Goal: Task Accomplishment & Management: Use online tool/utility

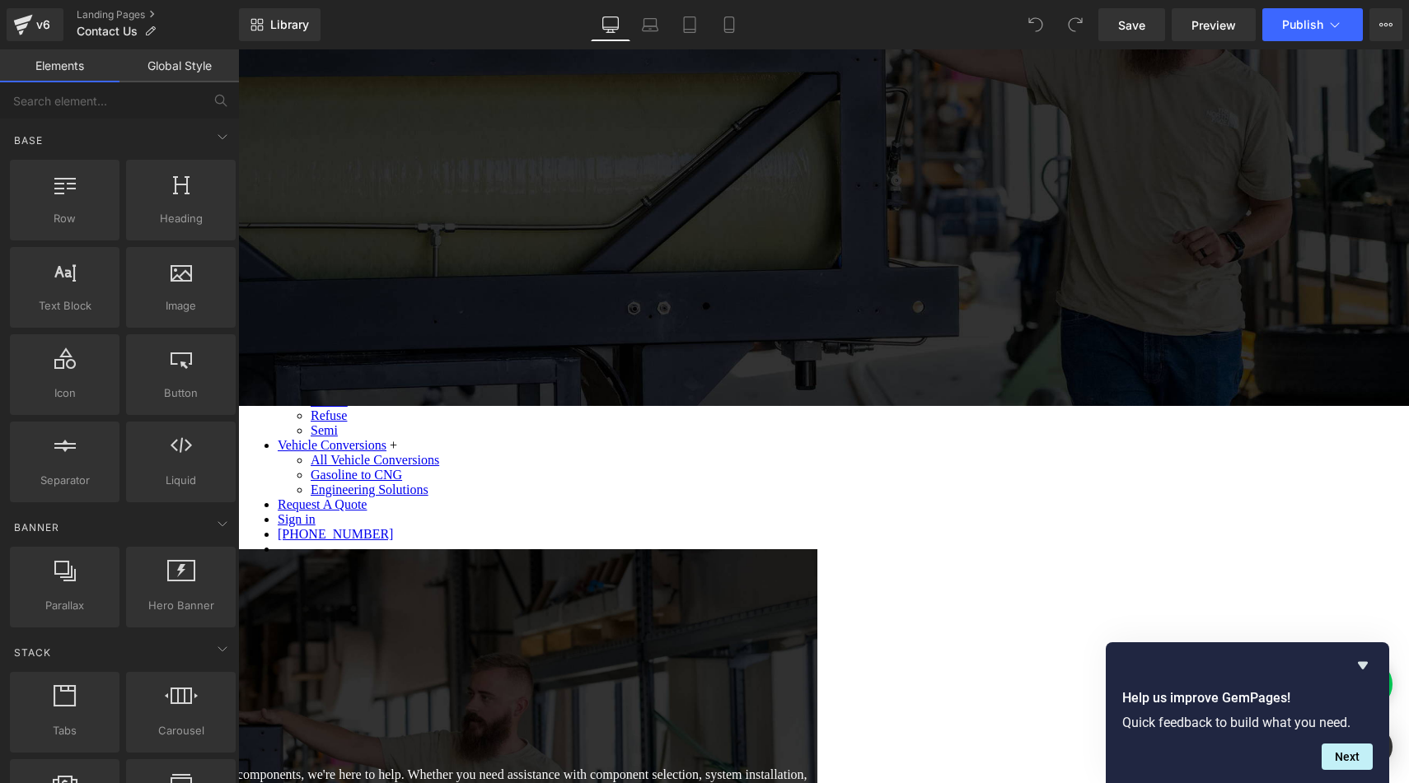
scroll to position [390, 0]
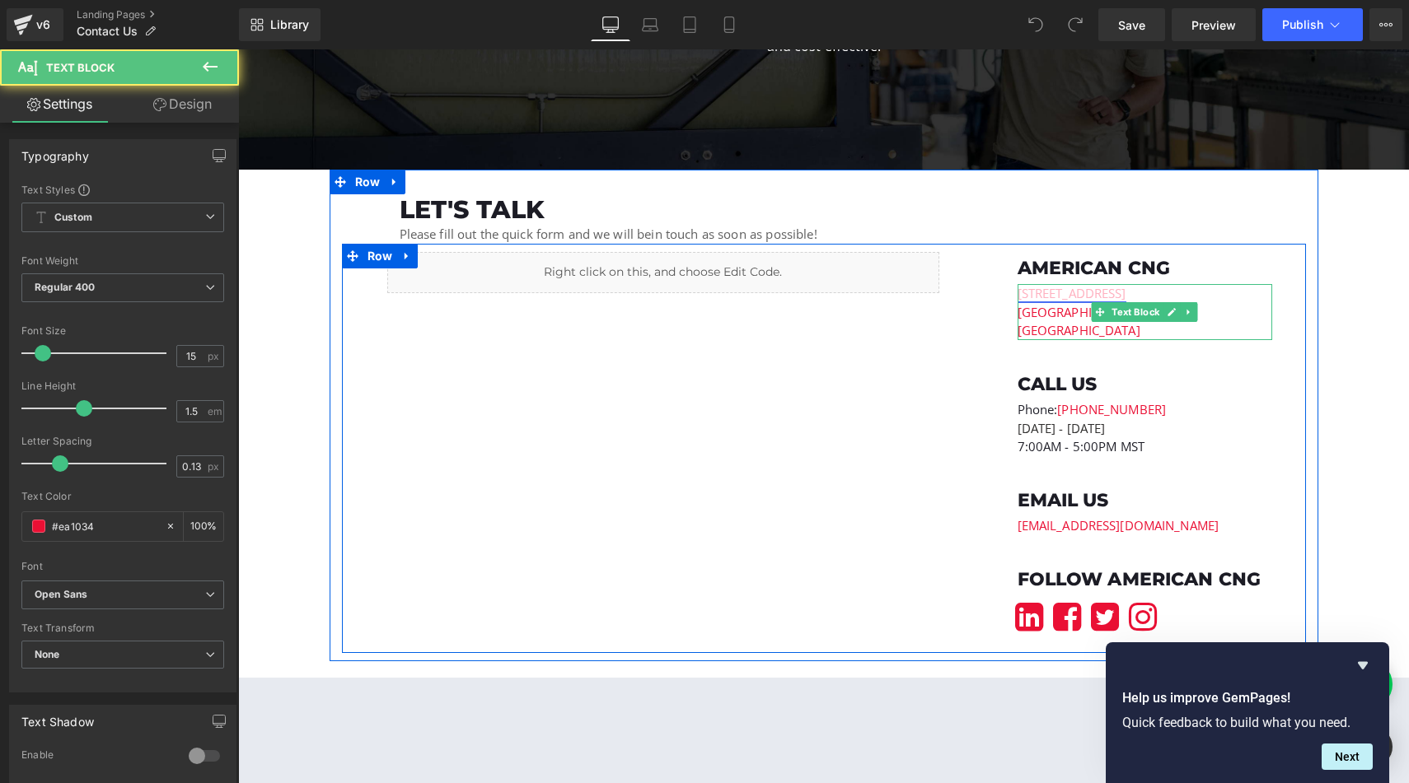
click at [1084, 295] on link "[STREET_ADDRESS]" at bounding box center [1071, 293] width 109 height 16
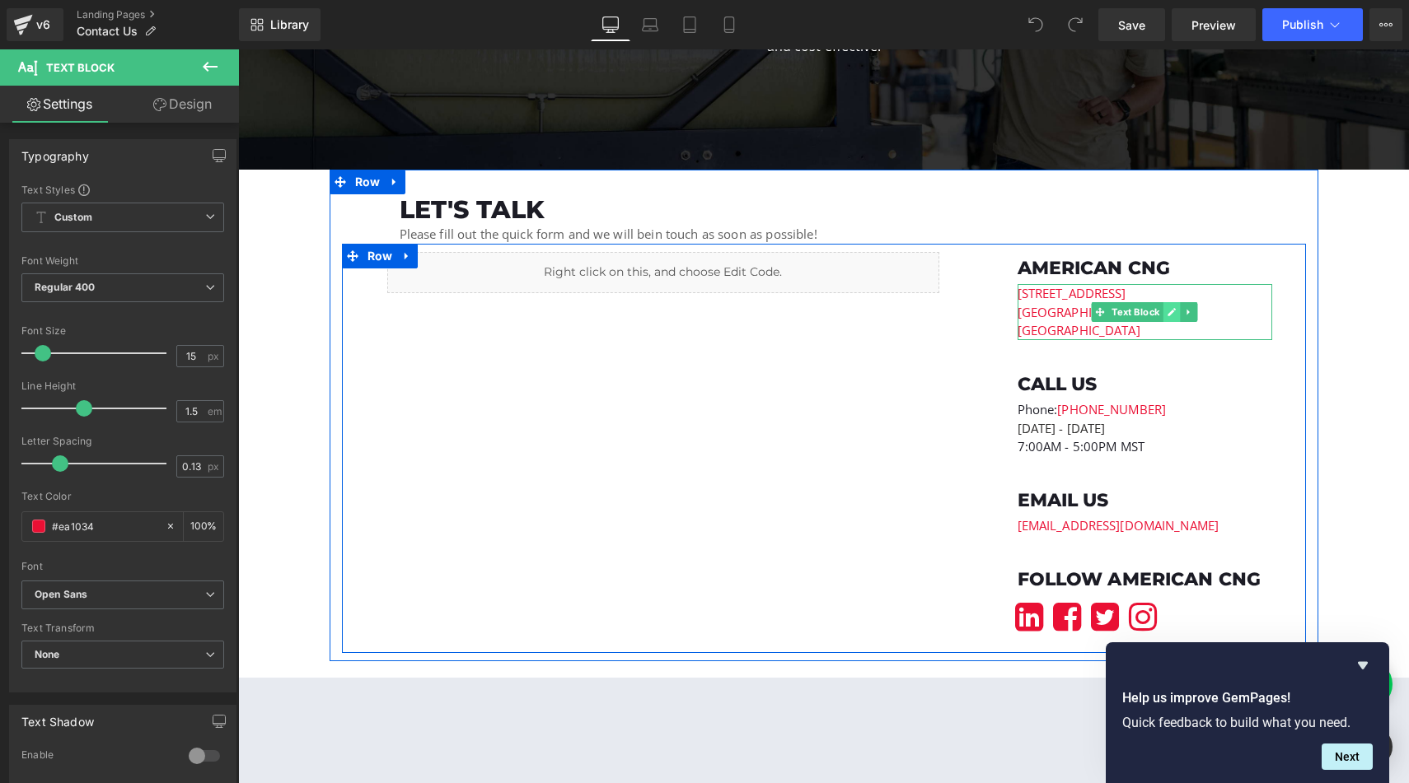
click at [1171, 308] on icon at bounding box center [1171, 312] width 9 height 10
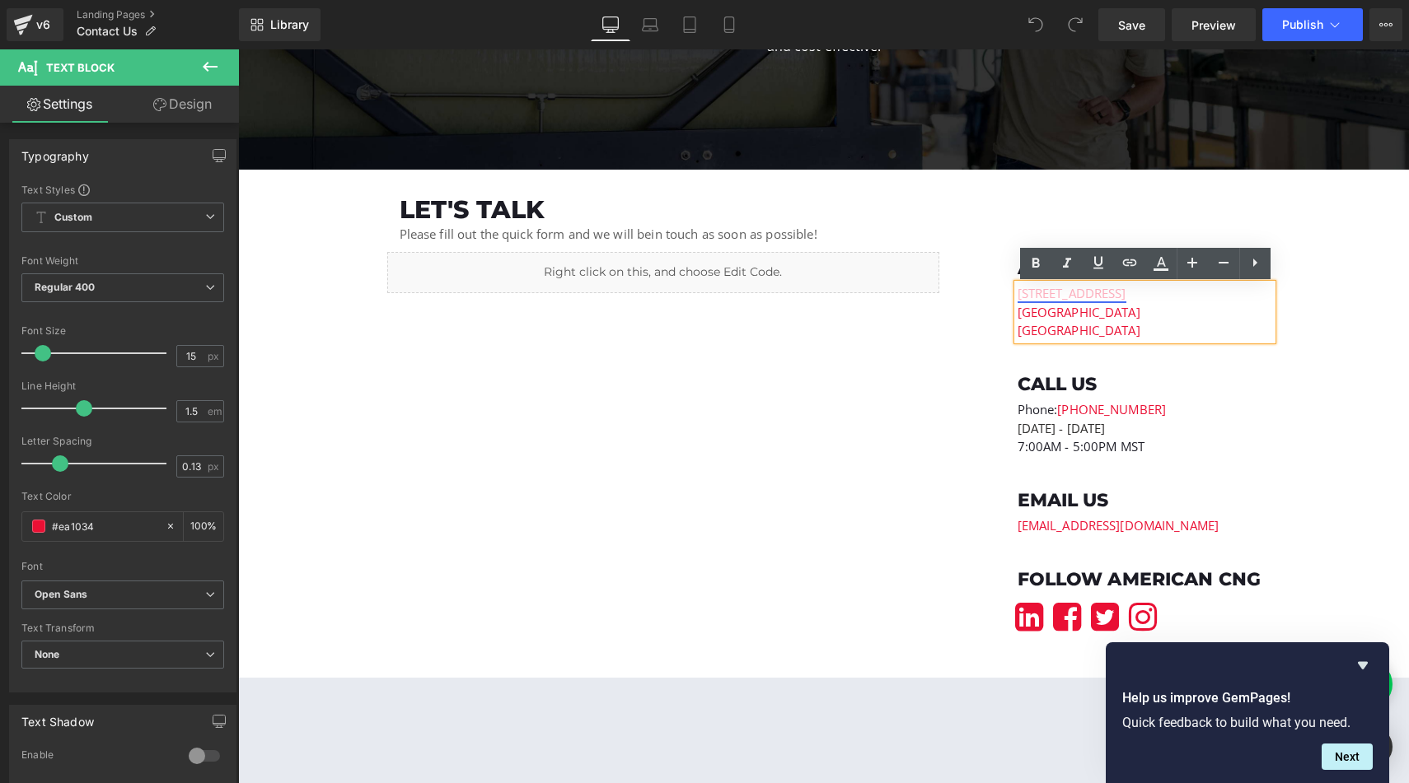
click at [1126, 292] on link "[STREET_ADDRESS]" at bounding box center [1071, 293] width 109 height 16
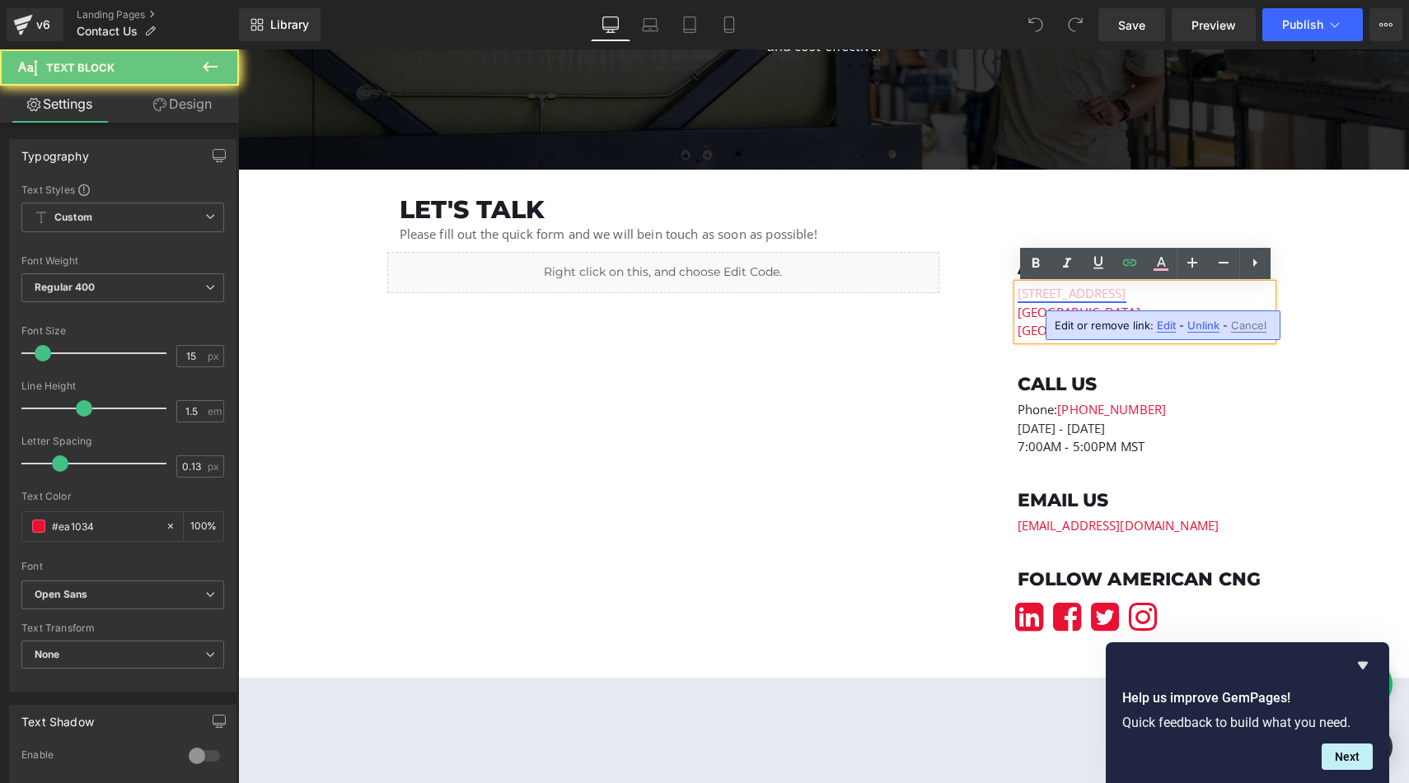
click at [1126, 292] on link "[STREET_ADDRESS]" at bounding box center [1071, 293] width 109 height 16
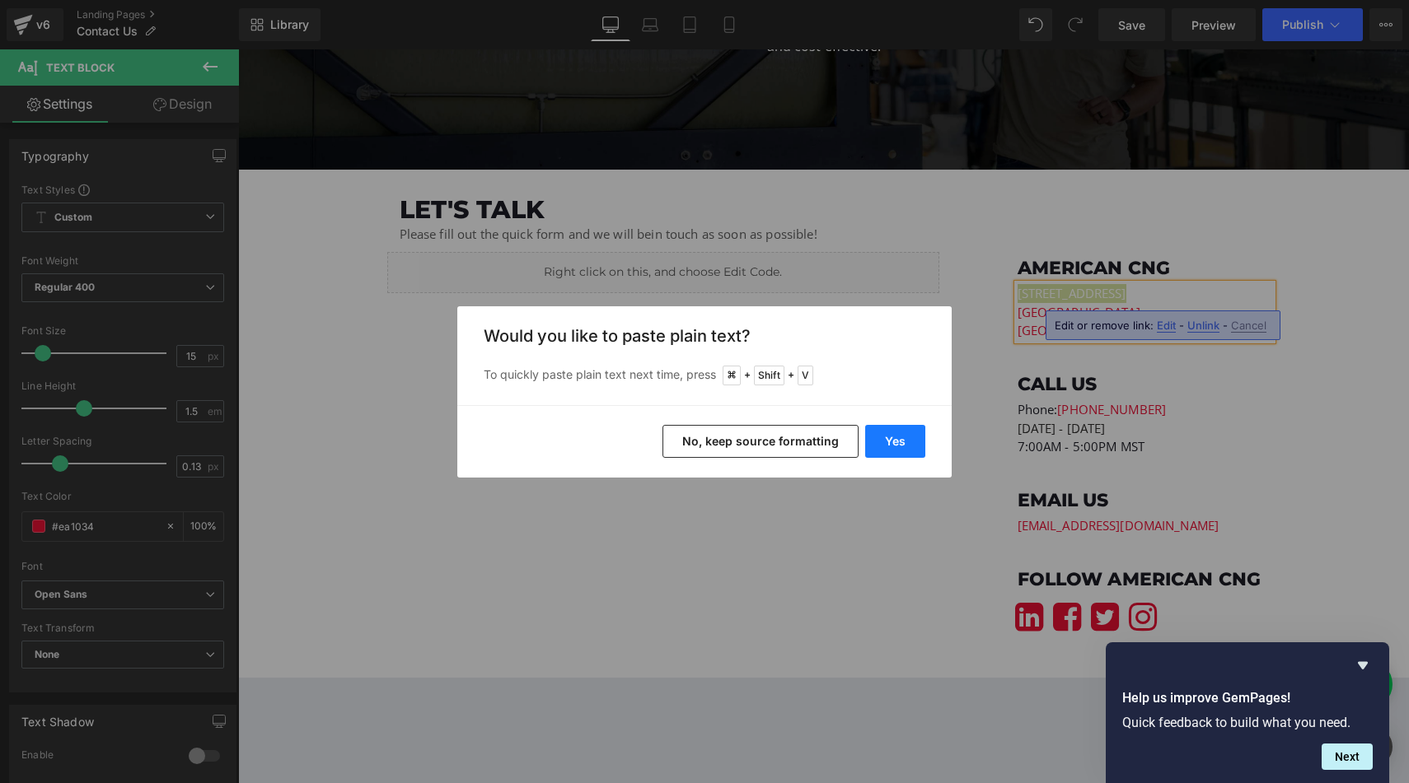
click at [891, 431] on button "Yes" at bounding box center [895, 441] width 60 height 33
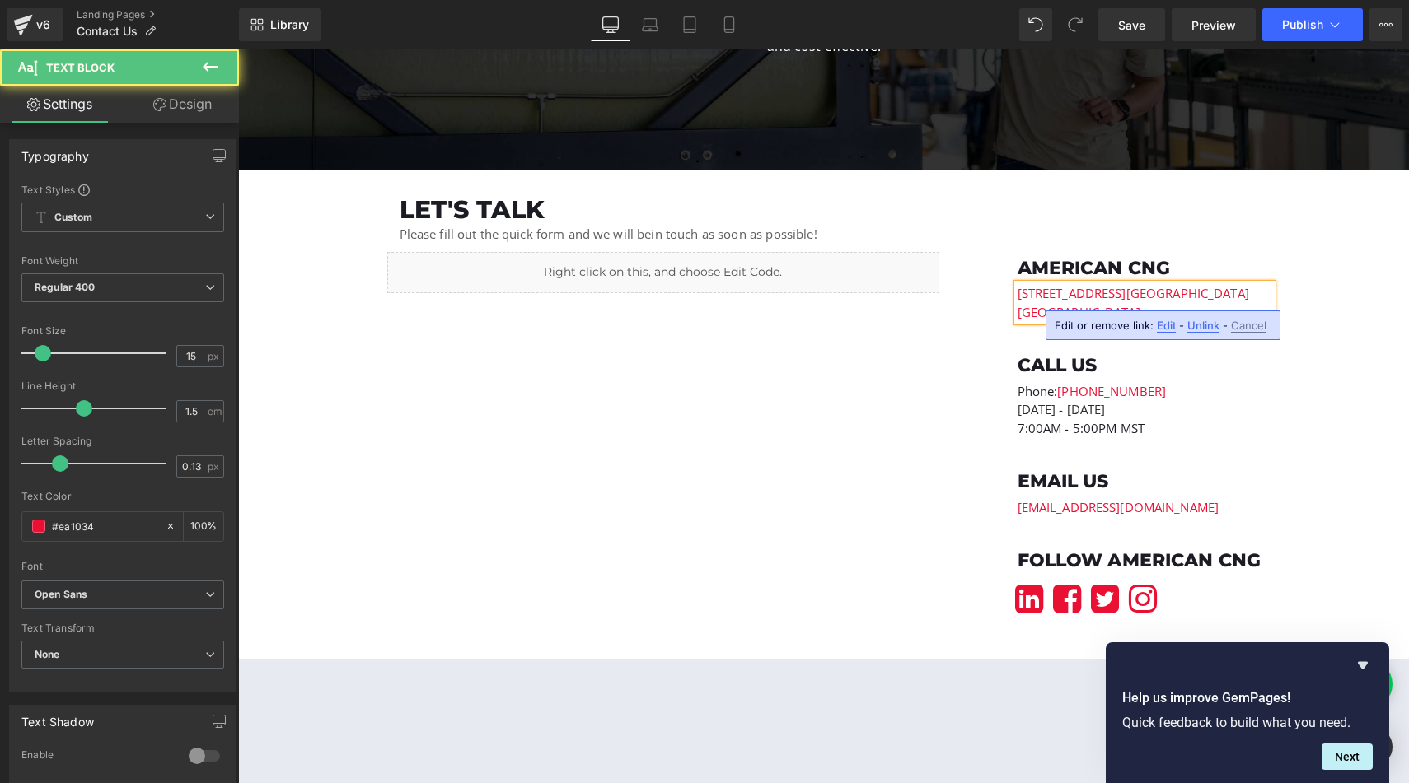
click at [1025, 303] on p "236 South 1250 West Unit B, Centerville, UT 84014 Layton, UT 84041" at bounding box center [1144, 293] width 255 height 19
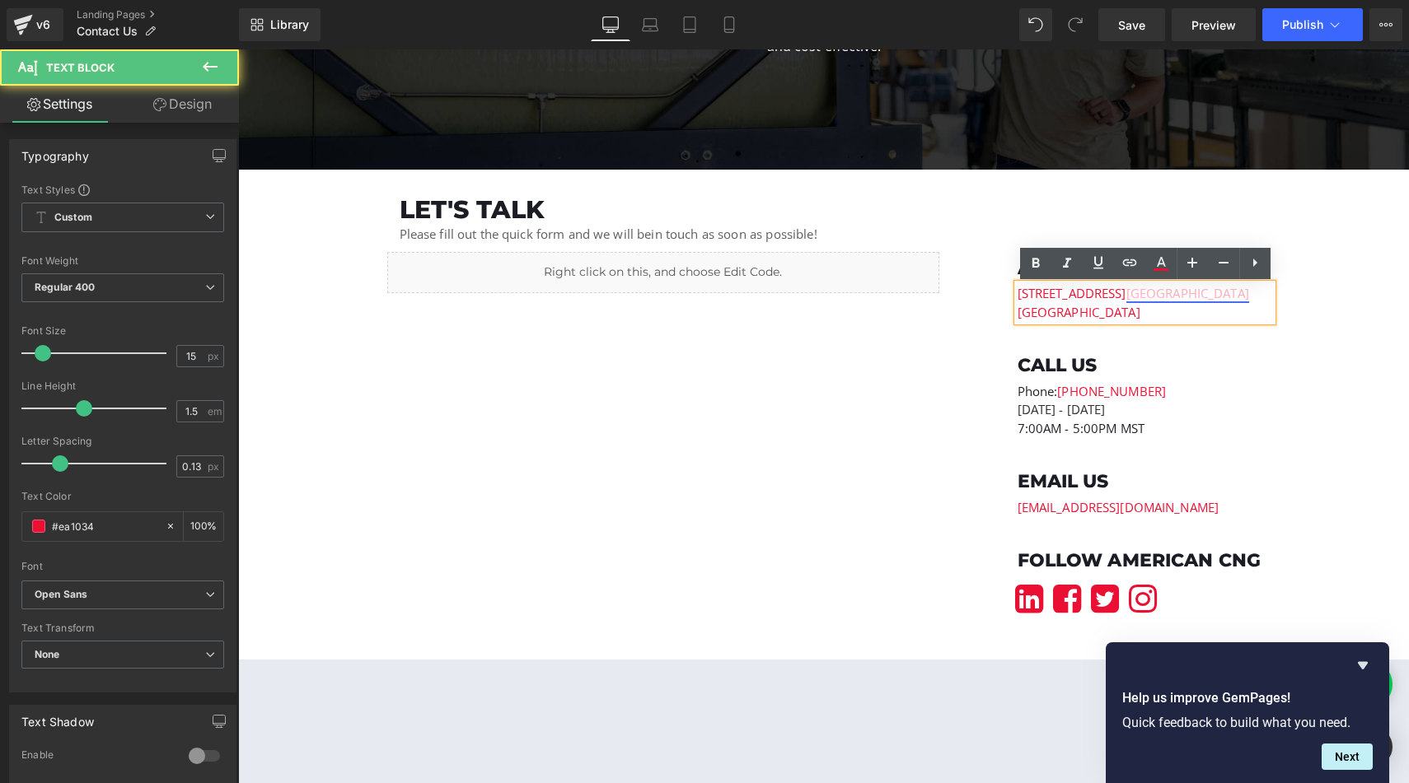
click at [1126, 302] on link "[GEOGRAPHIC_DATA]" at bounding box center [1187, 293] width 123 height 16
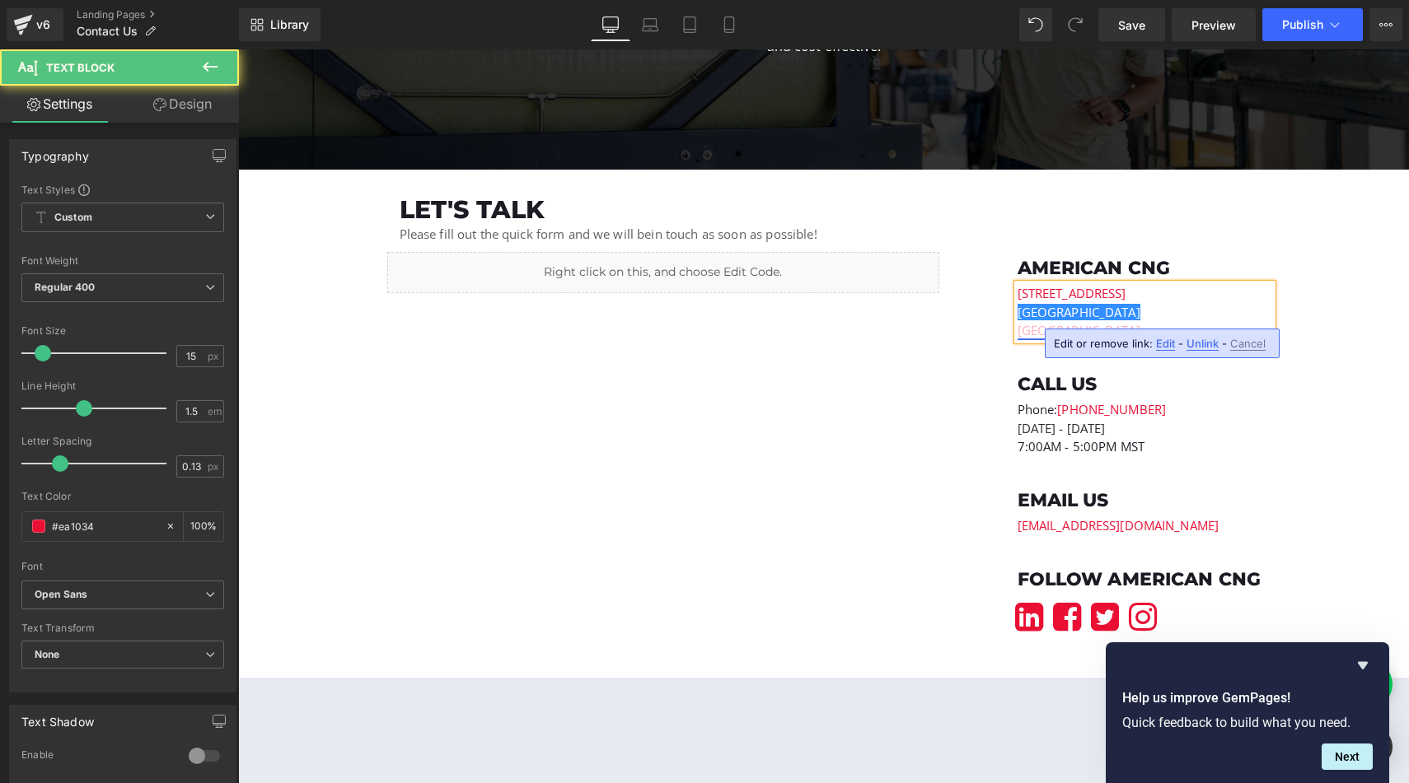
click at [1024, 333] on link "[GEOGRAPHIC_DATA]" at bounding box center [1078, 330] width 123 height 16
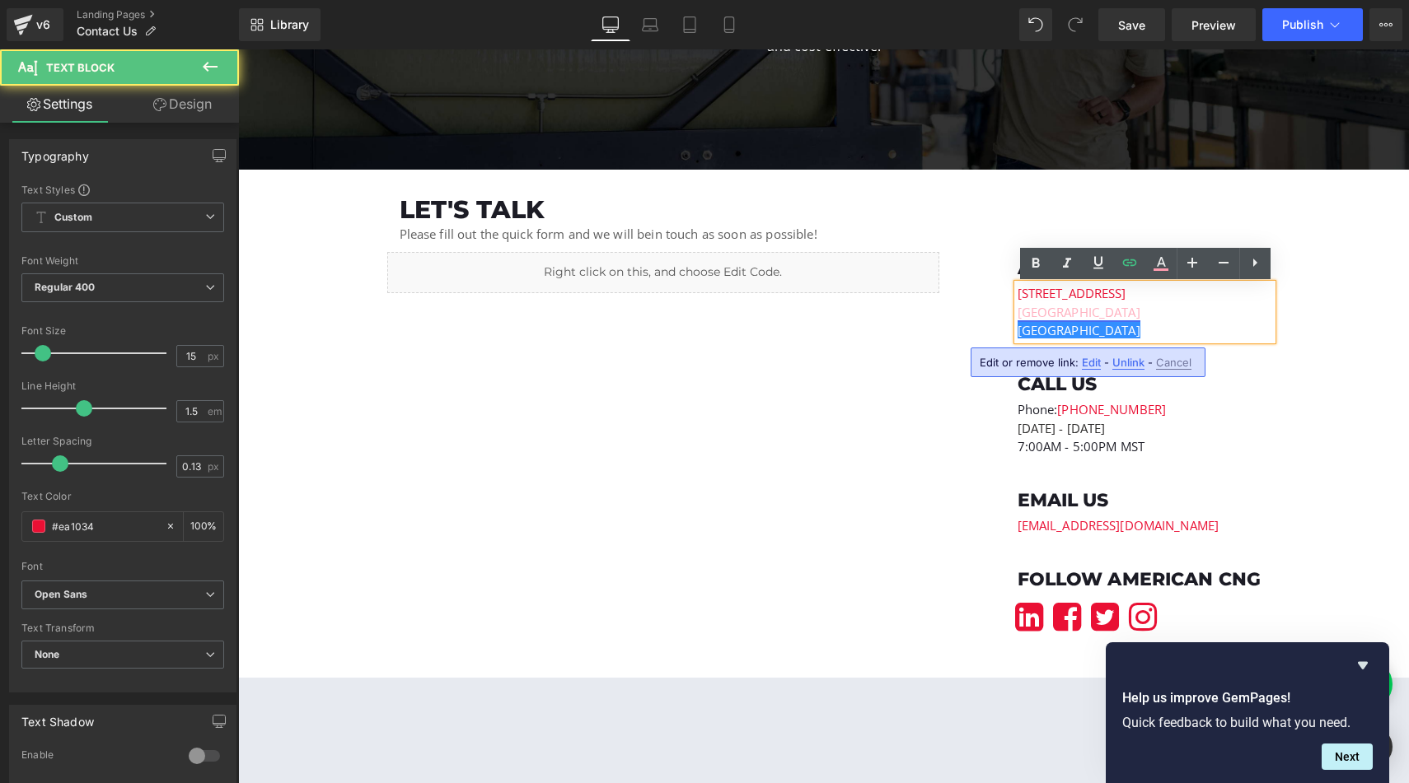
click at [1050, 311] on link "[GEOGRAPHIC_DATA]" at bounding box center [1078, 312] width 123 height 16
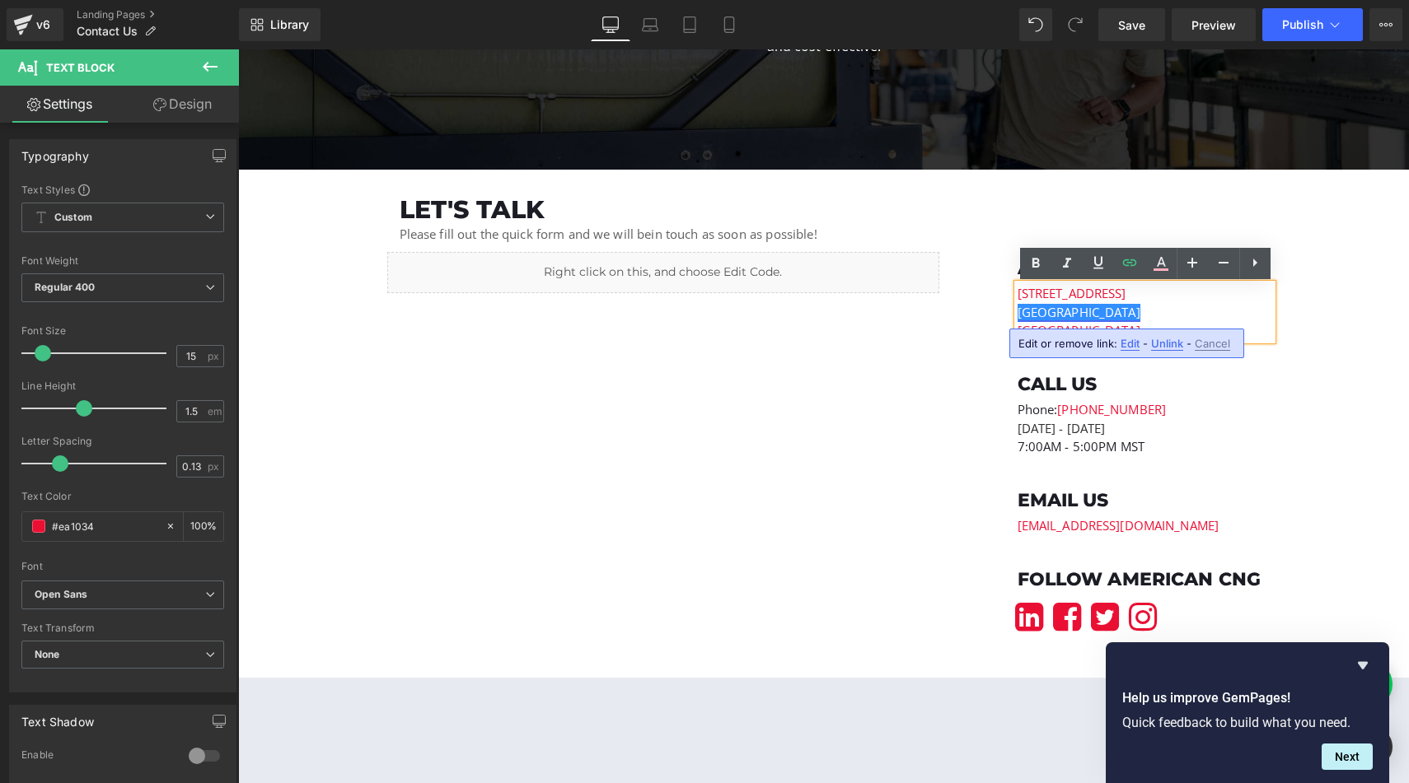
click at [1037, 312] on link "[GEOGRAPHIC_DATA]" at bounding box center [1078, 312] width 123 height 16
click at [1139, 312] on link "Centerville, UT 84041" at bounding box center [1078, 312] width 123 height 16
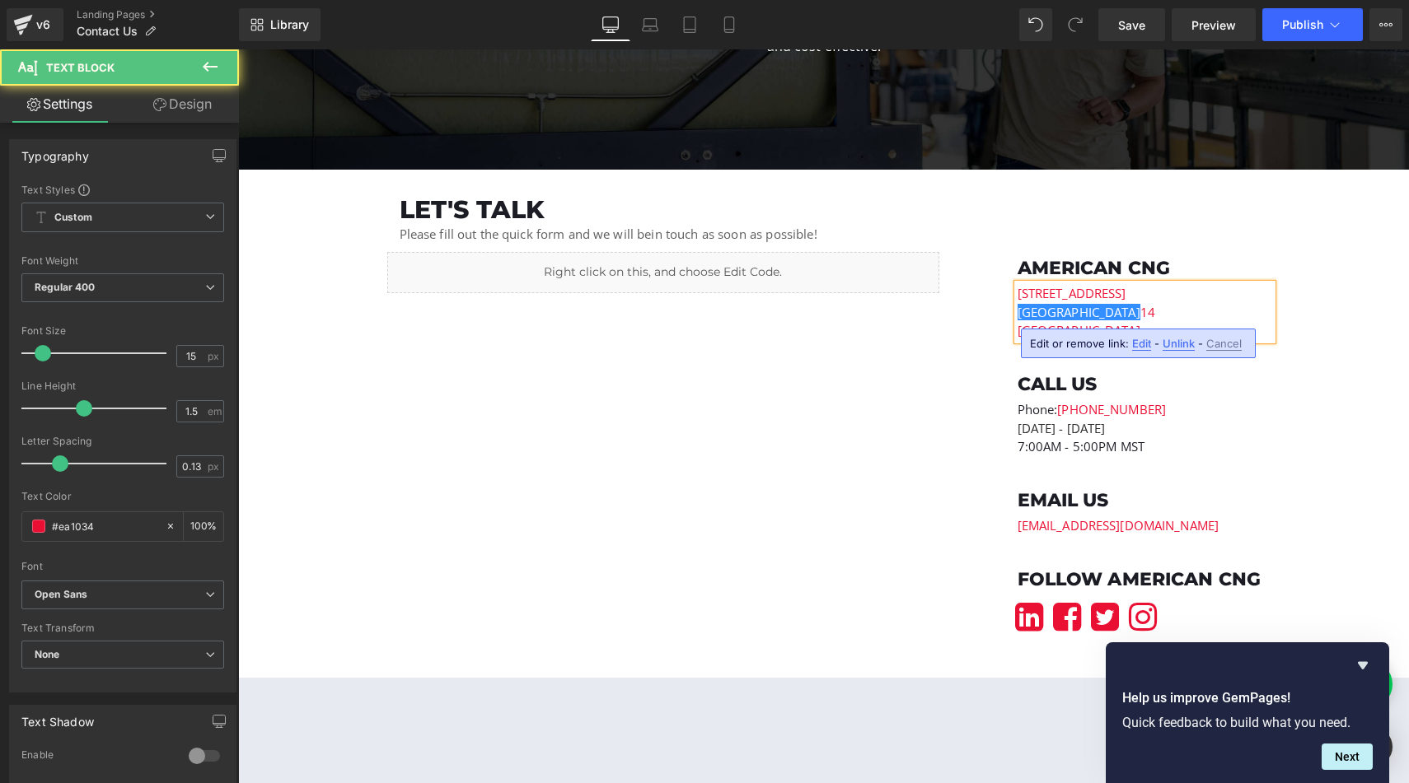
click at [1174, 307] on p "Centerville, UT 840 14" at bounding box center [1144, 312] width 255 height 19
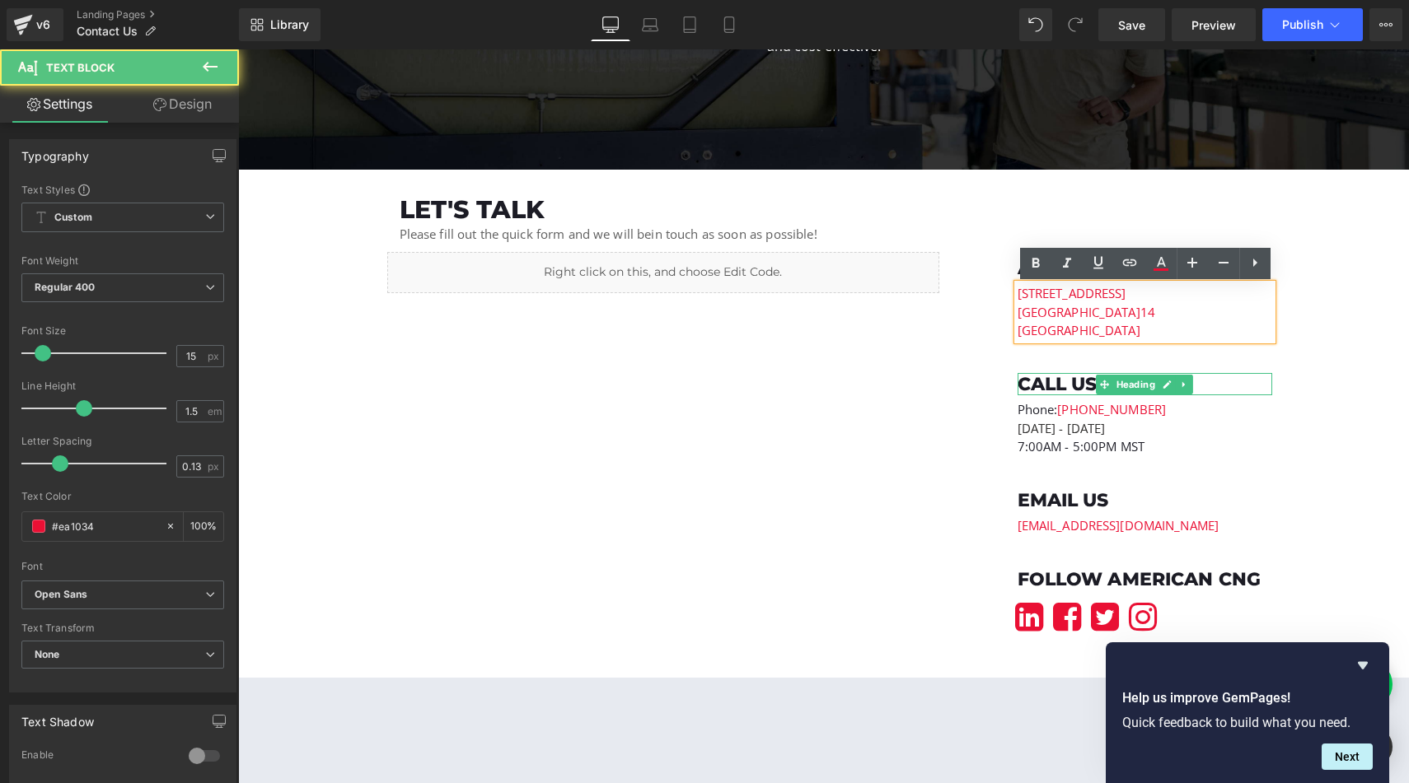
click at [1251, 390] on h1 "Call us" at bounding box center [1144, 384] width 255 height 23
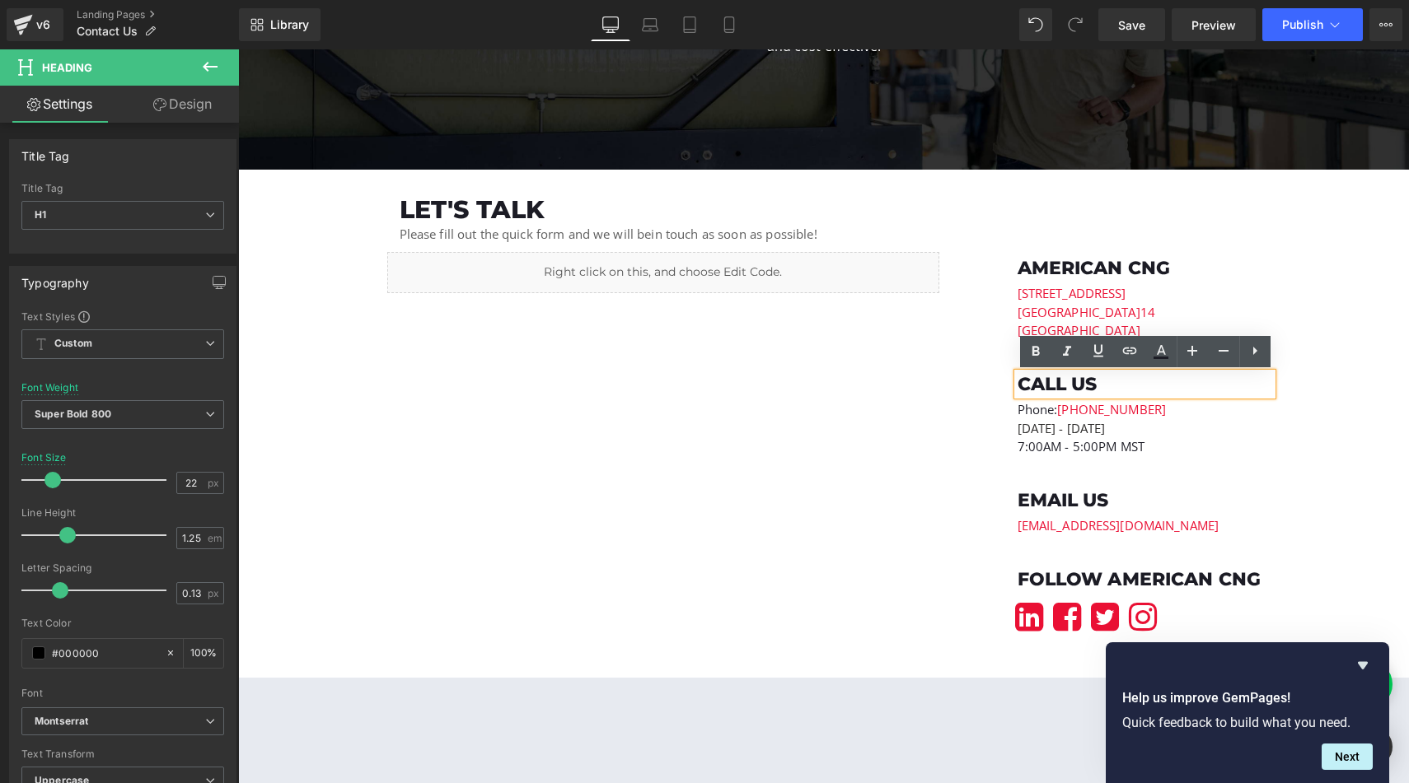
click at [1322, 482] on div "contact us Heading We’re Here to Help – Get in Touch with Us Today Heading If y…" at bounding box center [823, 473] width 1171 height 1422
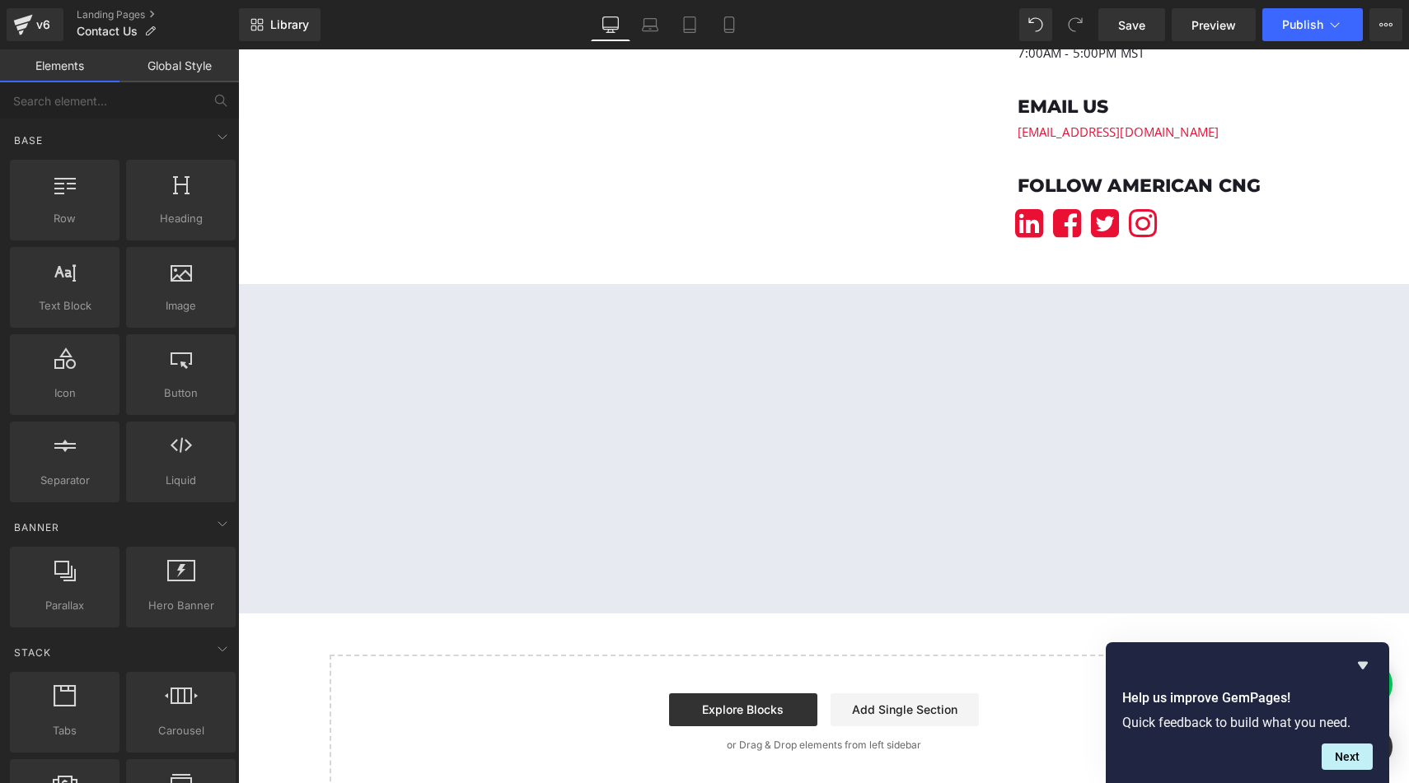
scroll to position [783, 0]
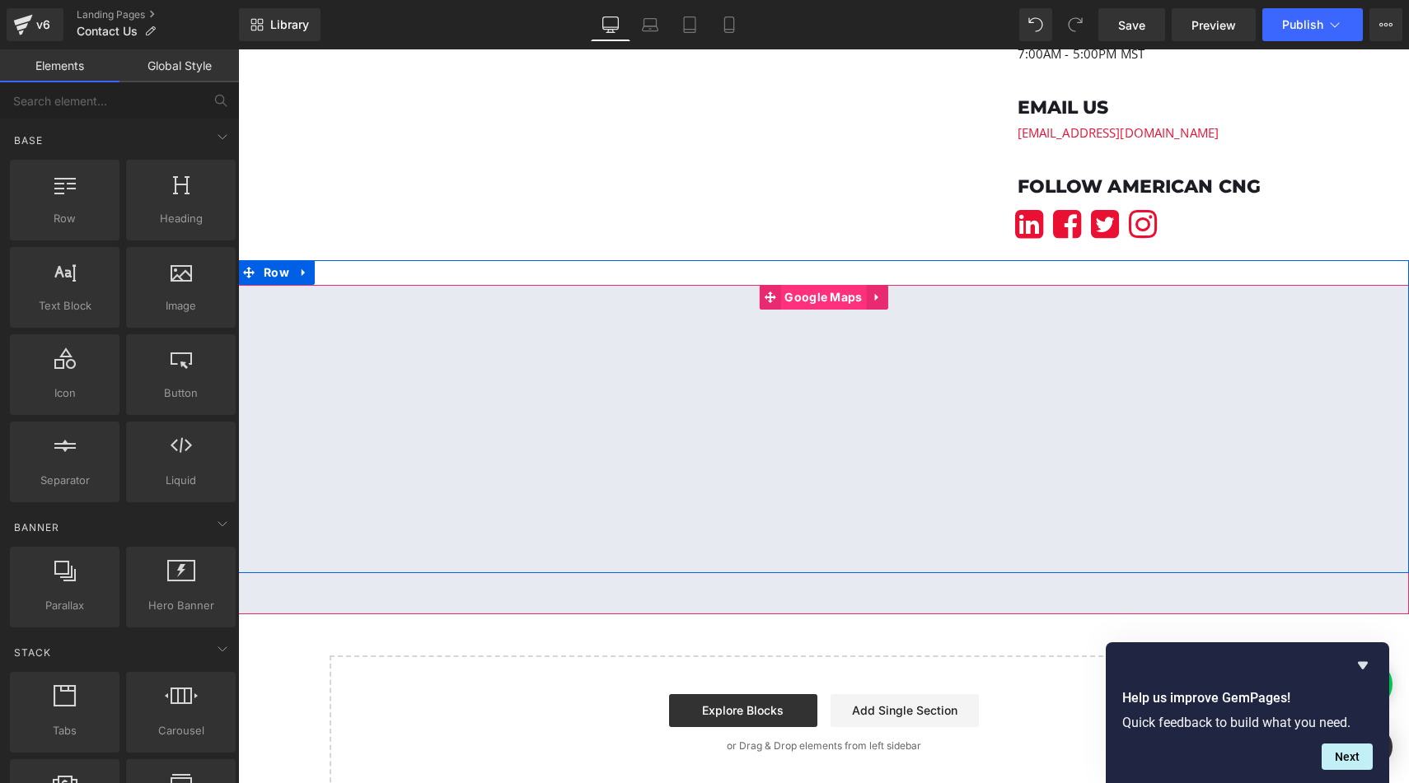
click at [842, 296] on span "Google Maps" at bounding box center [823, 297] width 86 height 25
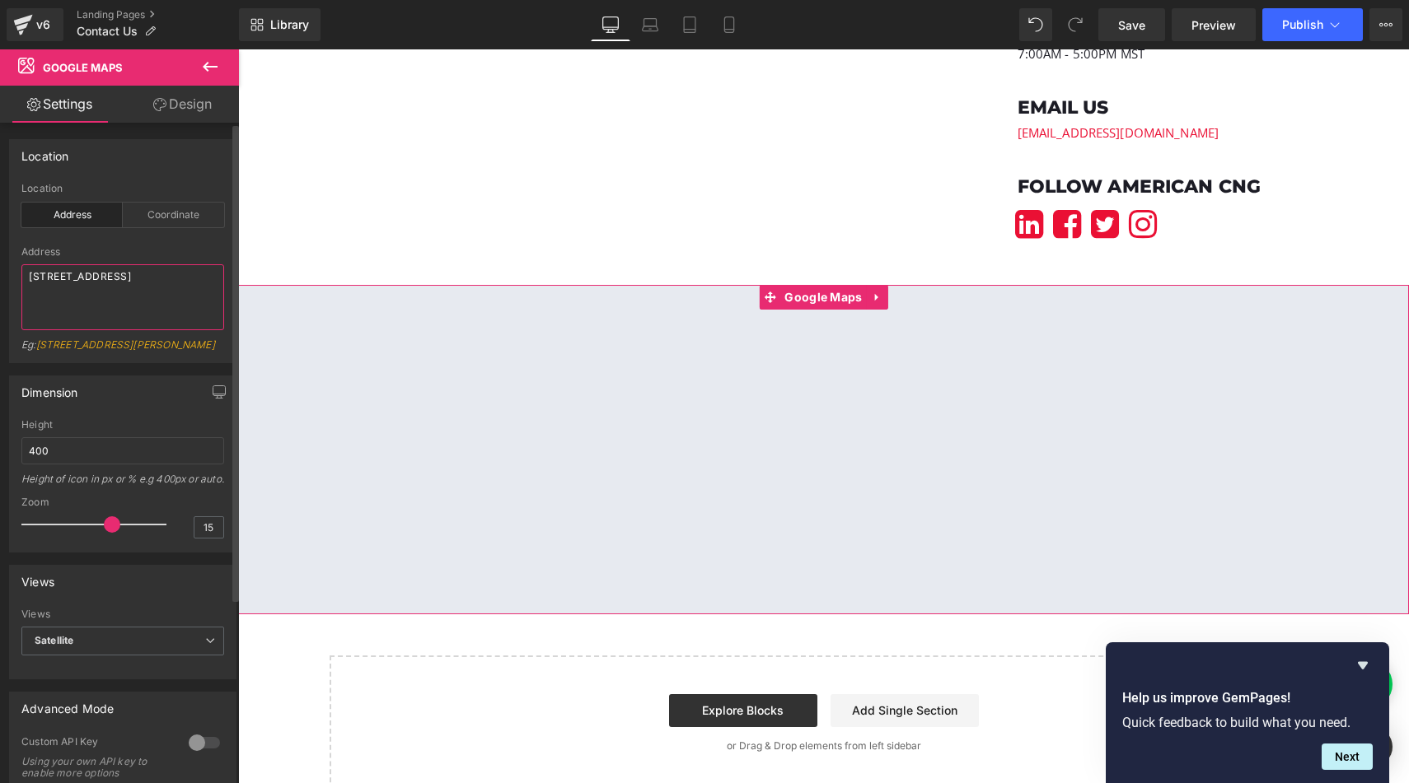
click at [96, 292] on textarea "1604 W Hill Field Rd, STE 100 Layton, UT 84041" at bounding box center [122, 297] width 203 height 66
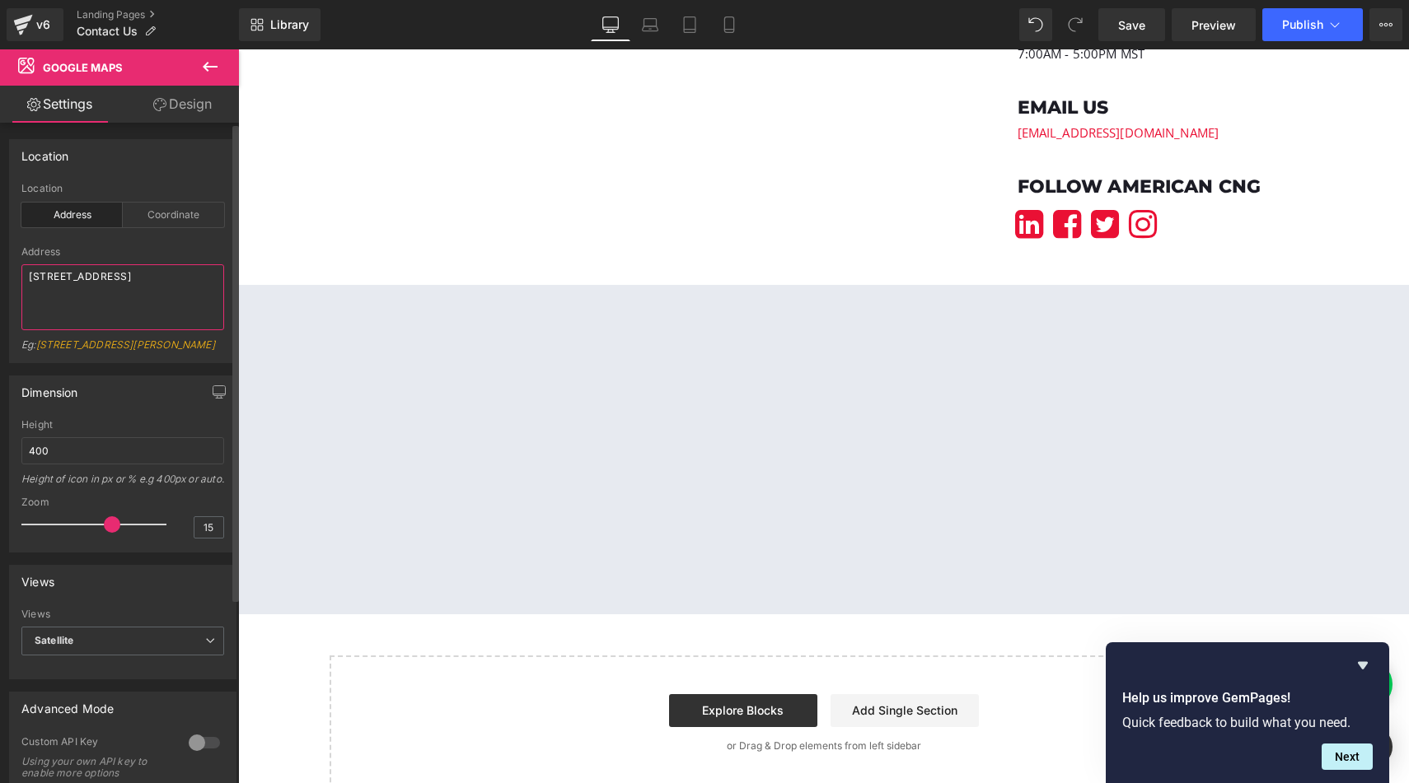
click at [125, 292] on textarea "1604 W Hill Field Rd, STE 100 Layton, UT 84041" at bounding box center [122, 297] width 203 height 66
paste textarea "236 South 1250 West Unit B, Centerville, UT 84014"
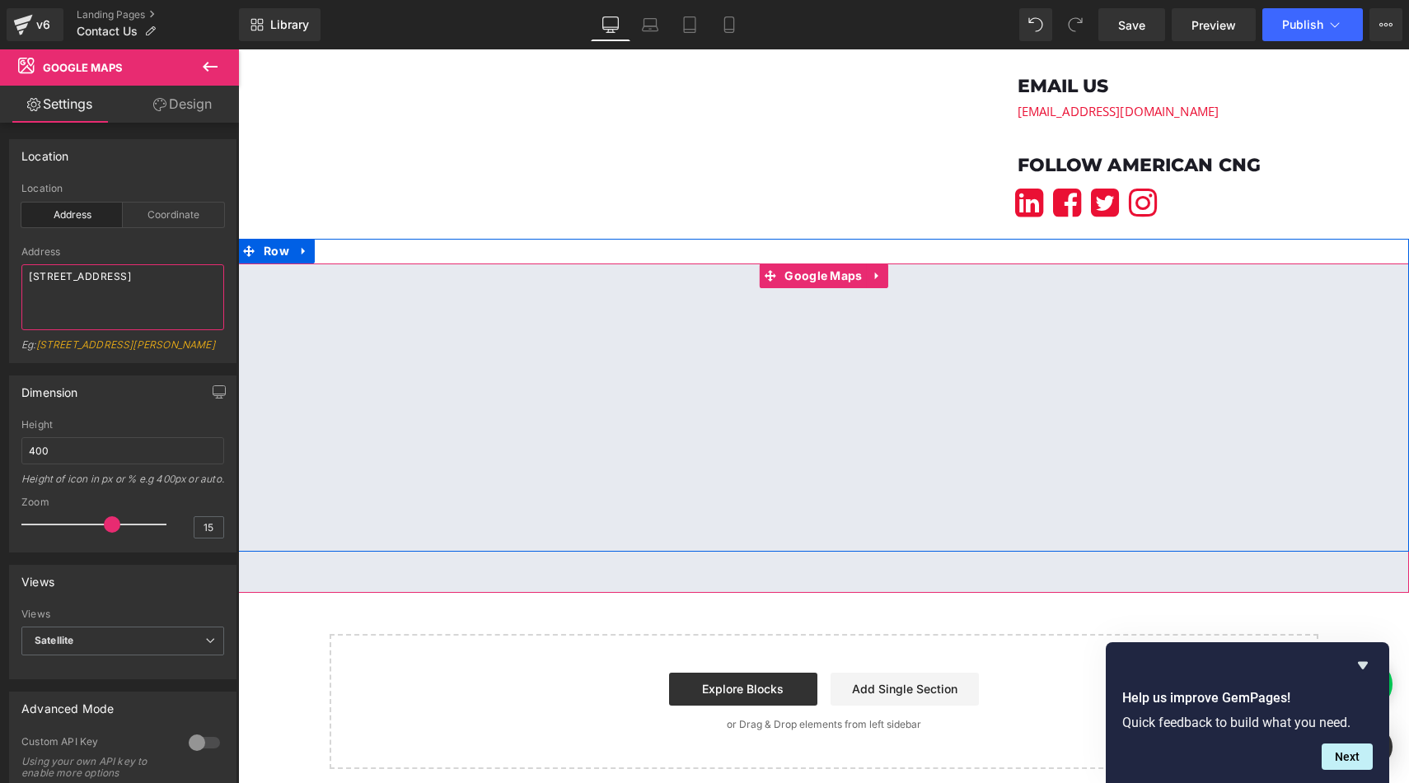
scroll to position [809, 0]
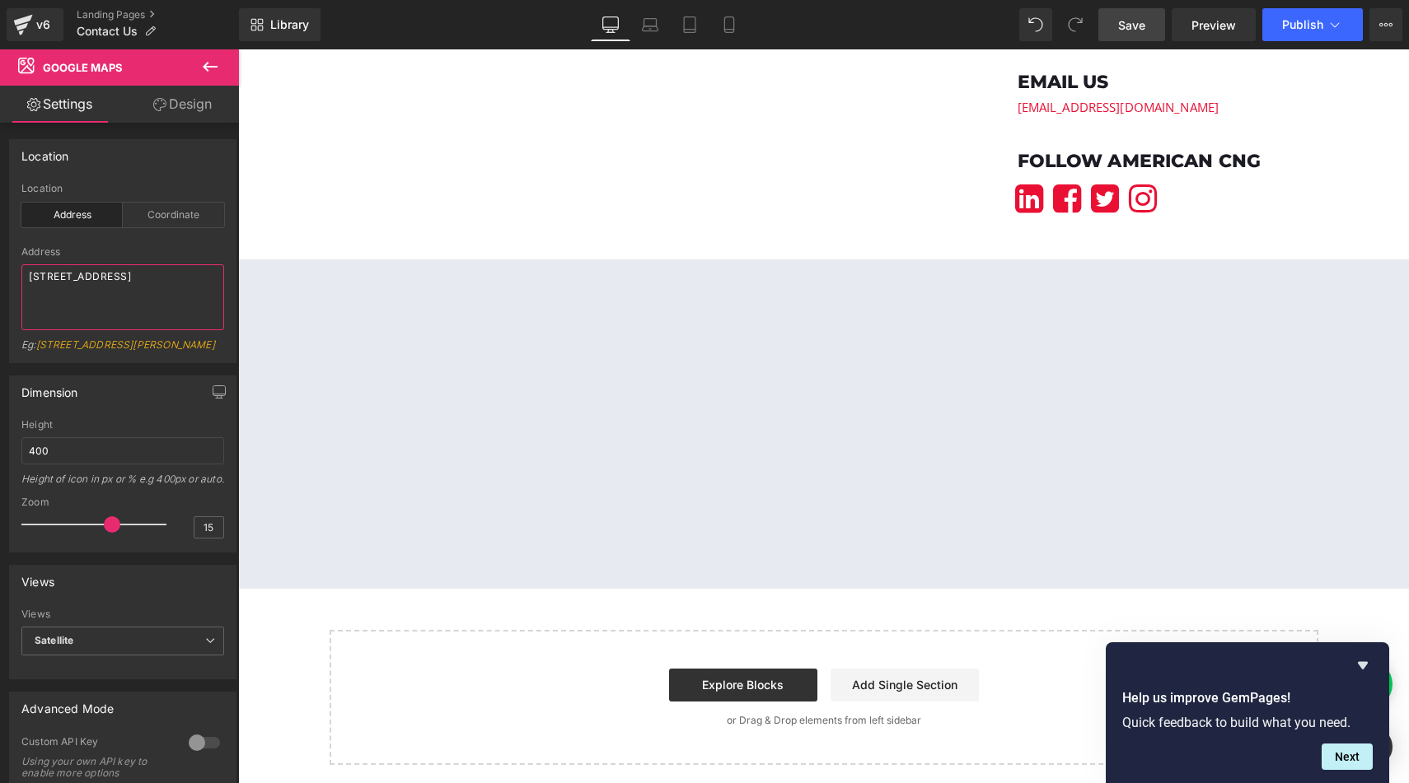
type textarea "236 South 1250 West Unit B, Centerville, UT 84014"
click at [1140, 34] on link "Save" at bounding box center [1131, 24] width 67 height 33
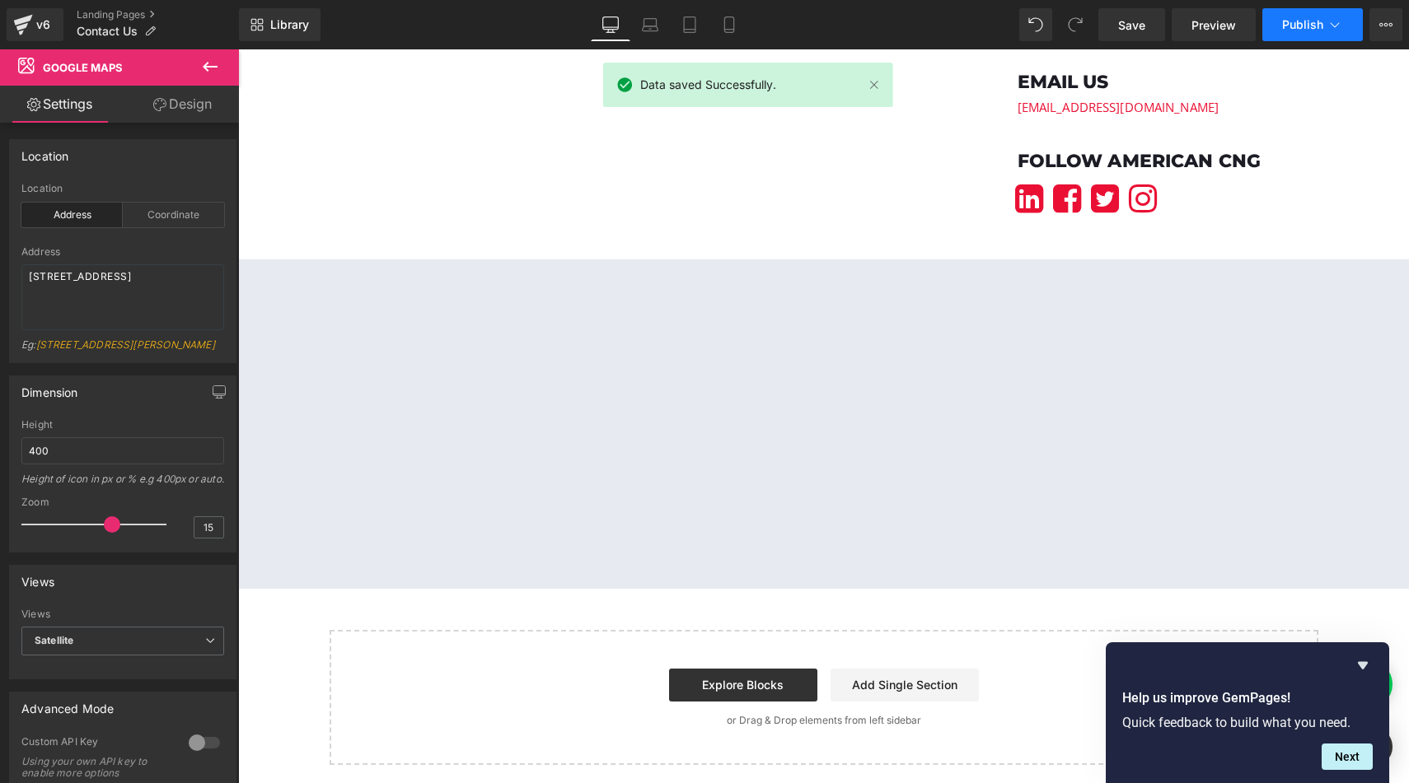
click at [1294, 12] on button "Publish" at bounding box center [1312, 24] width 101 height 33
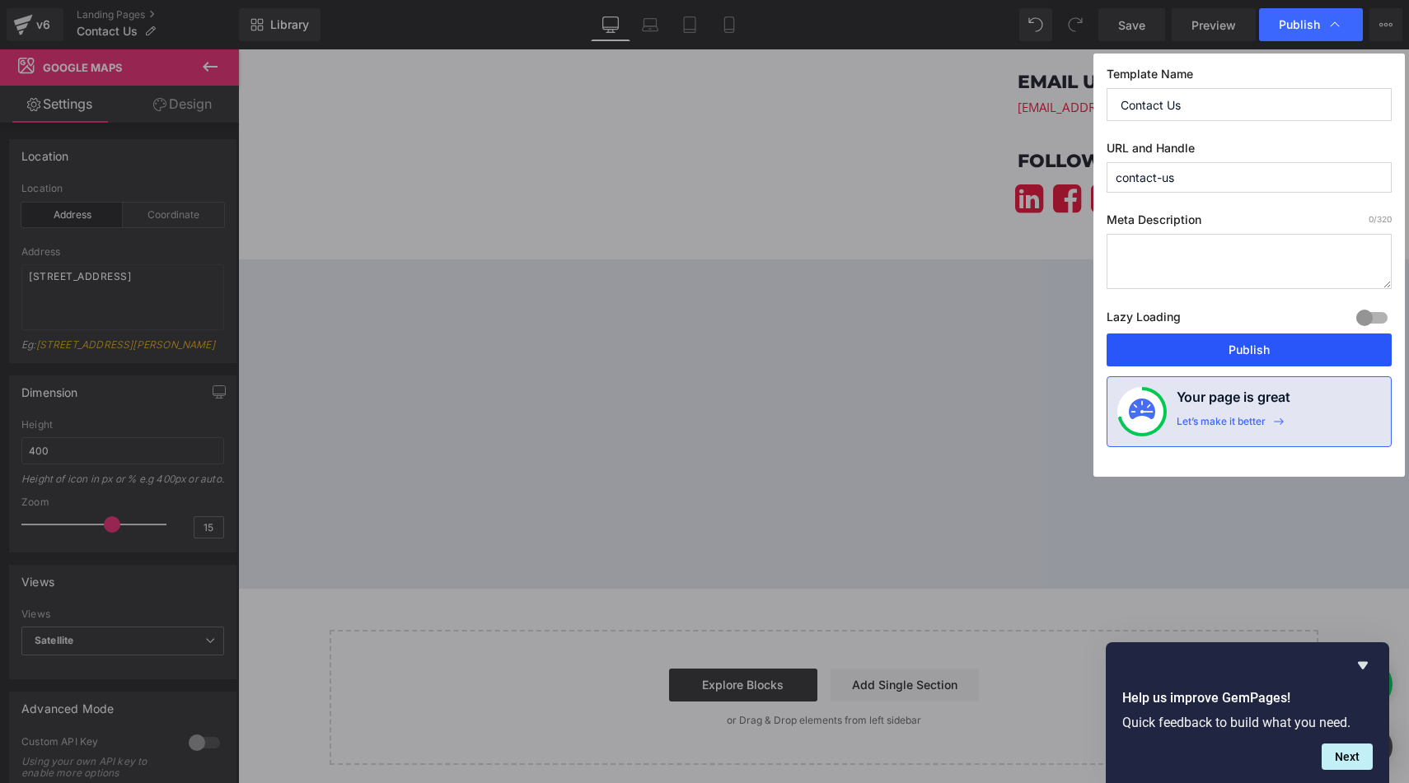
click at [1260, 339] on button "Publish" at bounding box center [1248, 350] width 285 height 33
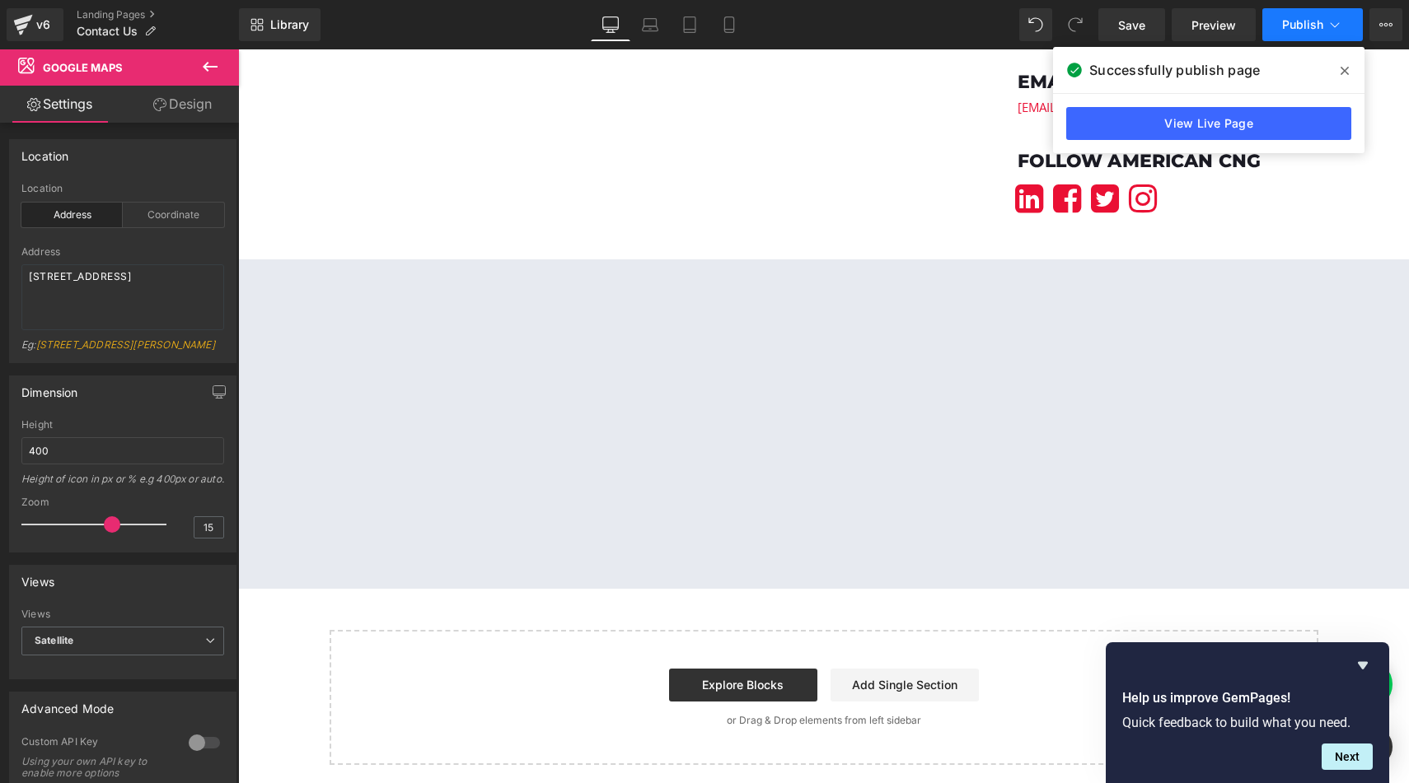
click at [1296, 18] on span "Publish" at bounding box center [1302, 24] width 41 height 13
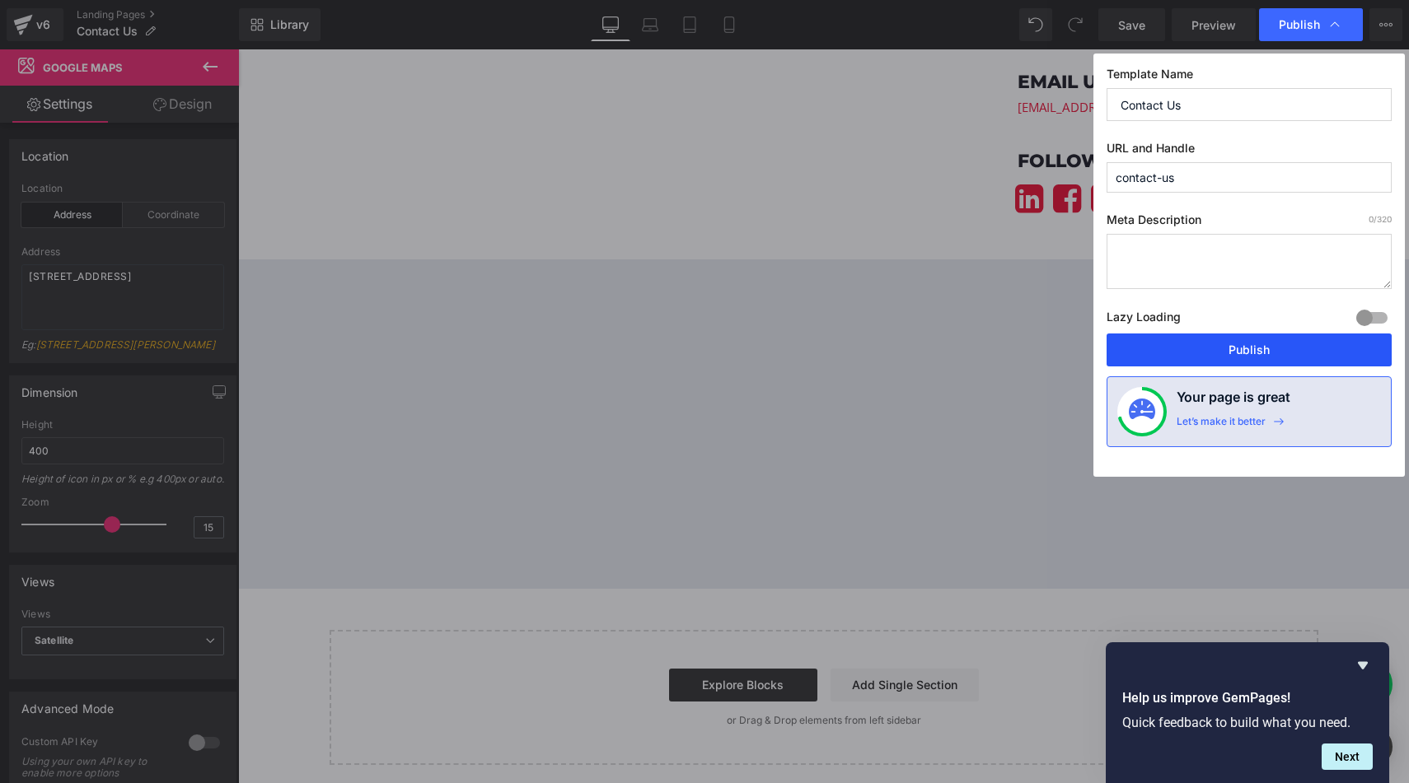
click at [1253, 345] on button "Publish" at bounding box center [1248, 350] width 285 height 33
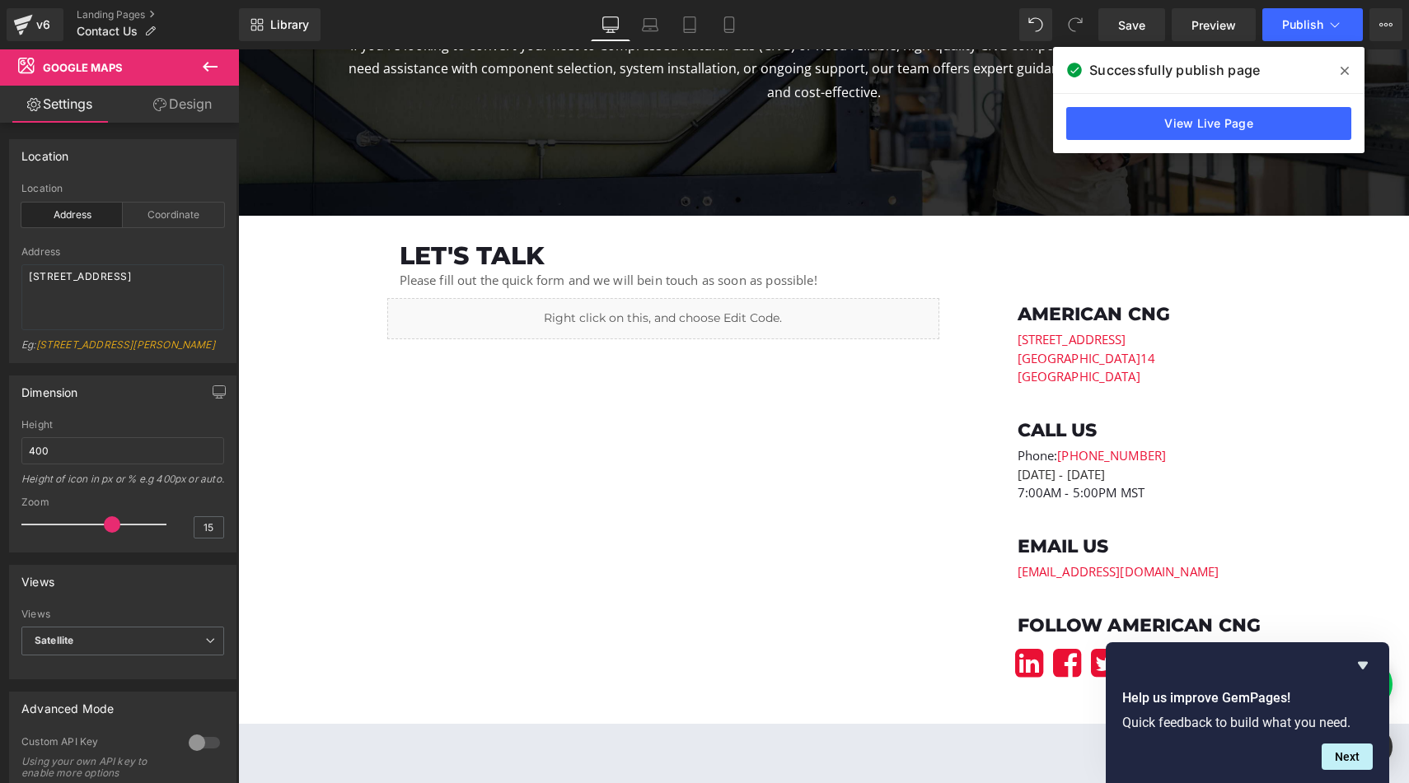
scroll to position [264, 0]
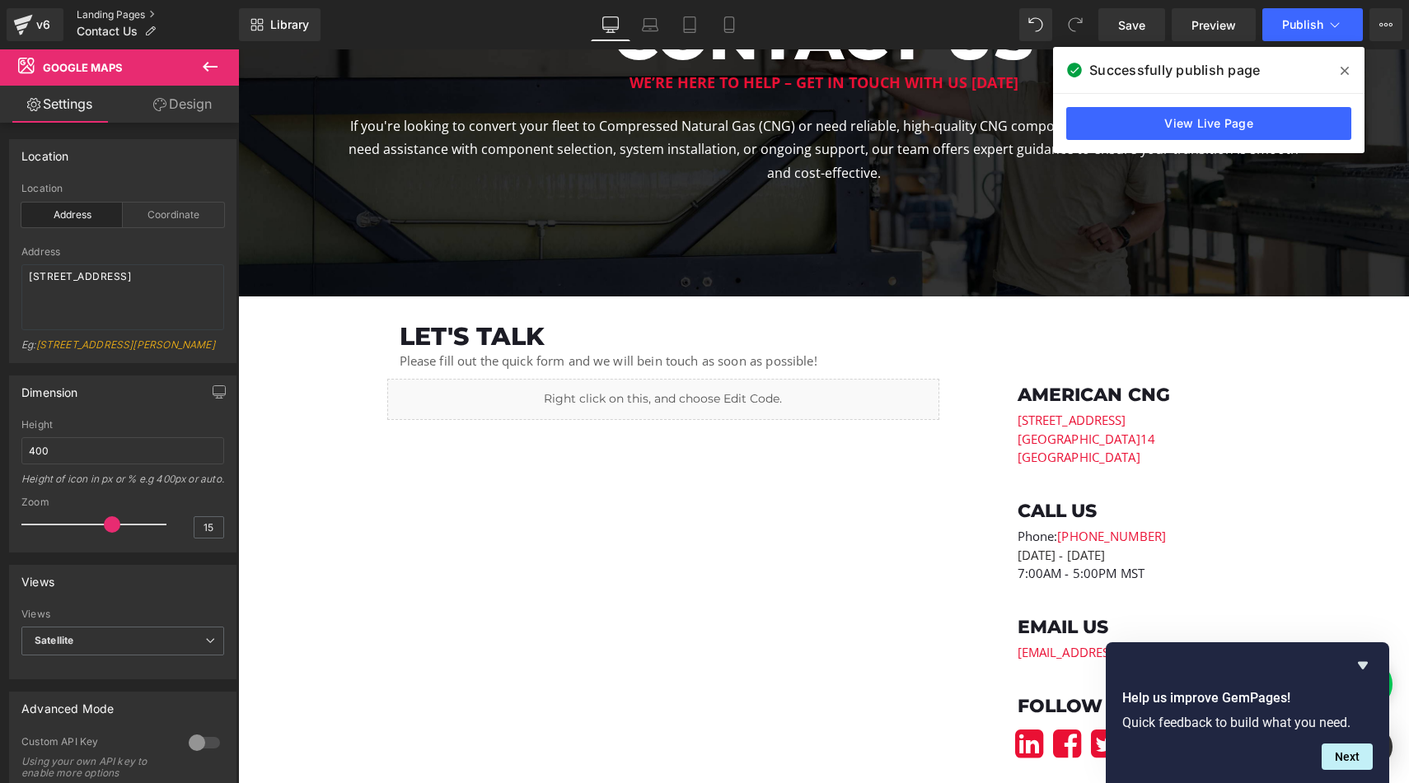
click at [136, 12] on link "Landing Pages" at bounding box center [158, 14] width 162 height 13
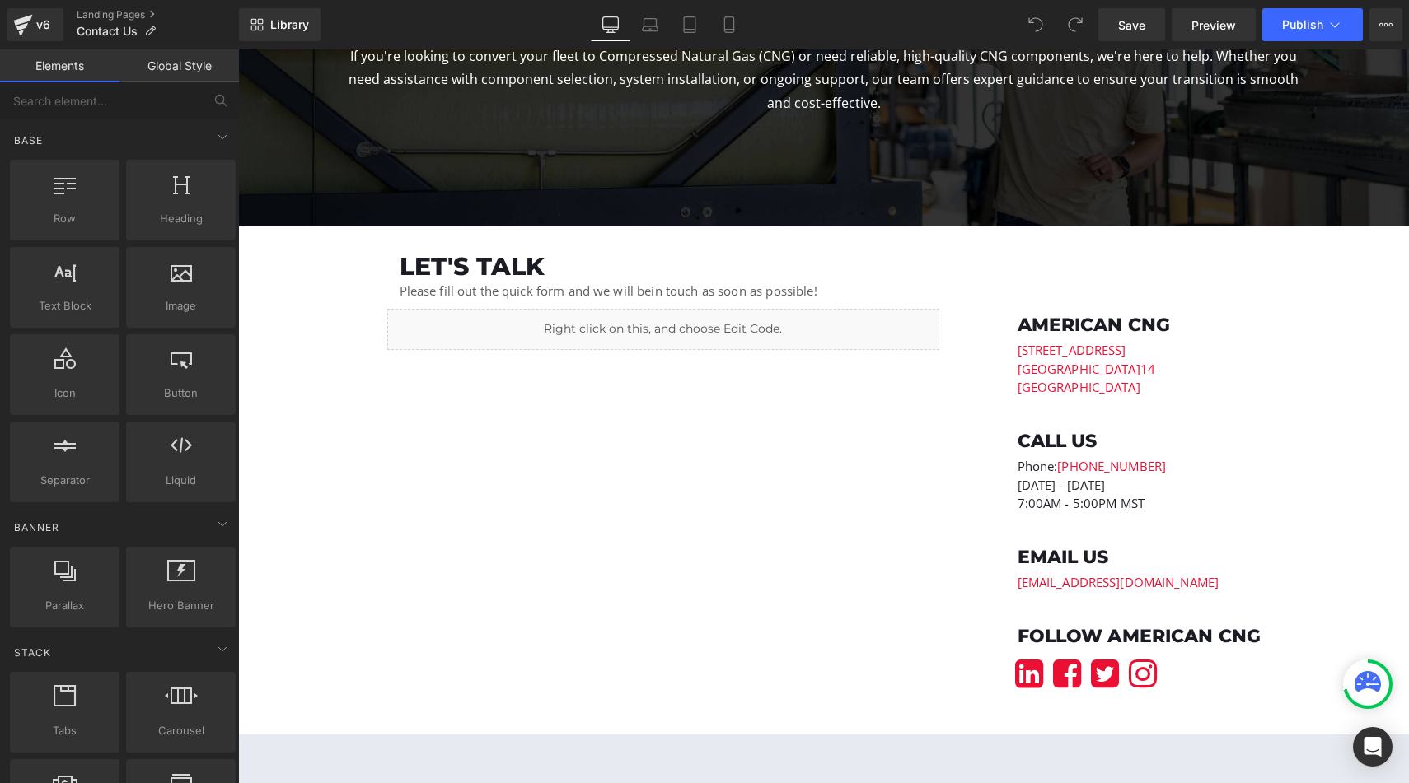
scroll to position [314, 0]
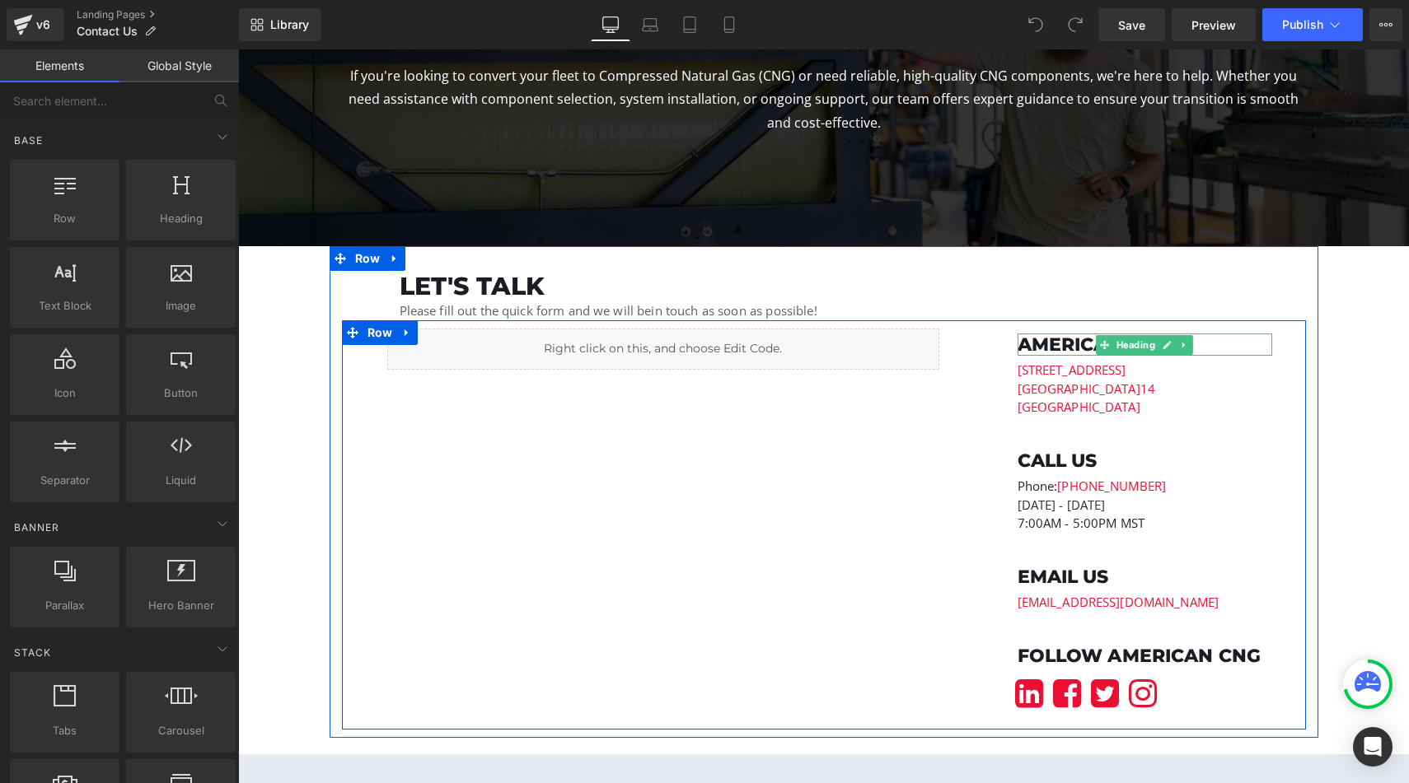
click at [1094, 372] on p "[STREET_ADDRESS]" at bounding box center [1144, 370] width 255 height 19
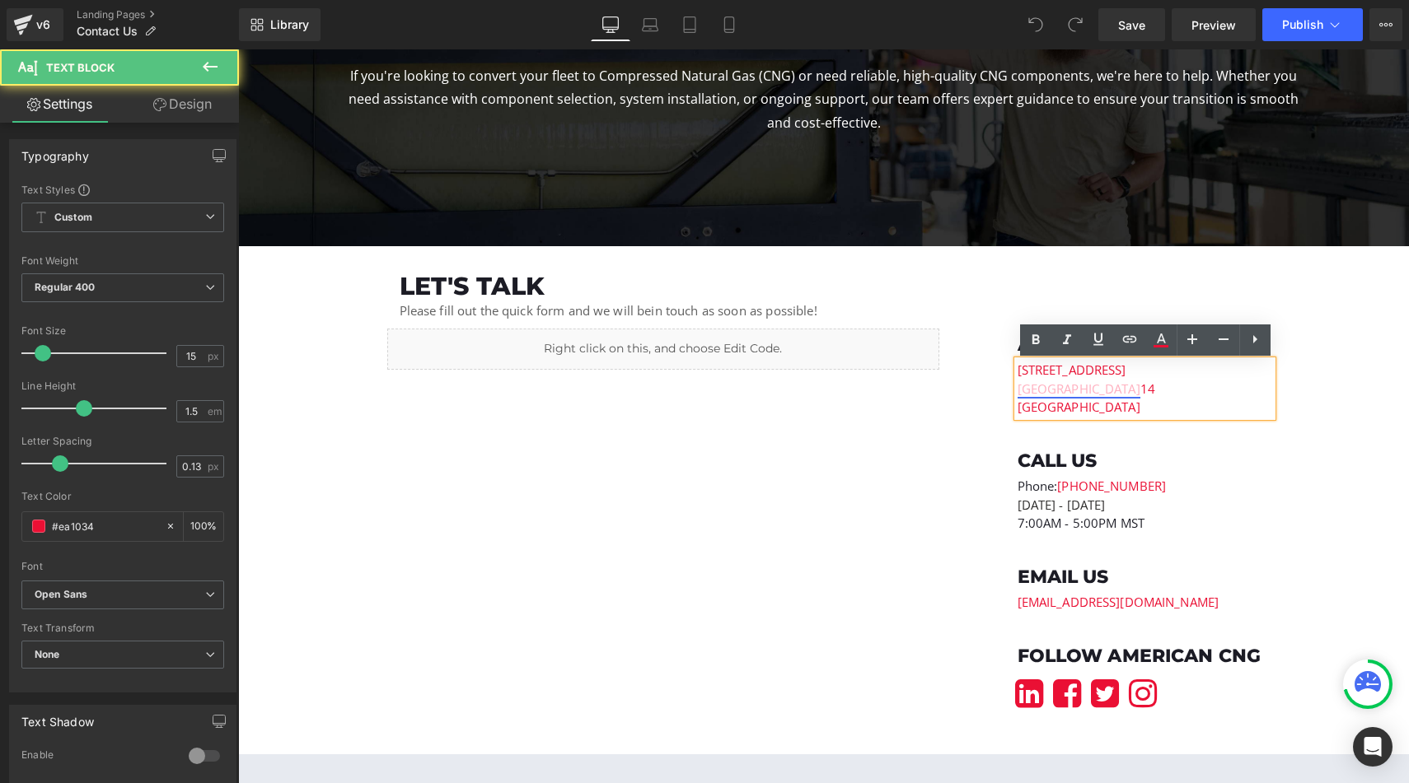
click at [1065, 394] on link "[GEOGRAPHIC_DATA]" at bounding box center [1078, 389] width 123 height 16
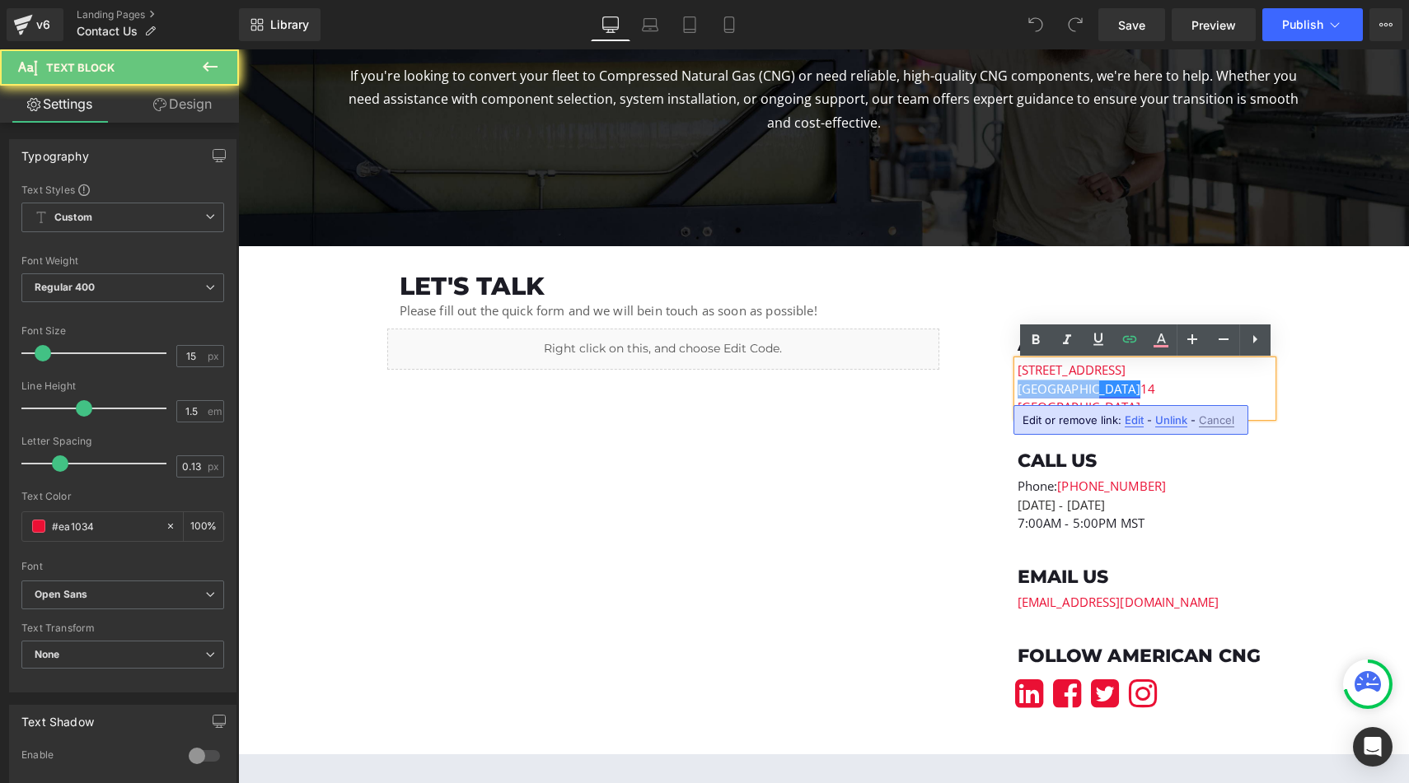
click at [1065, 394] on link "[GEOGRAPHIC_DATA]" at bounding box center [1078, 389] width 123 height 16
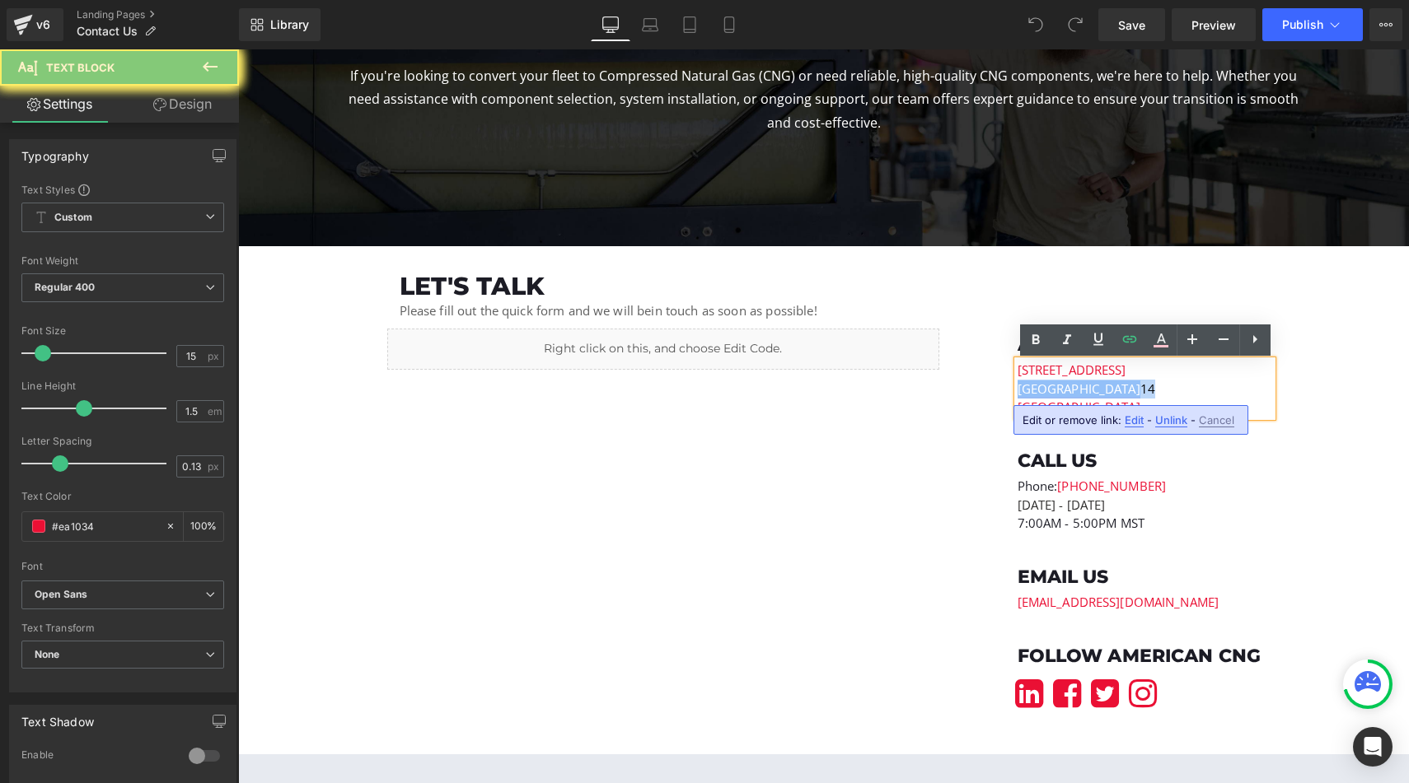
click at [1065, 394] on link "[GEOGRAPHIC_DATA]" at bounding box center [1078, 389] width 123 height 16
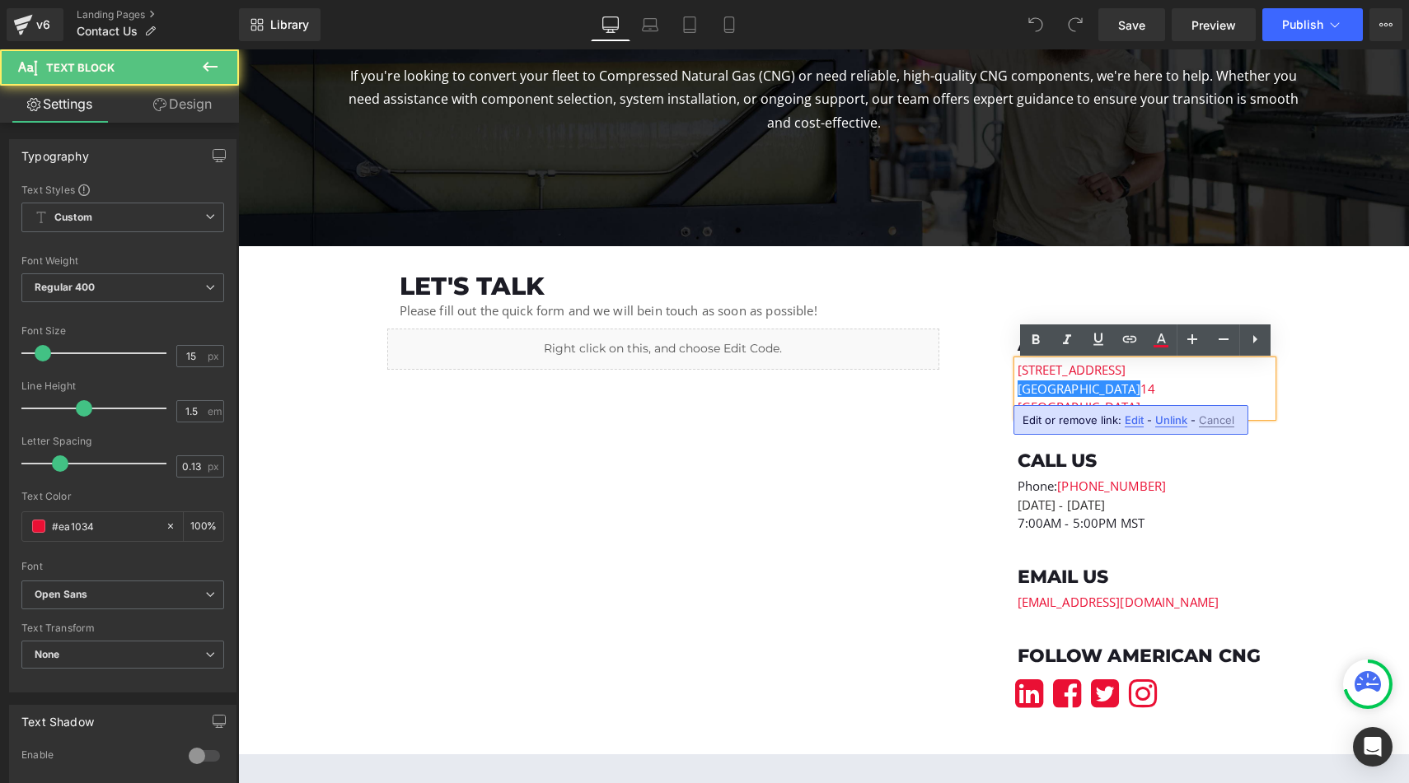
click at [1221, 384] on p "Centerville, [GEOGRAPHIC_DATA] 840 14" at bounding box center [1144, 389] width 255 height 19
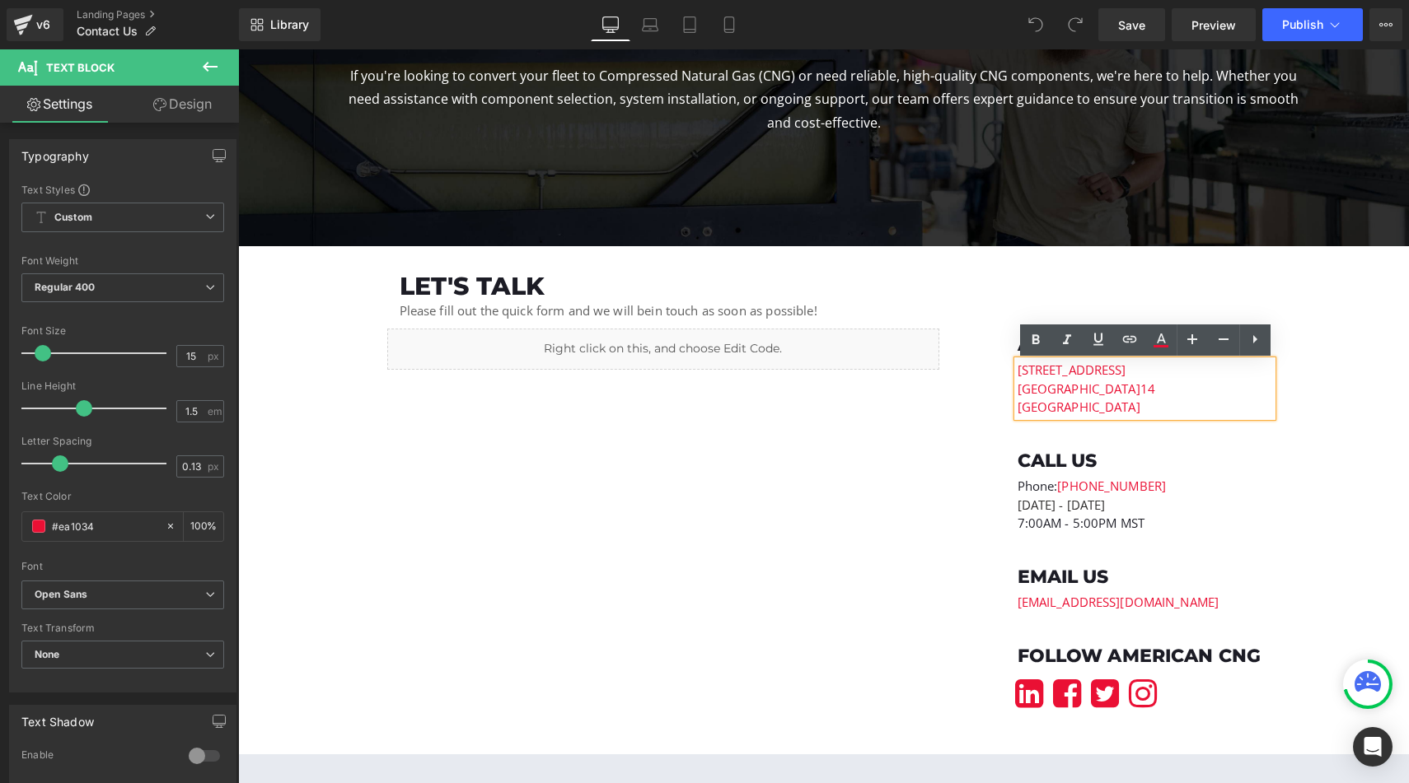
click at [1128, 410] on p "[GEOGRAPHIC_DATA]" at bounding box center [1144, 407] width 255 height 19
drag, startPoint x: 1128, startPoint y: 410, endPoint x: 1017, endPoint y: 376, distance: 116.2
click at [1017, 376] on div "[STREET_ADDRESS]" at bounding box center [1144, 389] width 255 height 56
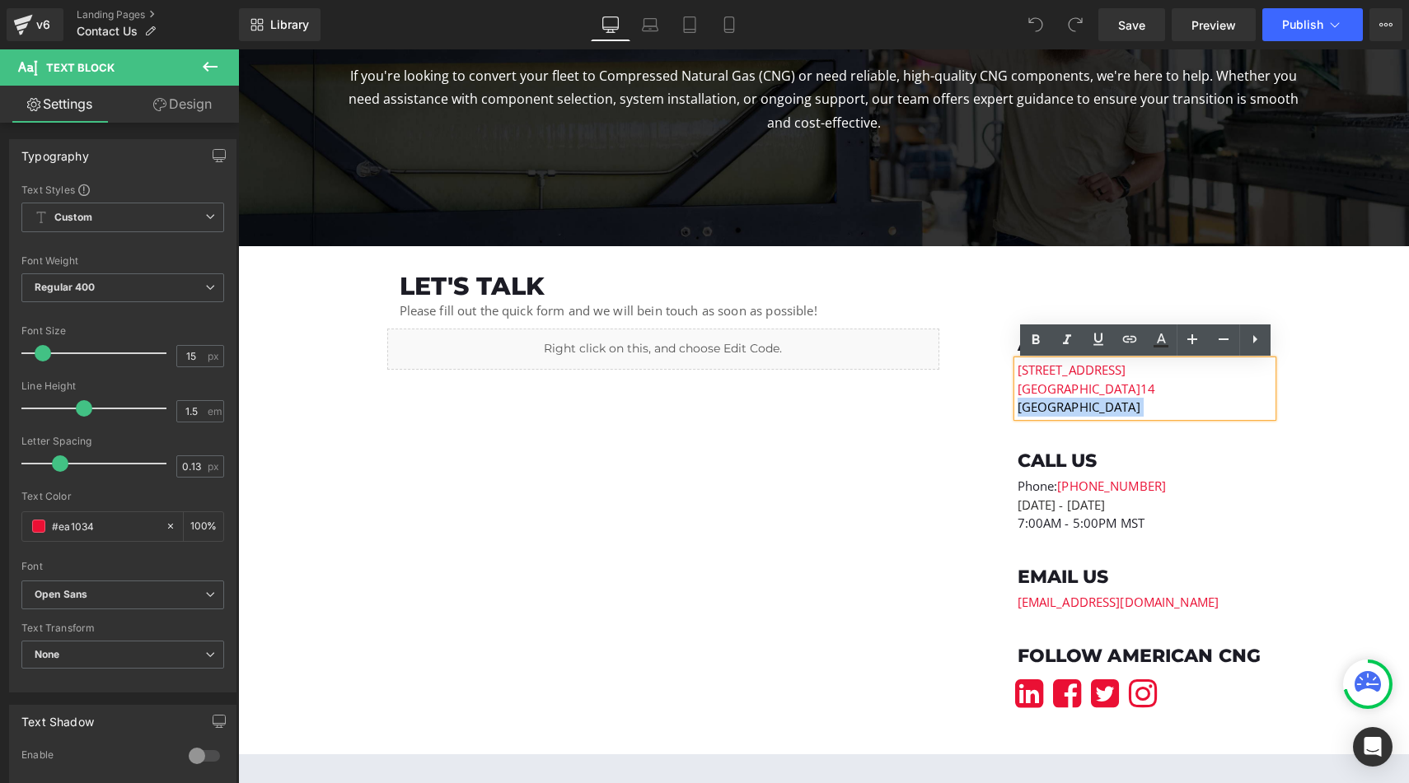
click at [1055, 414] on p "[GEOGRAPHIC_DATA]" at bounding box center [1144, 407] width 255 height 19
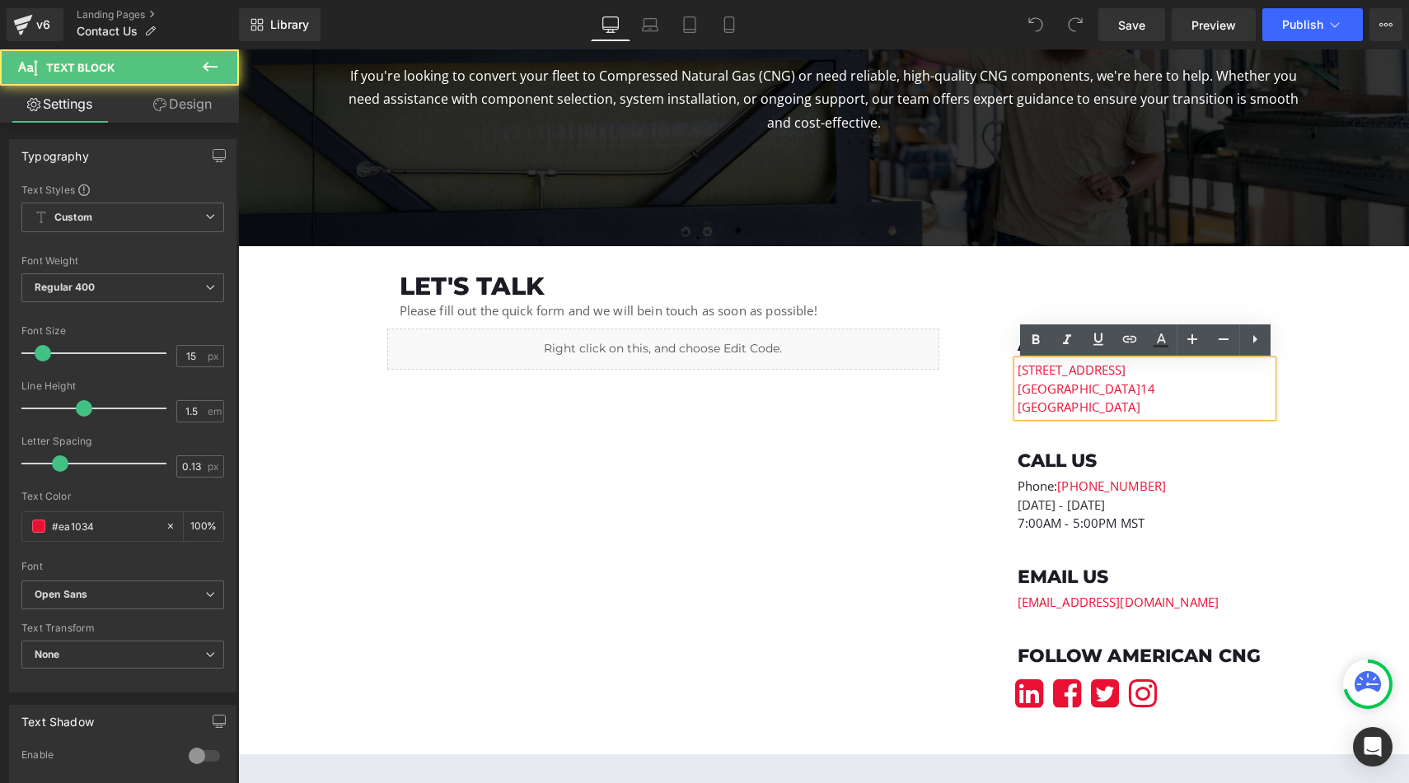
click at [1047, 364] on p "[STREET_ADDRESS]" at bounding box center [1144, 370] width 255 height 19
click at [1132, 366] on p "[STREET_ADDRESS]" at bounding box center [1144, 370] width 255 height 19
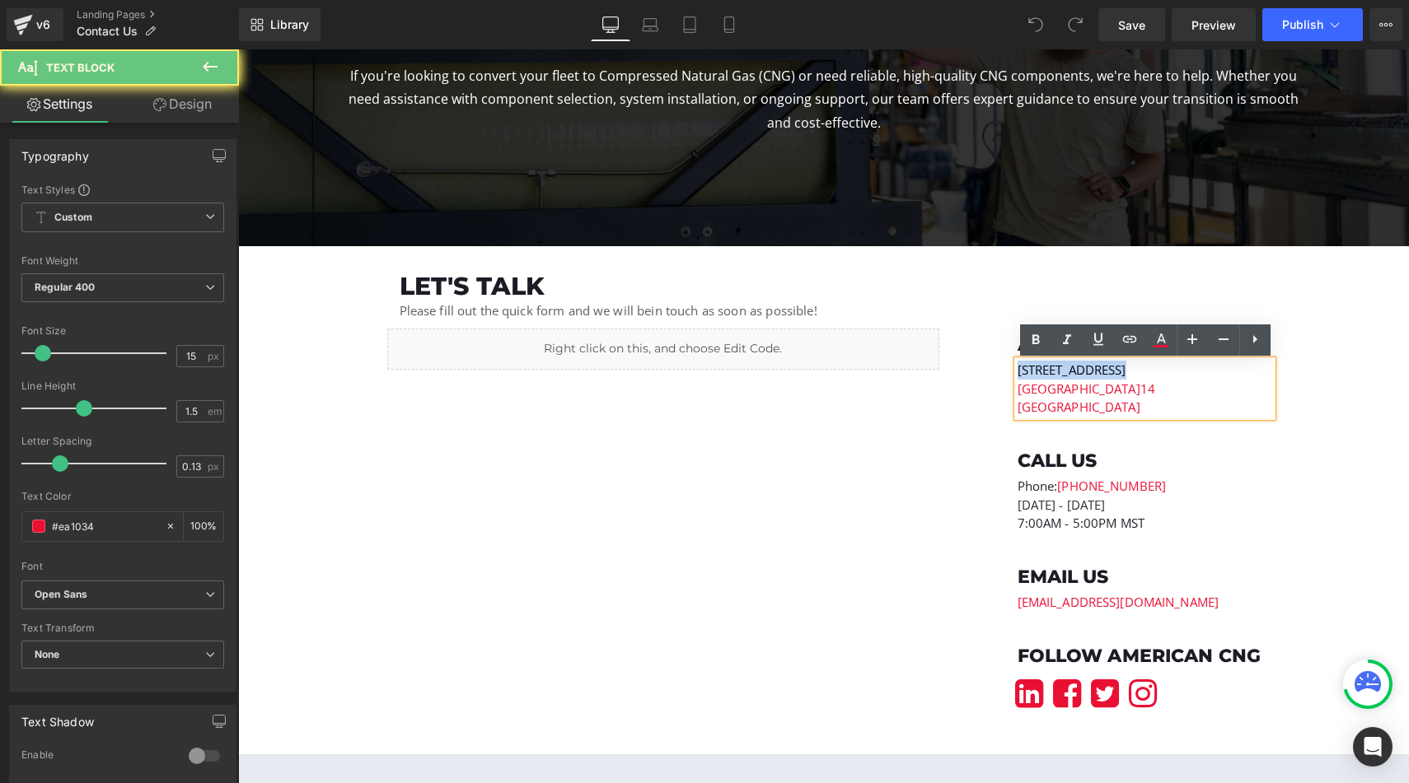
click at [1132, 366] on p "[STREET_ADDRESS]" at bounding box center [1144, 370] width 255 height 19
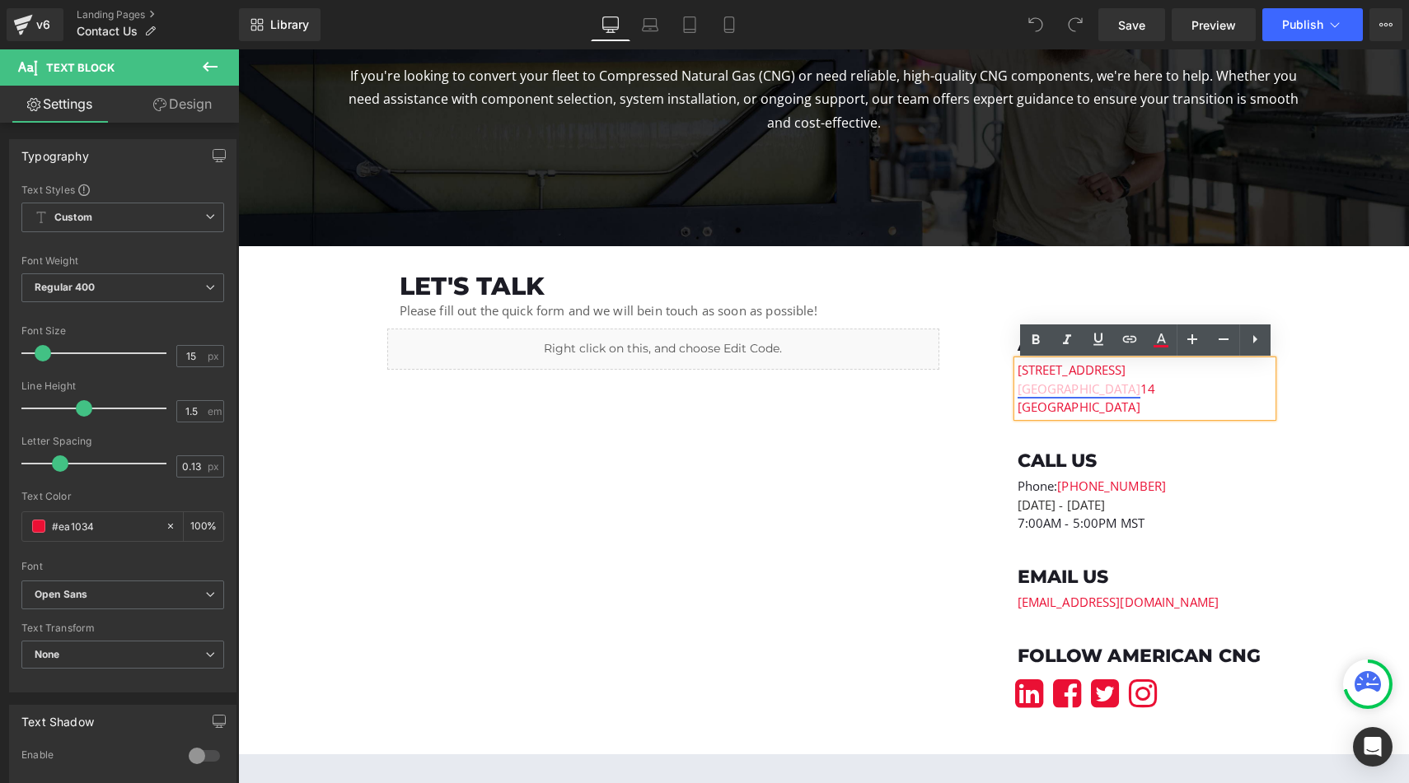
click at [1106, 381] on link "[GEOGRAPHIC_DATA]" at bounding box center [1078, 389] width 123 height 16
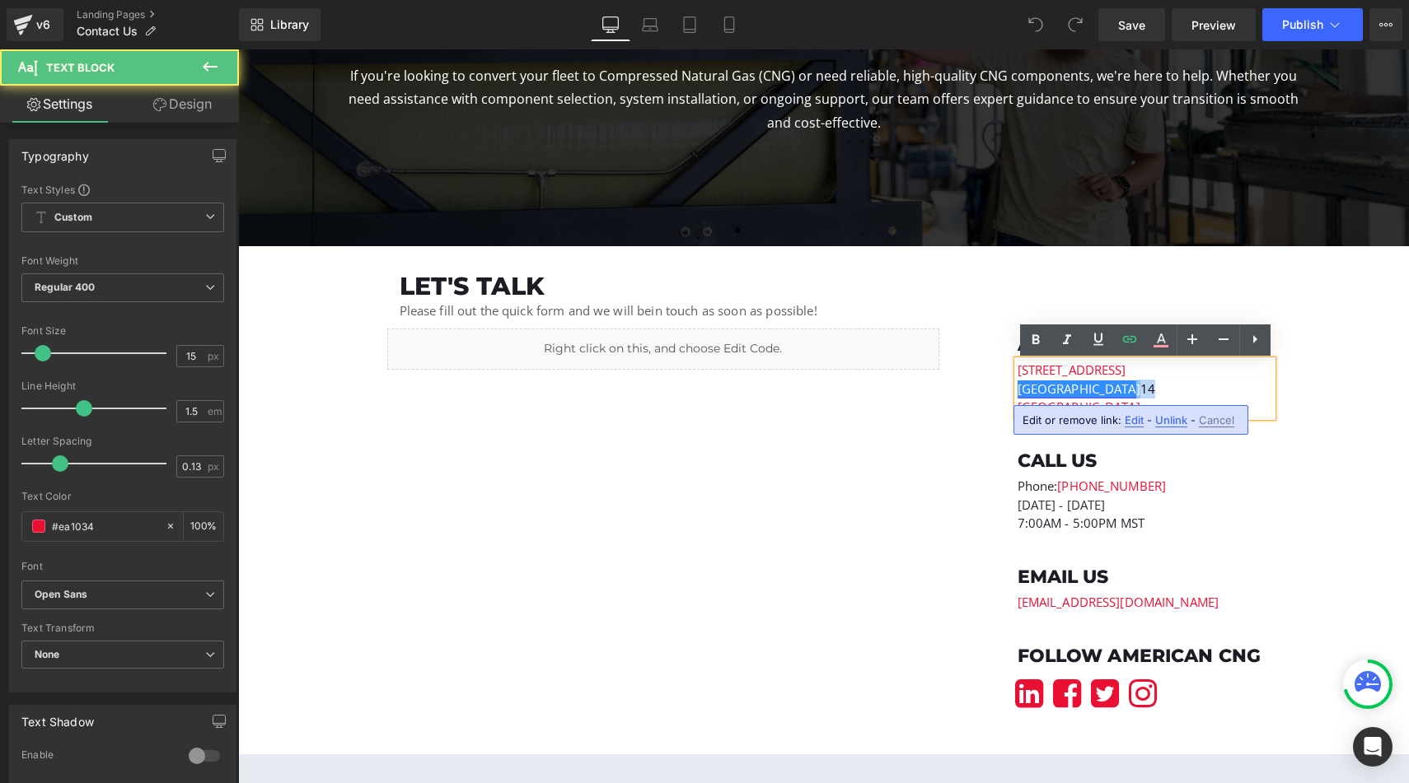
click at [1106, 381] on link "[GEOGRAPHIC_DATA]" at bounding box center [1078, 389] width 123 height 16
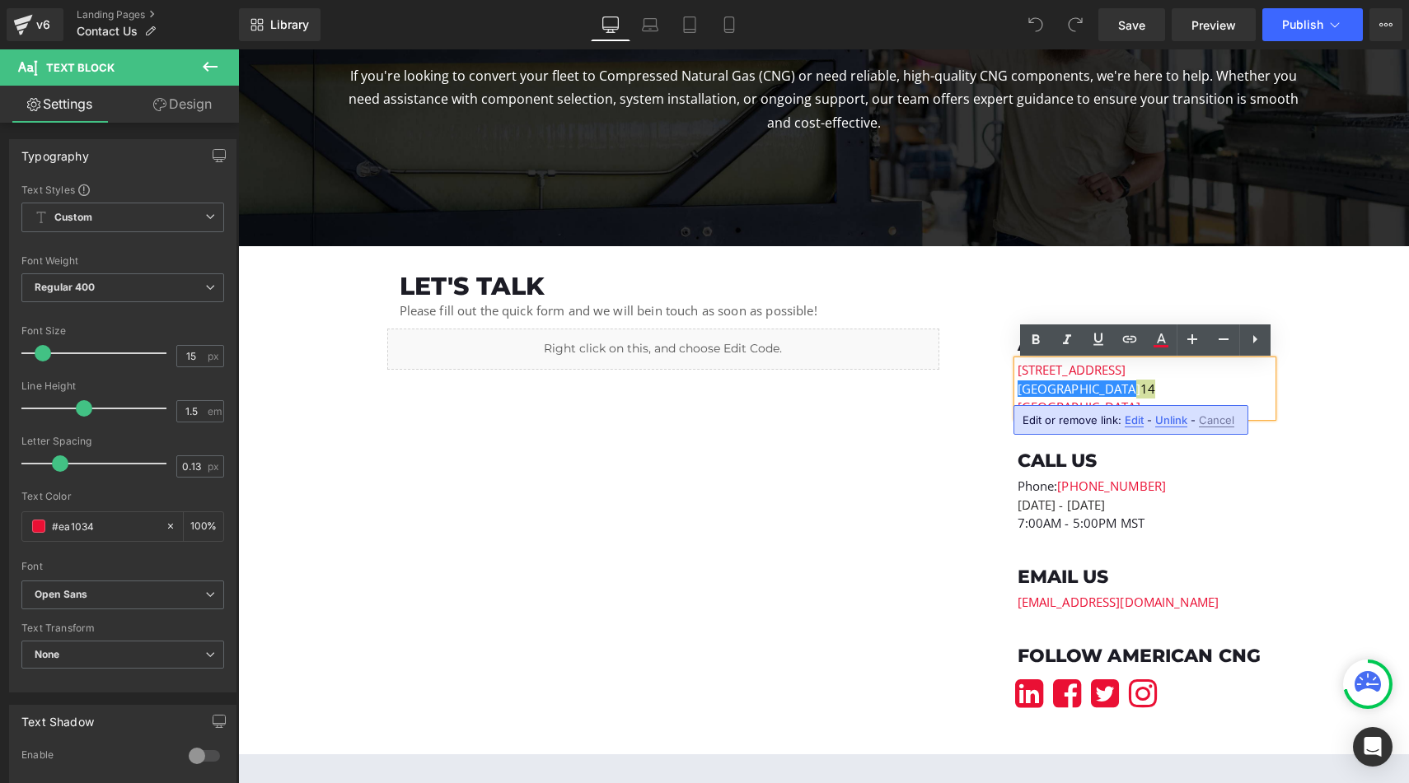
click at [1134, 419] on span "Edit" at bounding box center [1134, 421] width 19 height 14
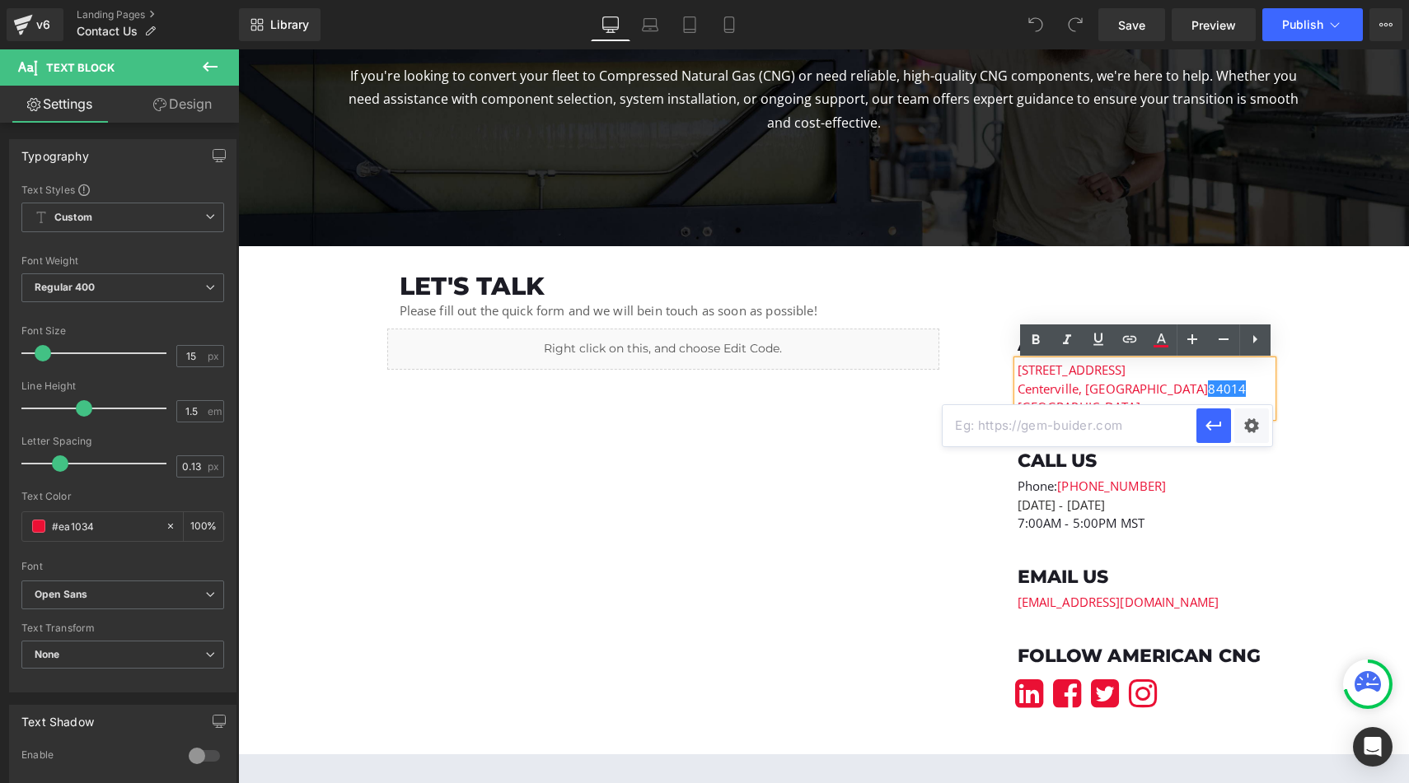
click at [1072, 431] on input "text" at bounding box center [1069, 425] width 254 height 41
click at [1109, 430] on input "text" at bounding box center [1069, 425] width 254 height 41
click at [1192, 390] on p "Centerville, UT 840 14" at bounding box center [1144, 389] width 255 height 19
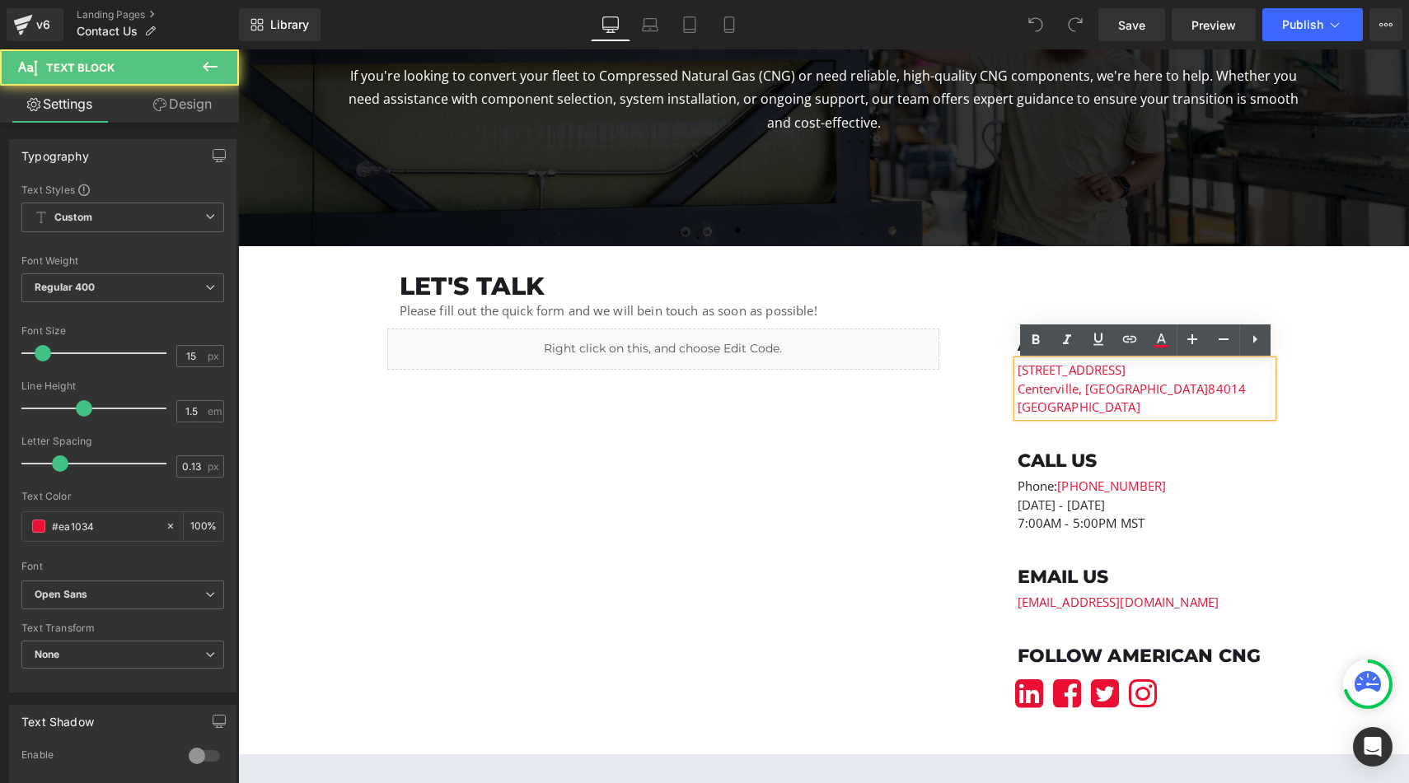
click at [1116, 417] on div "236 South 1250 West Unit B Centerville, UT 840 14 USA" at bounding box center [1144, 389] width 255 height 56
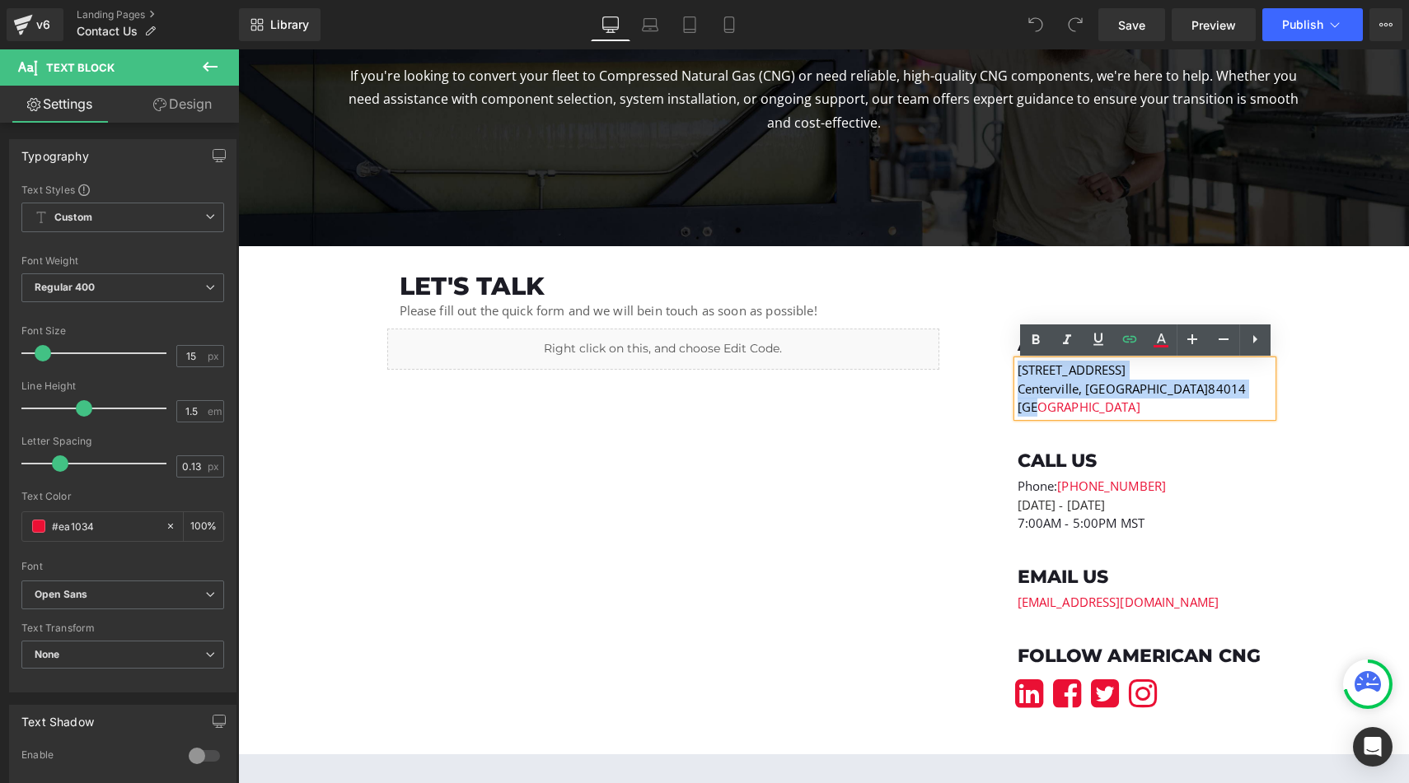
drag, startPoint x: 1078, startPoint y: 418, endPoint x: 1017, endPoint y: 370, distance: 76.8
click at [1017, 370] on div "236 South 1250 West Unit B Centerville, UT 840 14 USA" at bounding box center [1144, 389] width 255 height 56
copy div "236 South 1250 West Unit B Centerville, UT 840 14 USA"
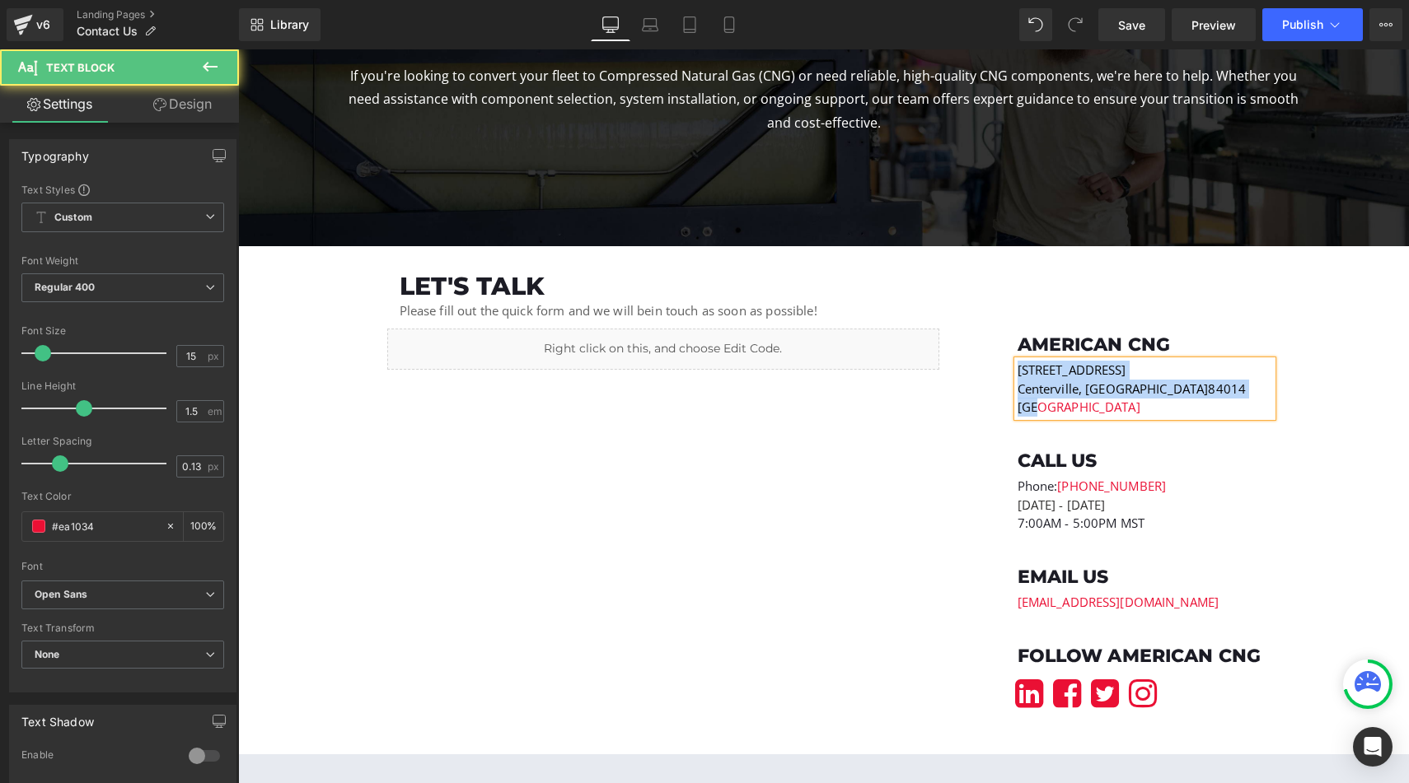
click at [1073, 409] on p "[GEOGRAPHIC_DATA]" at bounding box center [1144, 407] width 255 height 19
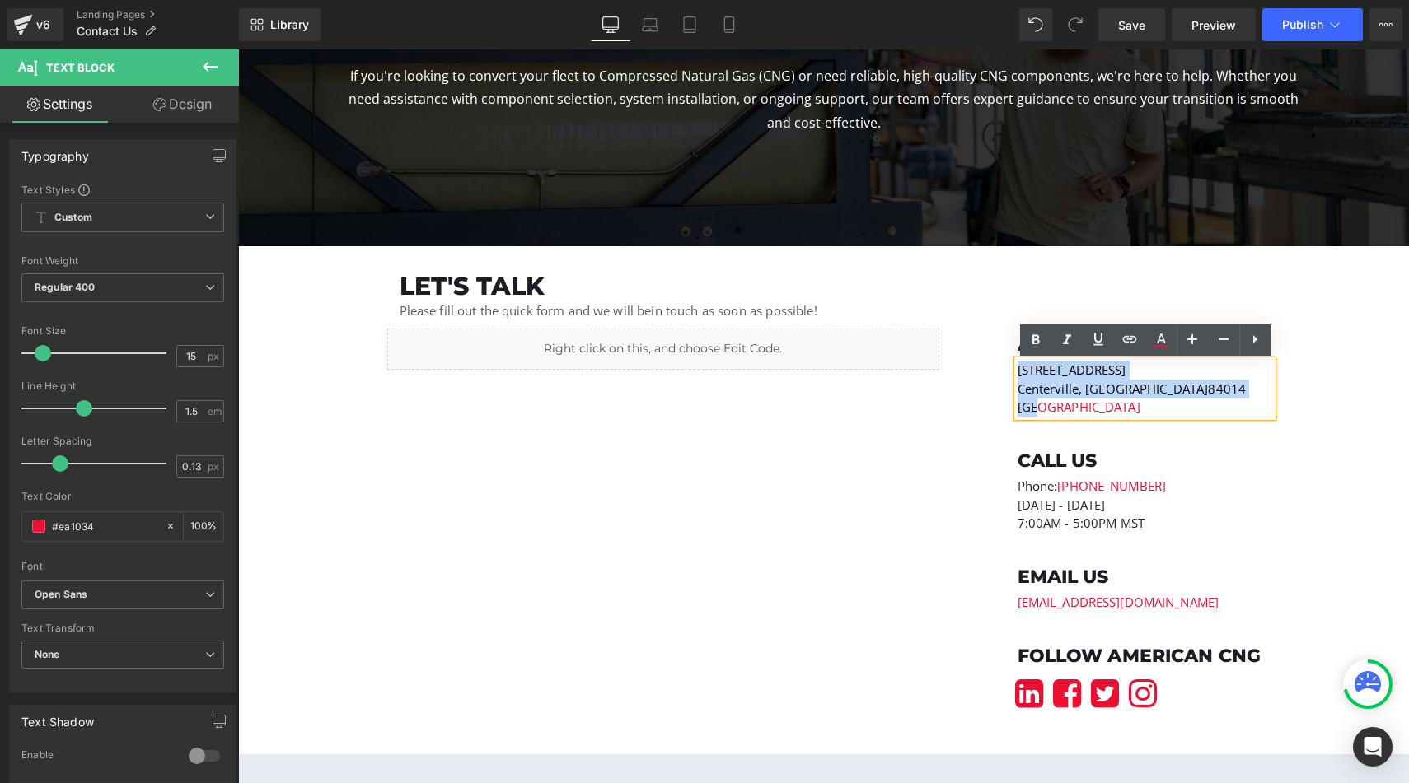
drag, startPoint x: 1069, startPoint y: 409, endPoint x: 1017, endPoint y: 370, distance: 64.8
click at [1017, 370] on div "236 South 1250 West Unit B Centerville, UT 840 14 USA" at bounding box center [1144, 389] width 255 height 56
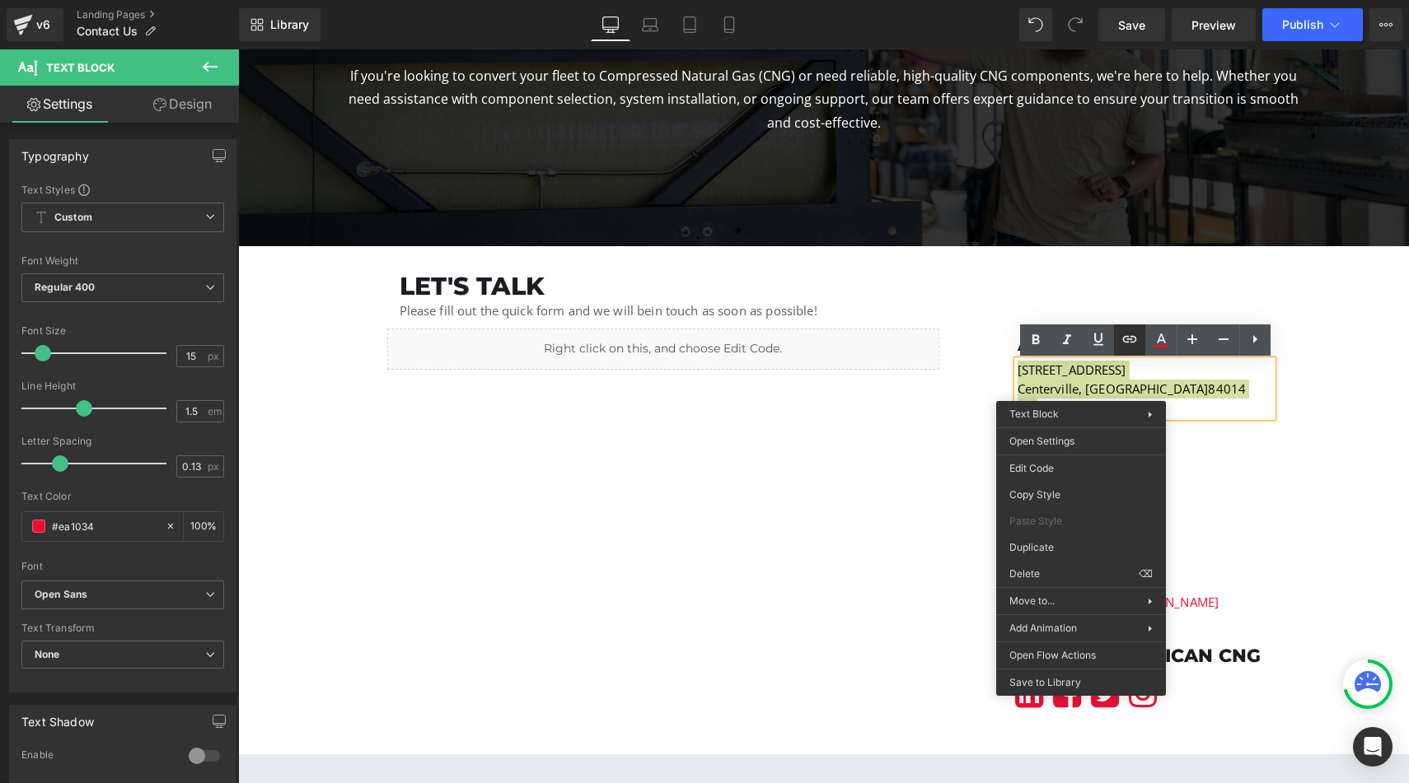
click at [1134, 349] on link at bounding box center [1129, 340] width 31 height 31
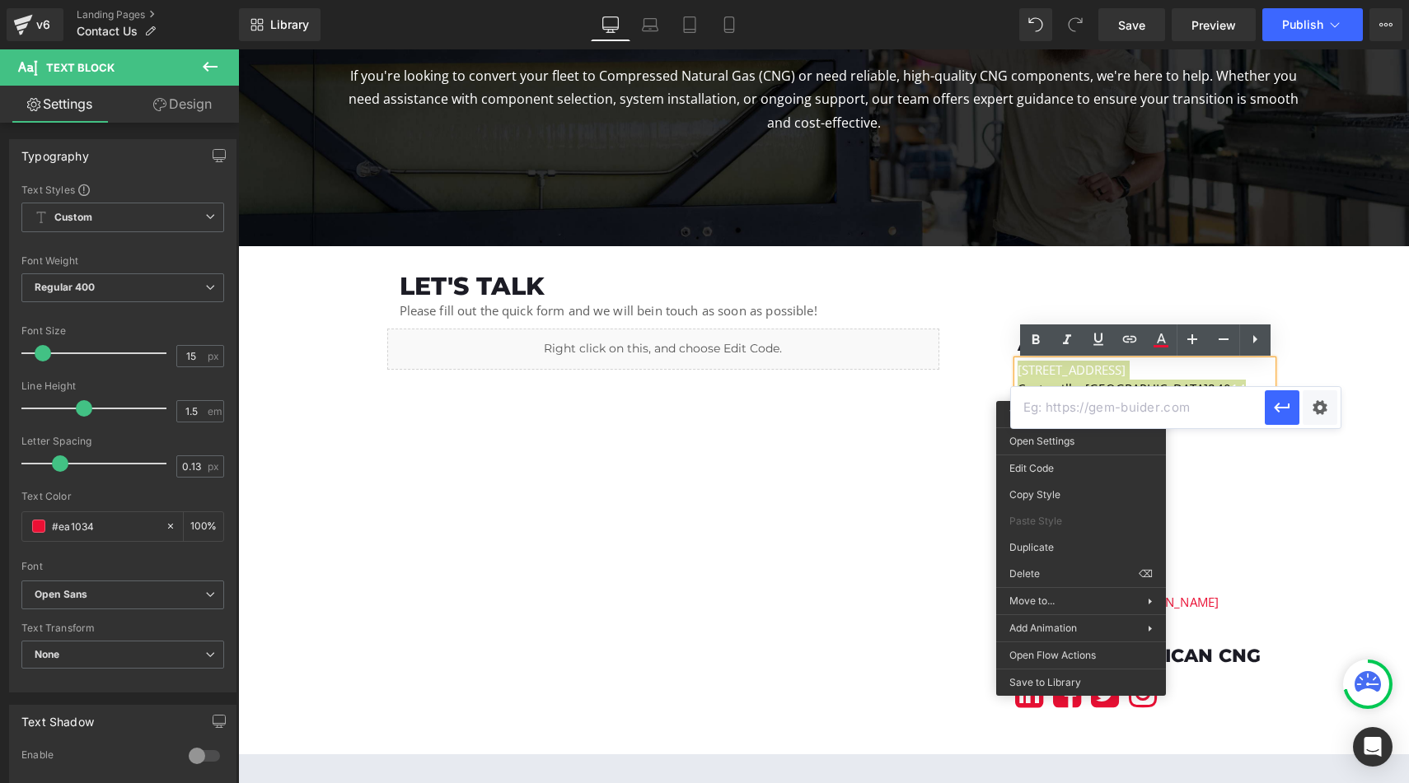
click at [1108, 402] on input "text" at bounding box center [1138, 407] width 254 height 41
paste input "236 South 1250 West Unit B Centerville, UT 84014 USA"
type input "236 South 1250 West Unit B Centerville, UT 84014 USA"
click at [1108, 403] on input "236 South 1250 West Unit B Centerville, UT 84014 USA" at bounding box center [1138, 407] width 254 height 41
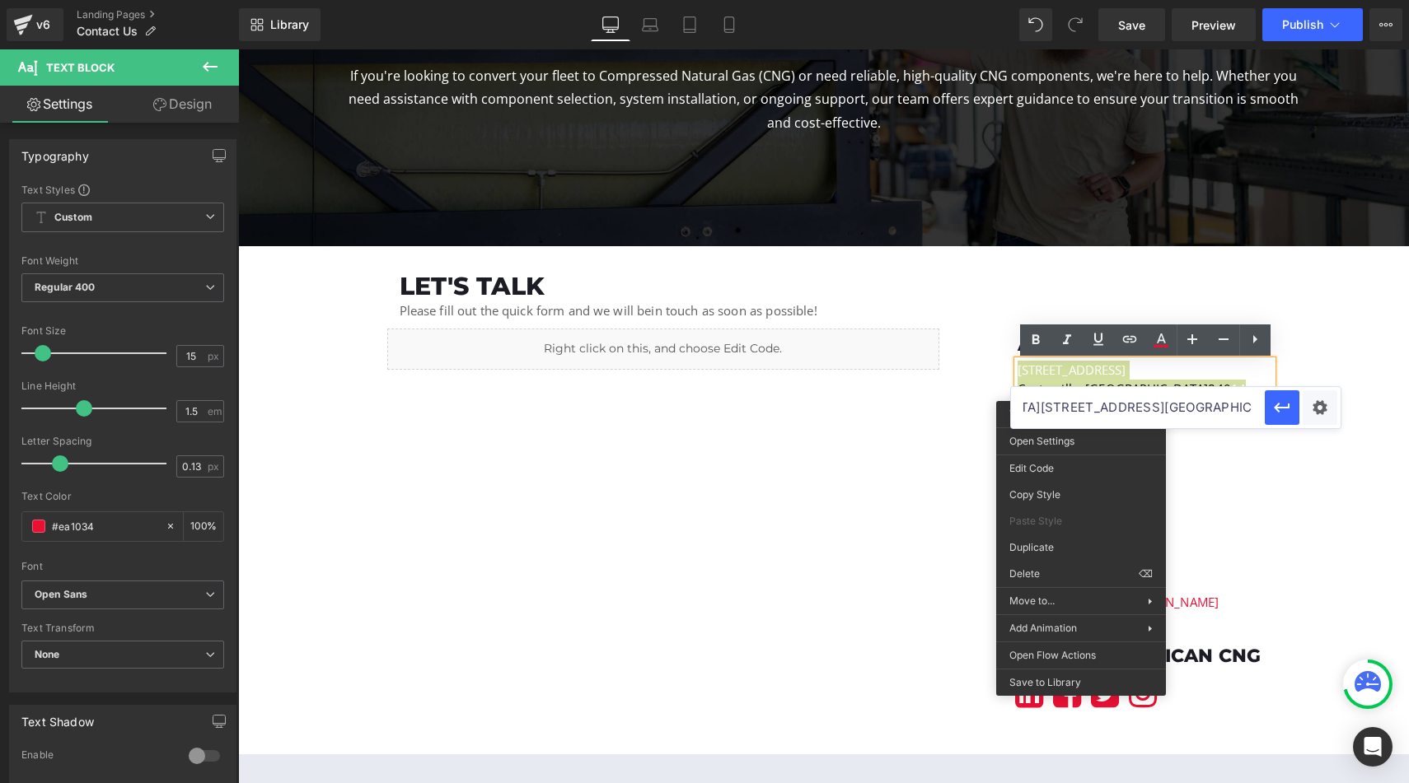
click at [1108, 403] on input "236 South 1250 West Unit B Centerville, UT 84014 USA" at bounding box center [1138, 407] width 254 height 41
paste input "text"
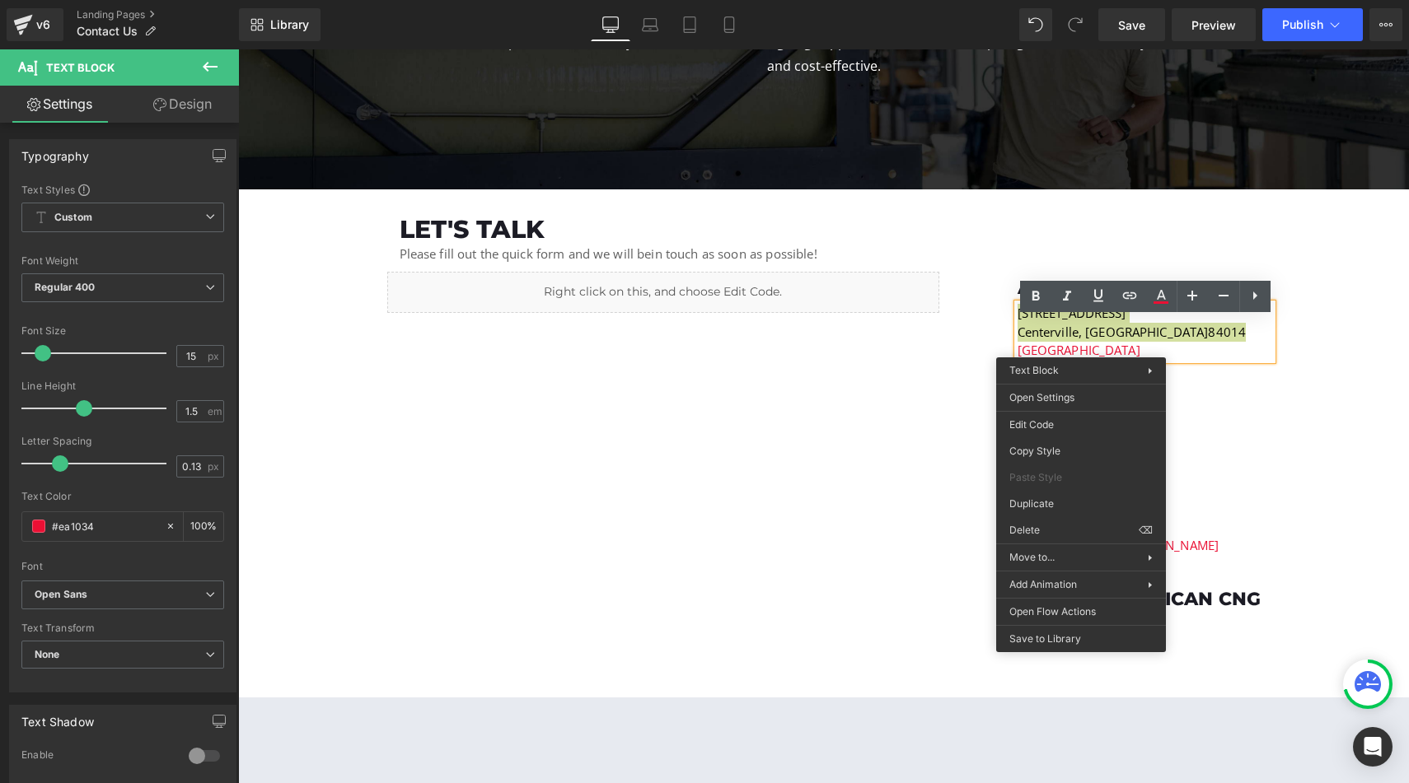
scroll to position [358, 0]
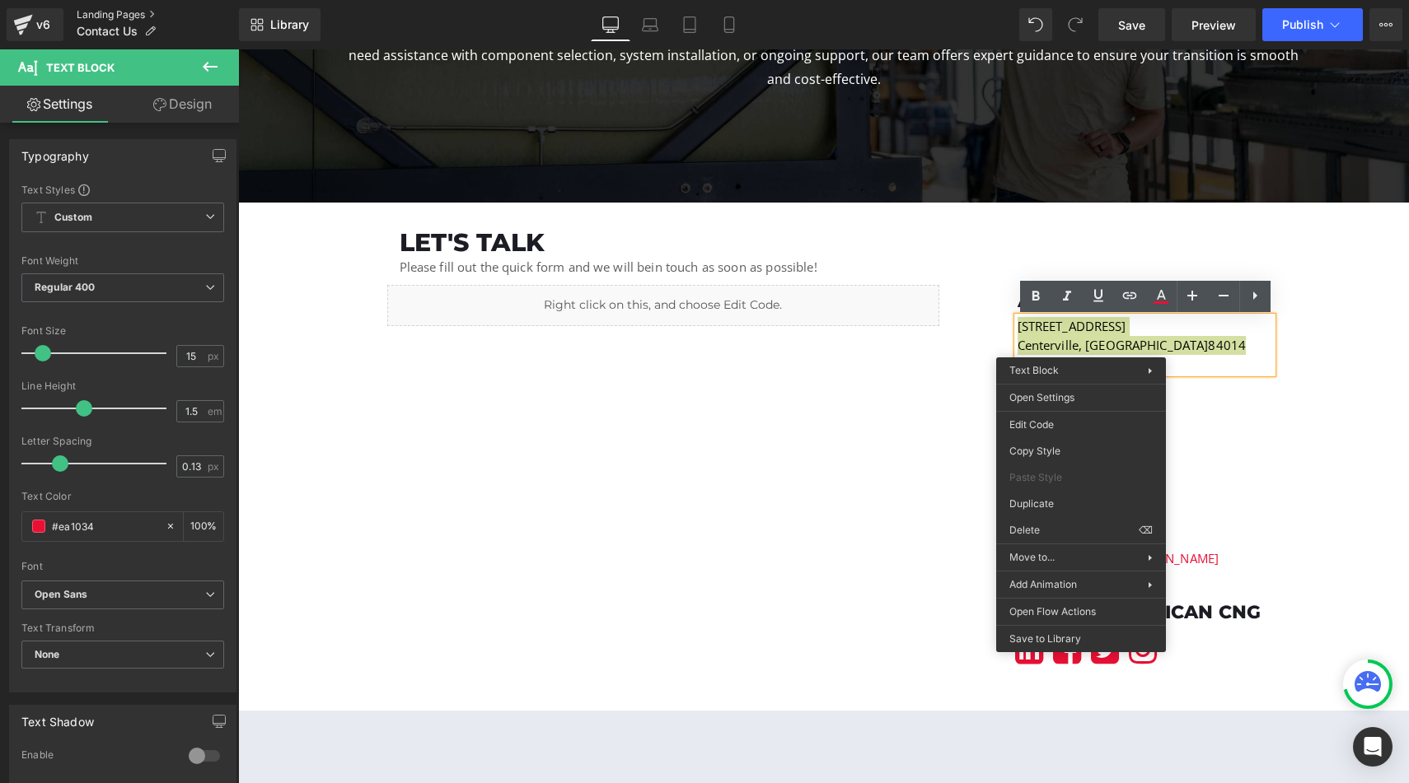
click at [100, 12] on link "Landing Pages" at bounding box center [158, 14] width 162 height 13
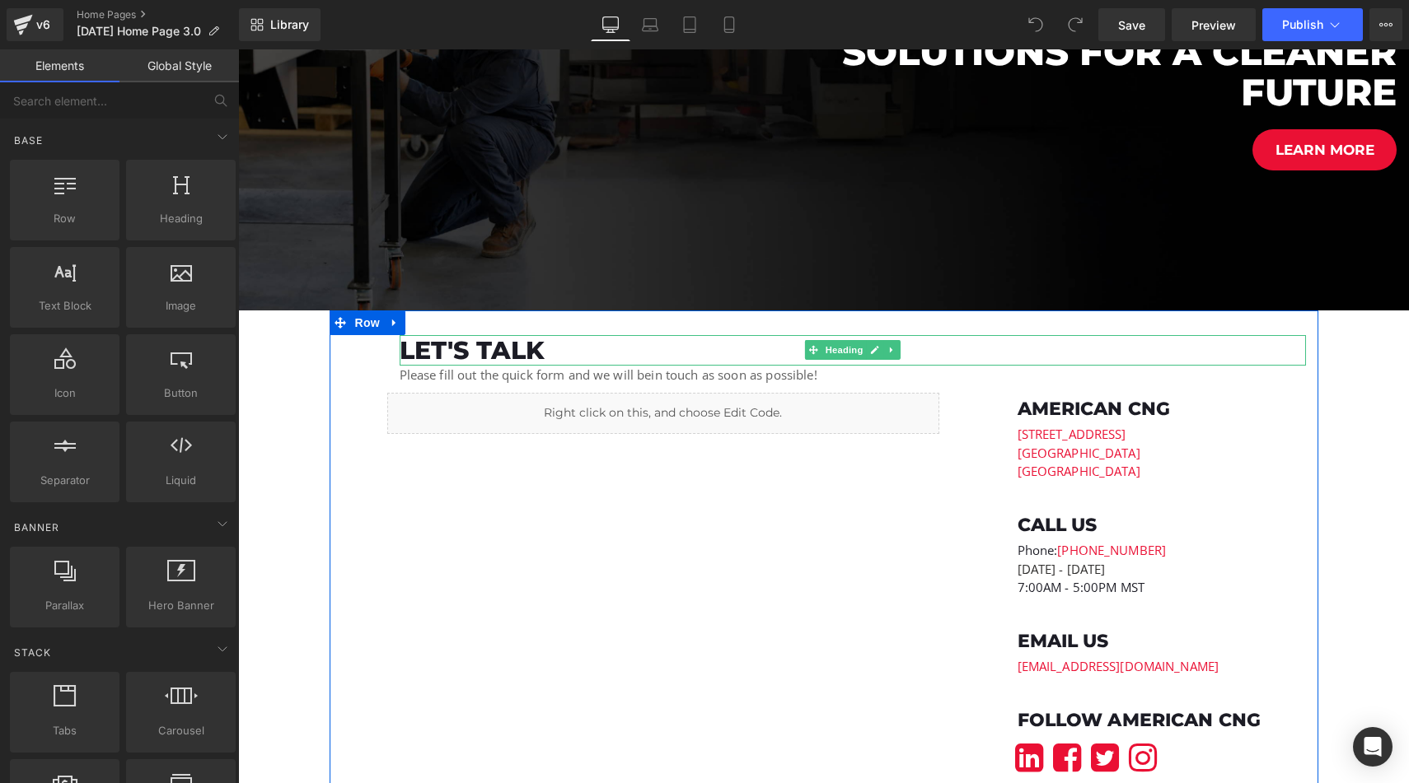
scroll to position [3680, 0]
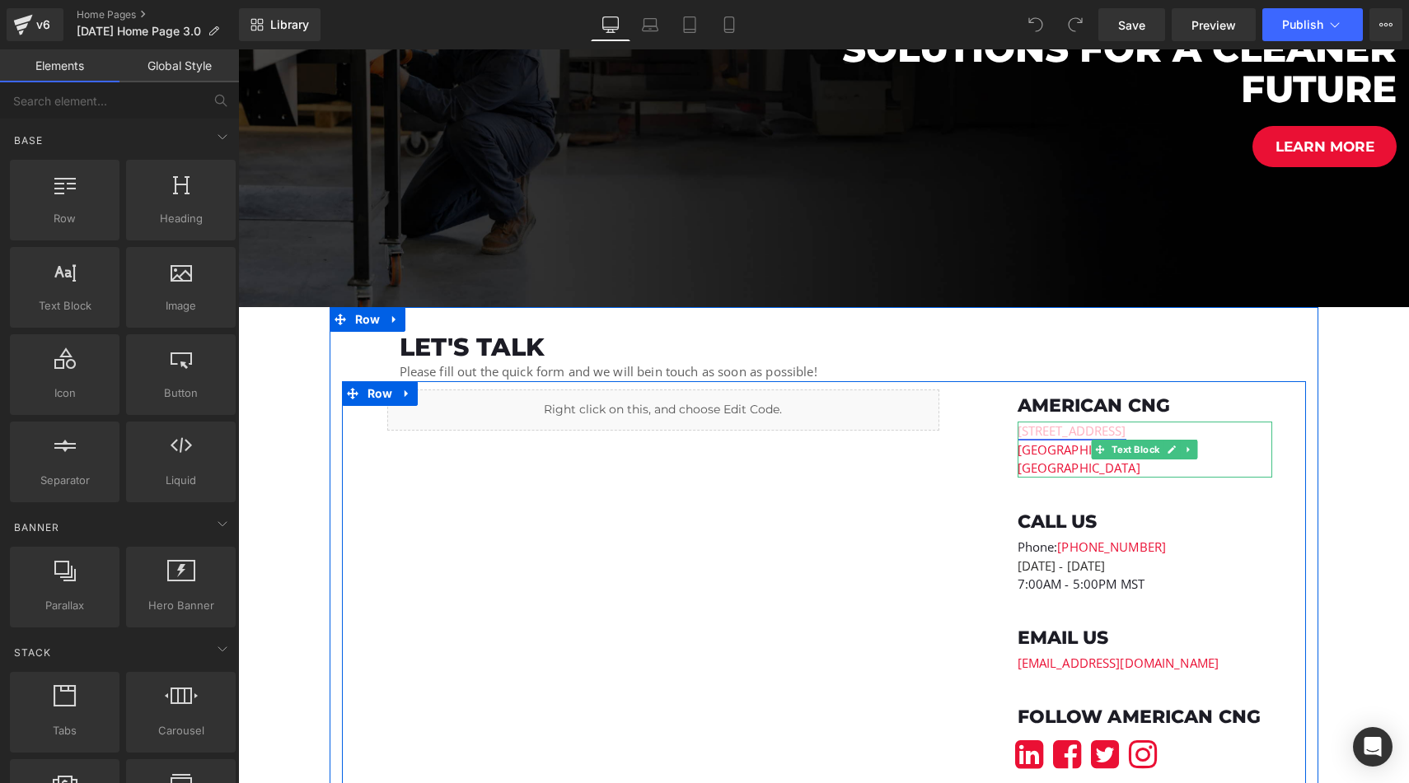
click at [1045, 432] on link "[STREET_ADDRESS]" at bounding box center [1071, 431] width 109 height 16
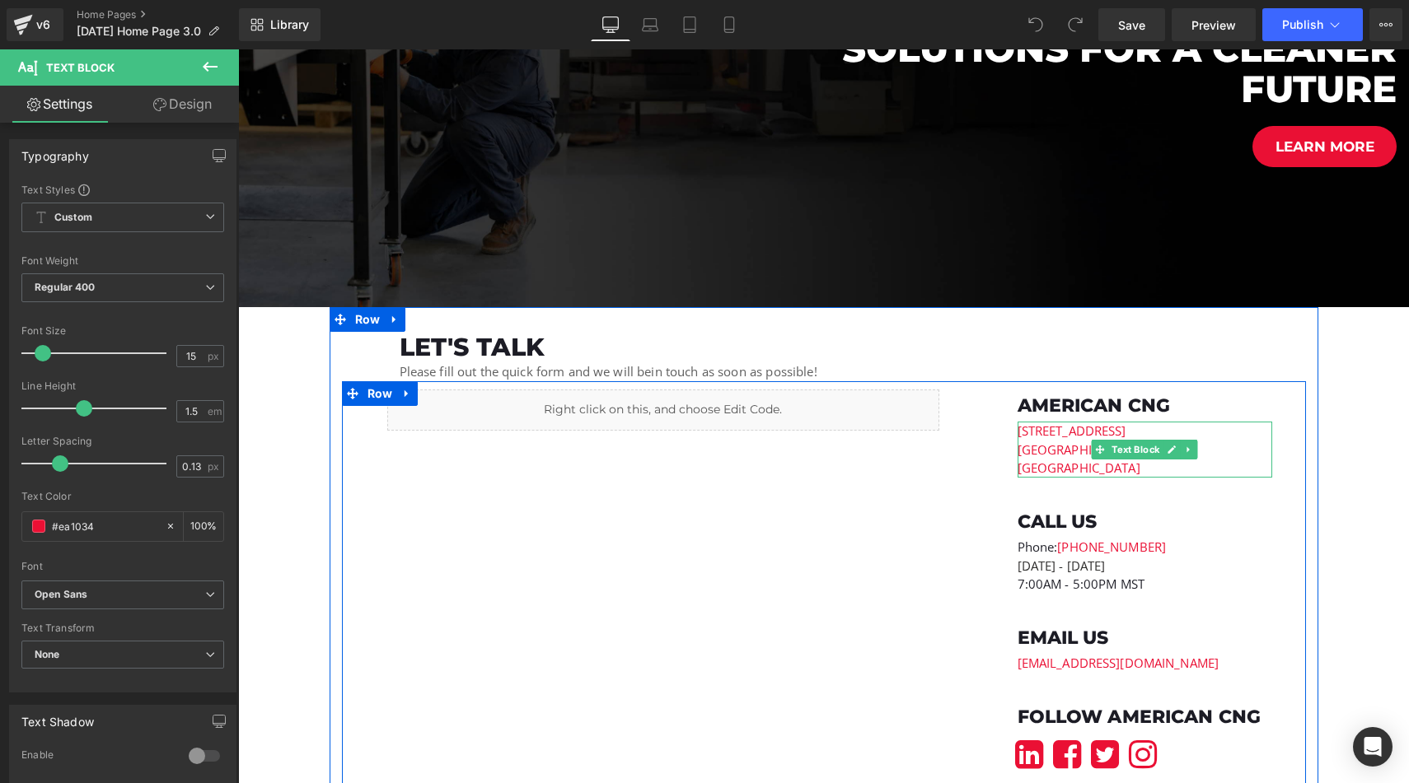
click at [1067, 471] on p "[GEOGRAPHIC_DATA]" at bounding box center [1144, 468] width 255 height 19
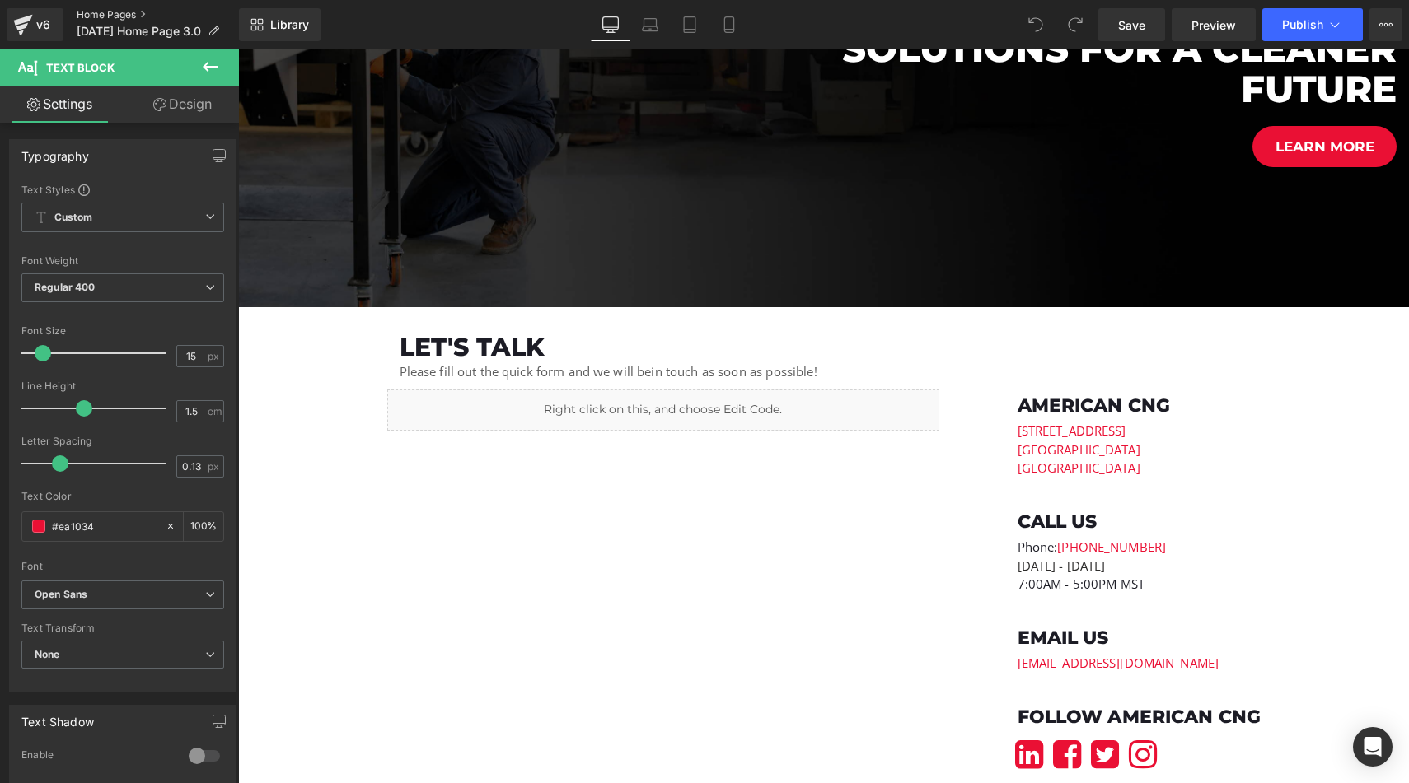
click at [104, 10] on link "Home Pages" at bounding box center [158, 14] width 162 height 13
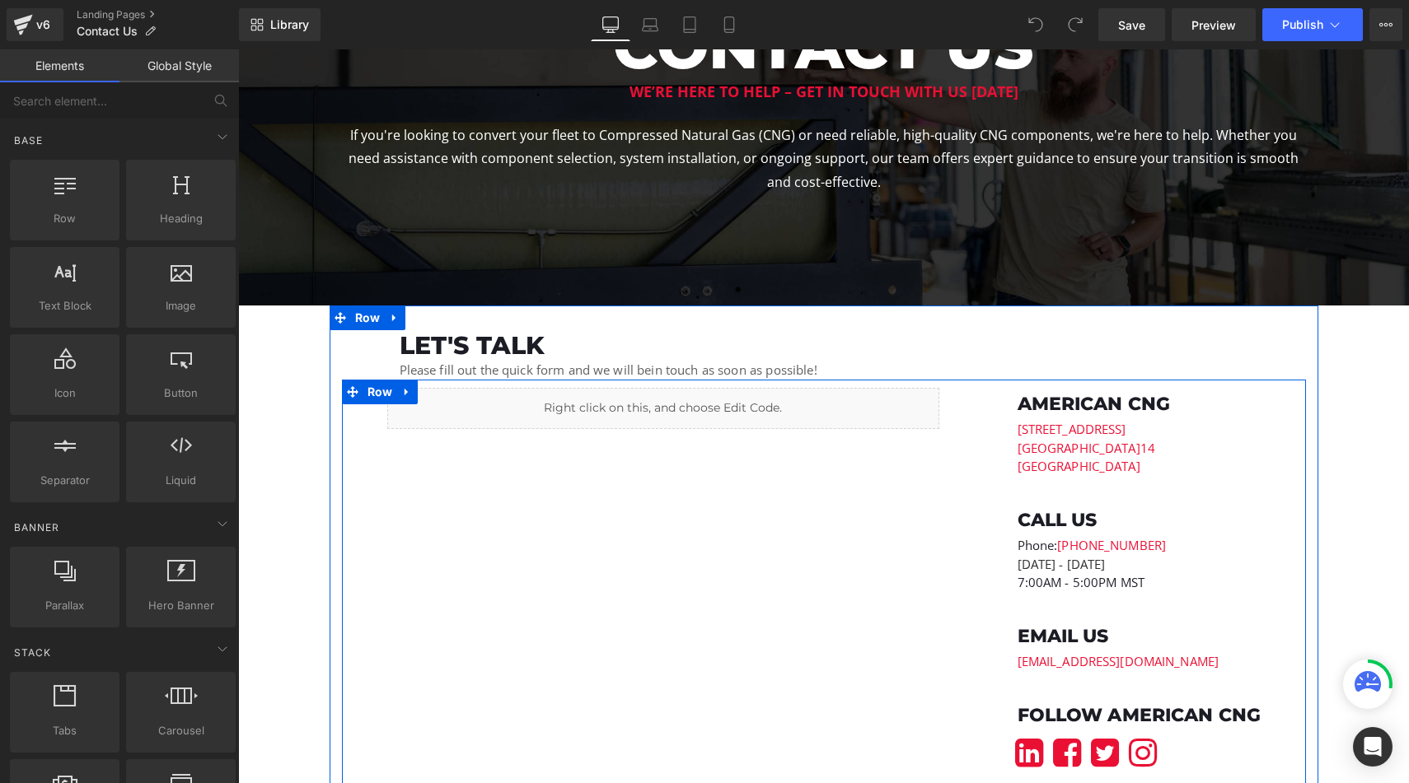
scroll to position [255, 0]
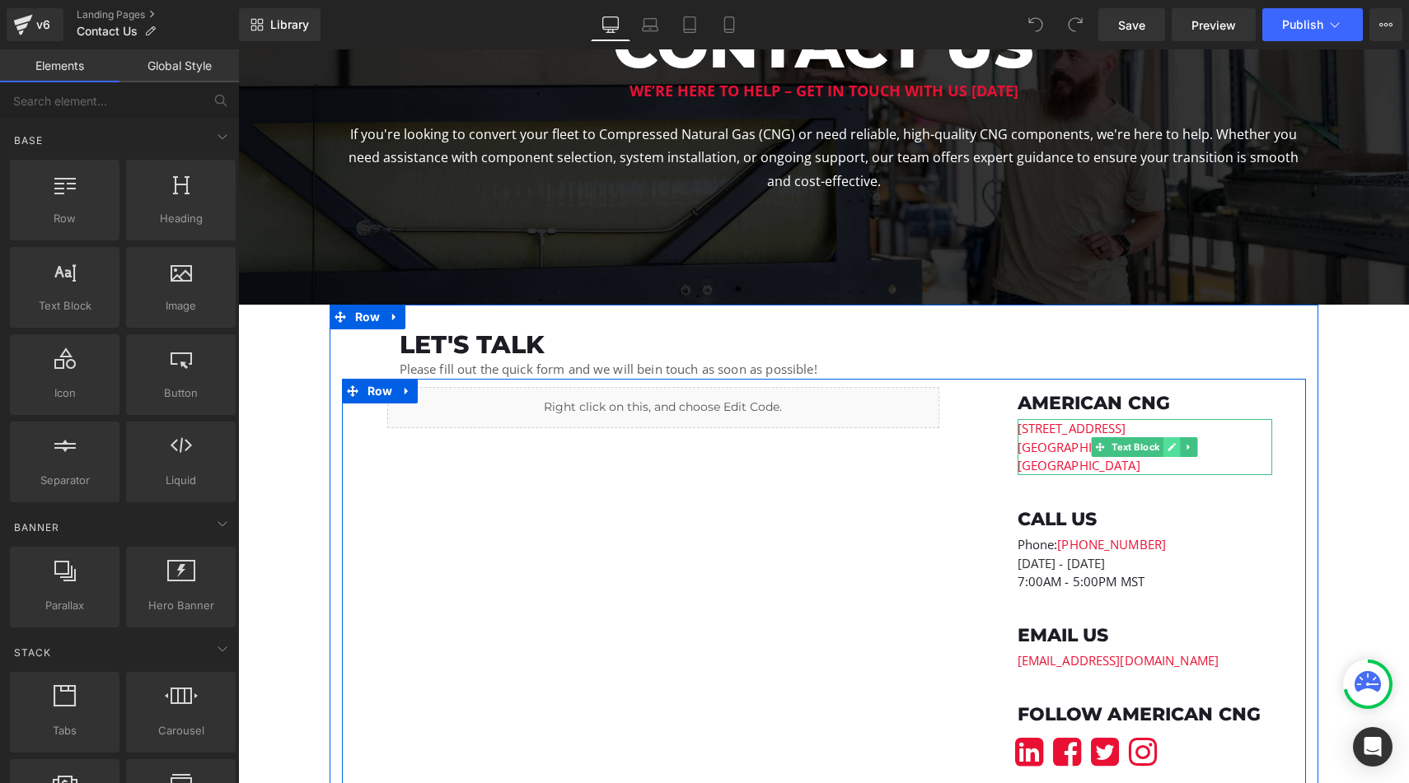
click at [1165, 448] on link at bounding box center [1171, 447] width 17 height 20
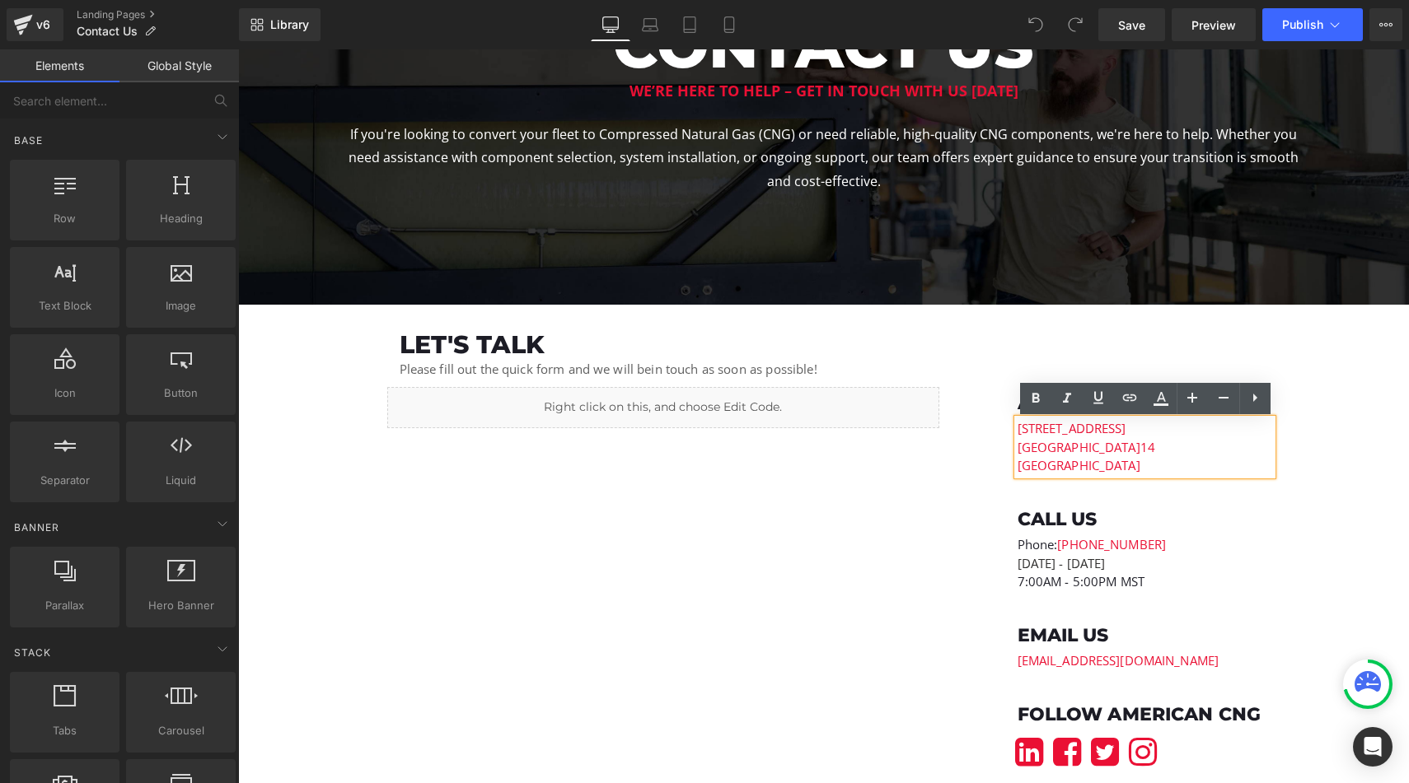
click at [1134, 427] on p "[STREET_ADDRESS]" at bounding box center [1144, 428] width 255 height 19
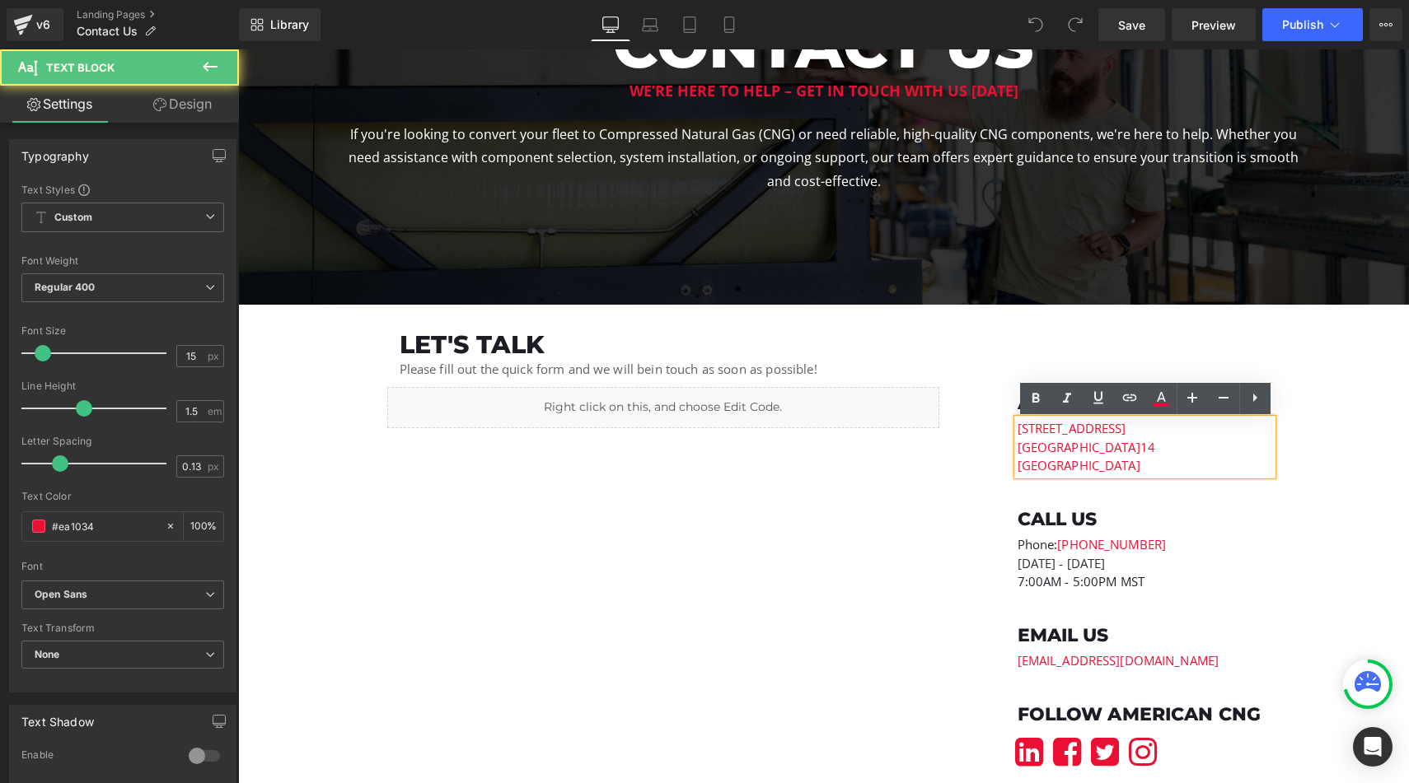
click at [1134, 427] on p "[STREET_ADDRESS]" at bounding box center [1144, 428] width 255 height 19
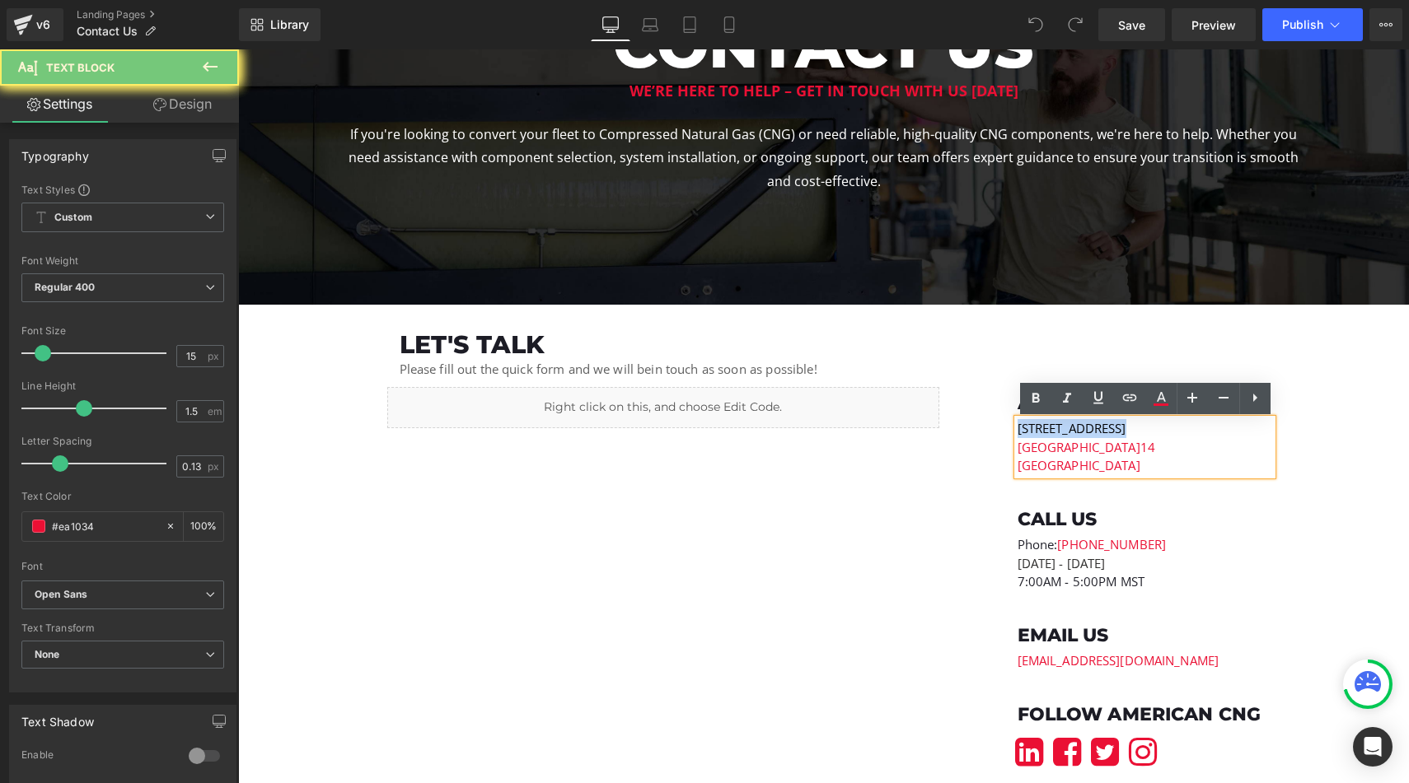
click at [1134, 427] on p "[STREET_ADDRESS]" at bounding box center [1144, 428] width 255 height 19
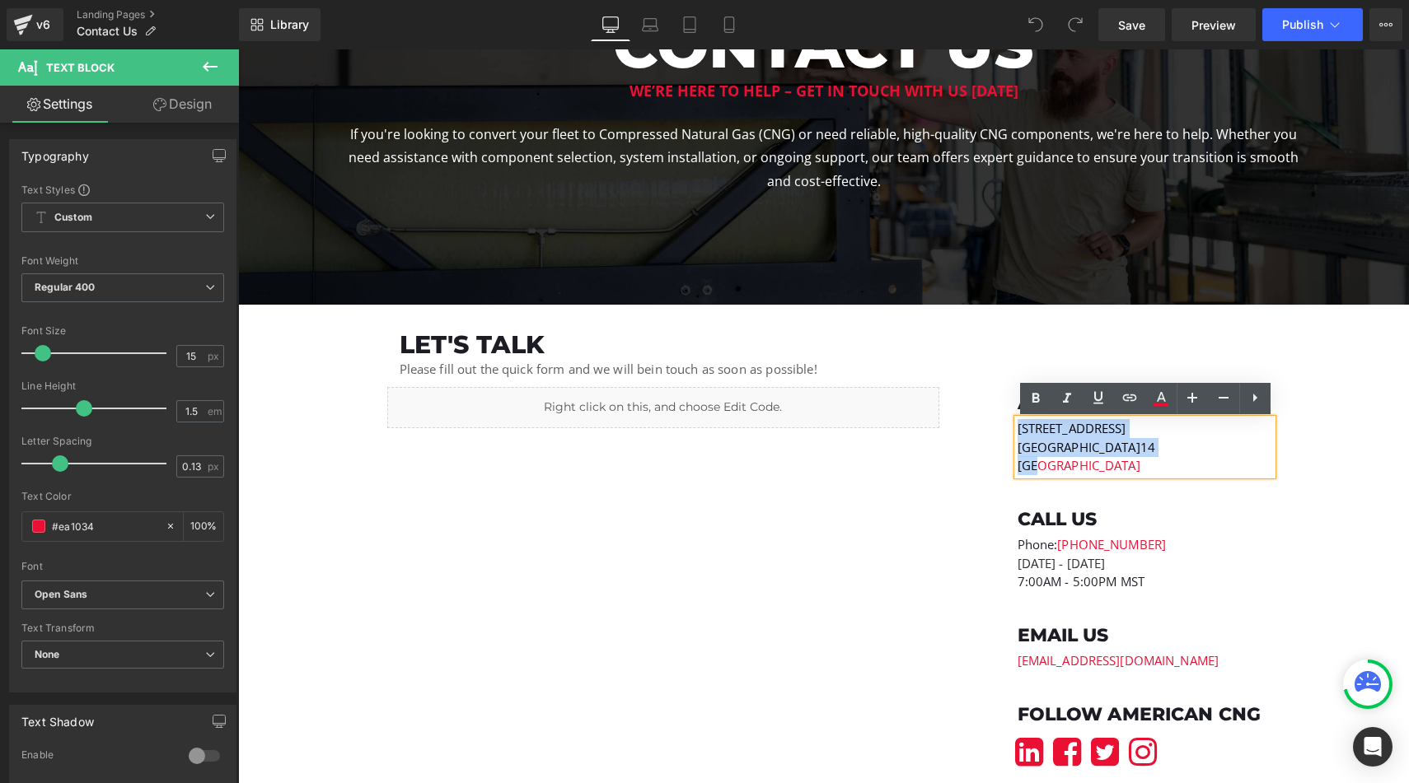
drag, startPoint x: 1069, startPoint y: 472, endPoint x: 1017, endPoint y: 433, distance: 65.2
click at [1017, 433] on div "236 South 1250 West Unit B Centerville, UT 840 14 USA" at bounding box center [1144, 447] width 255 height 56
click at [1121, 404] on icon at bounding box center [1130, 398] width 20 height 20
click at [1127, 463] on input "text" at bounding box center [1138, 466] width 254 height 41
paste input "[URL][DOMAIN_NAME]"
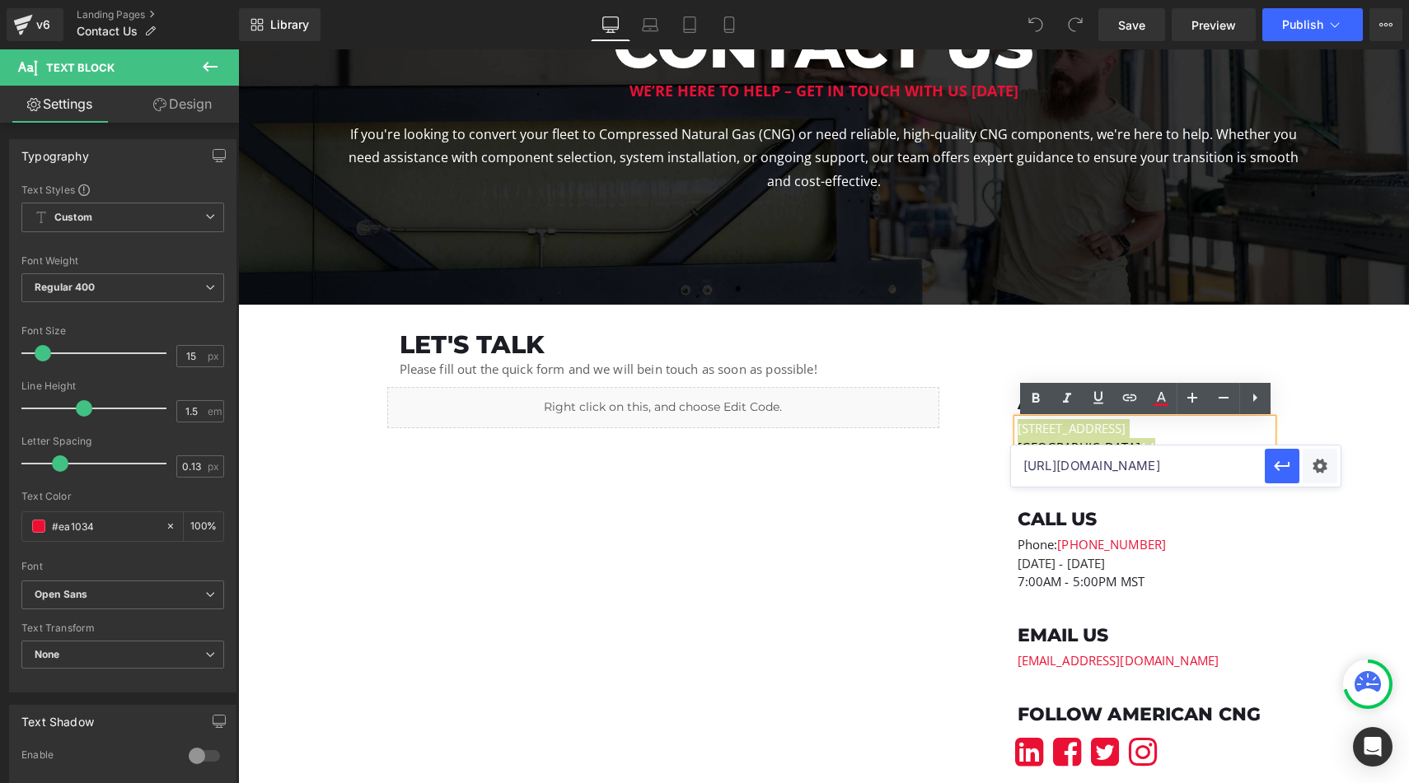
scroll to position [0, 45]
type input "[URL][DOMAIN_NAME]"
click at [1278, 461] on icon "button" at bounding box center [1282, 466] width 16 height 10
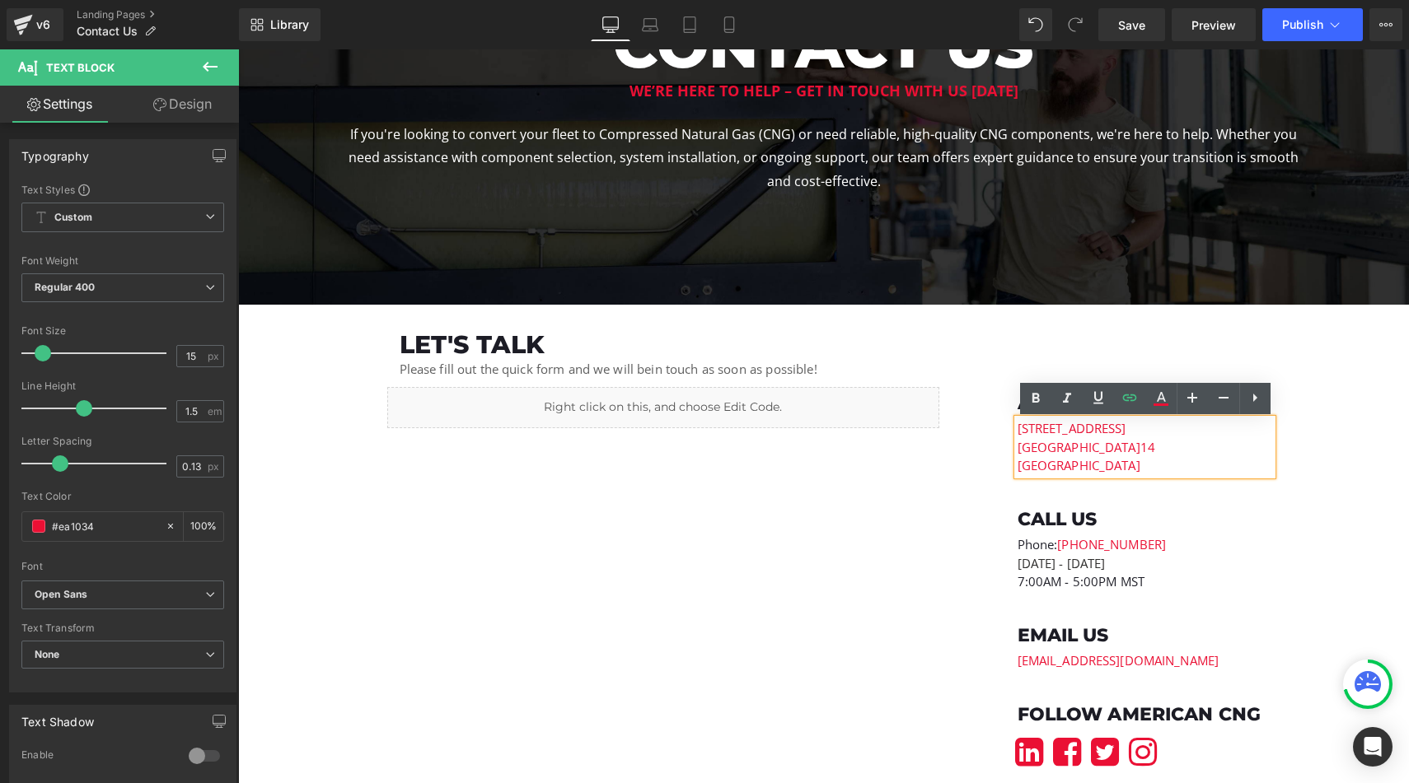
click at [1315, 459] on div "let's talk Heading Please fill out the quick form and we will be in touch as so…" at bounding box center [824, 560] width 989 height 460
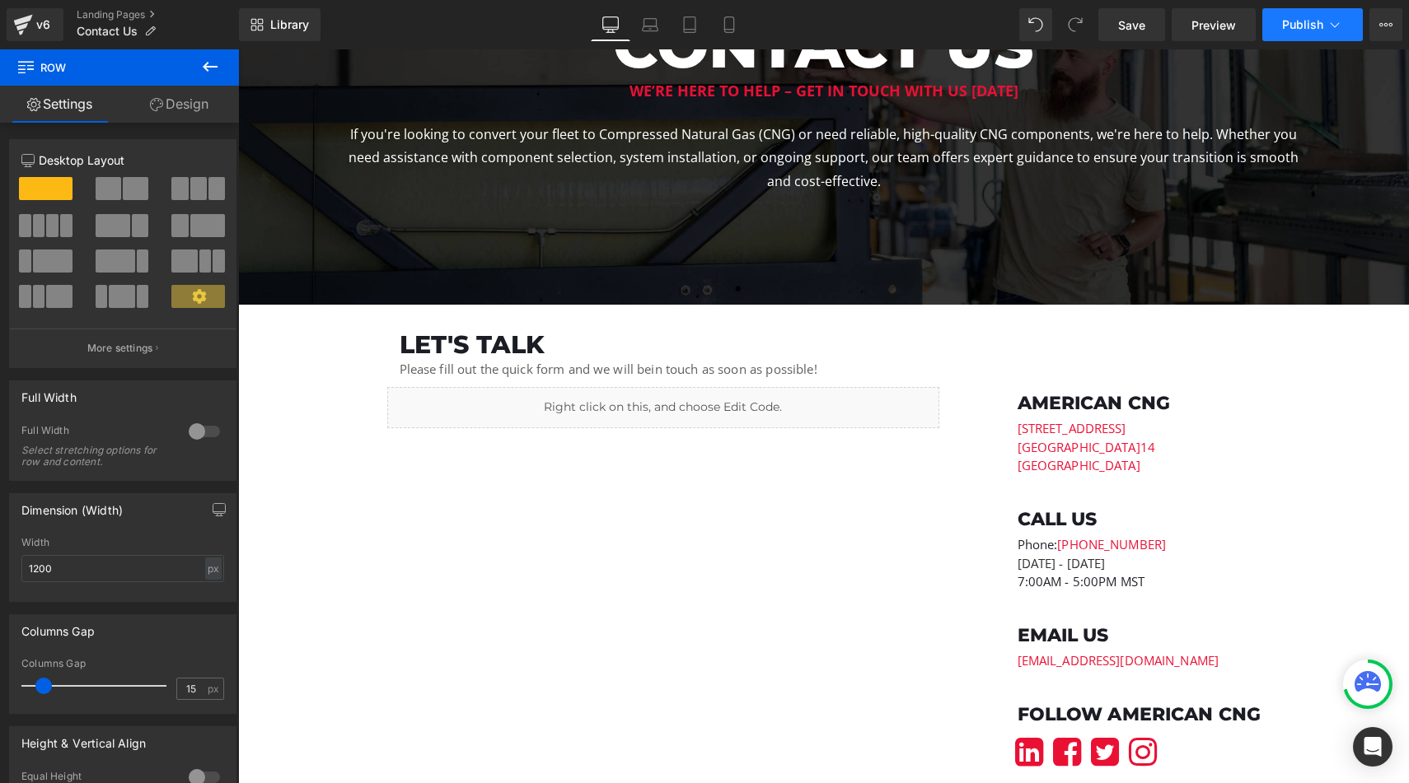
click at [1301, 27] on span "Publish" at bounding box center [1302, 24] width 41 height 13
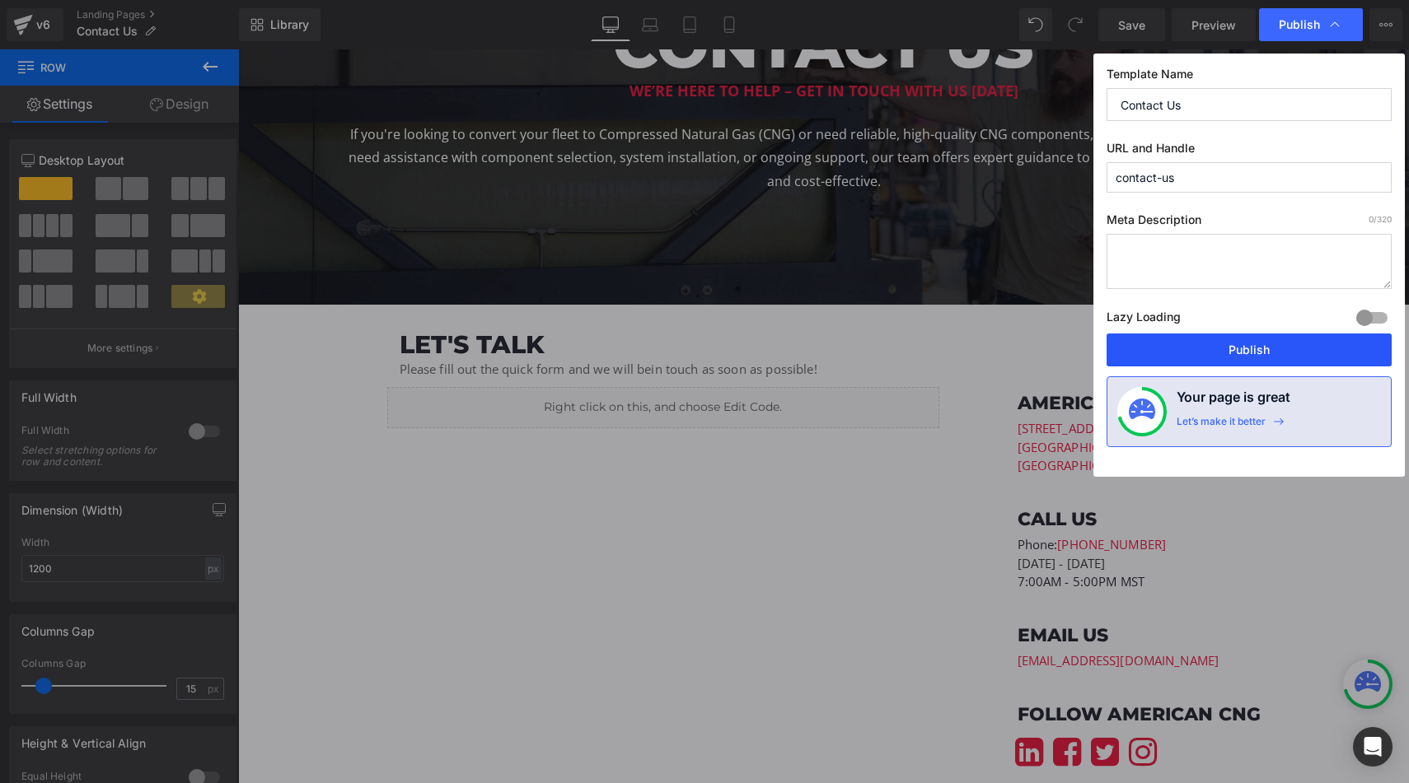
click at [1255, 336] on button "Publish" at bounding box center [1248, 350] width 285 height 33
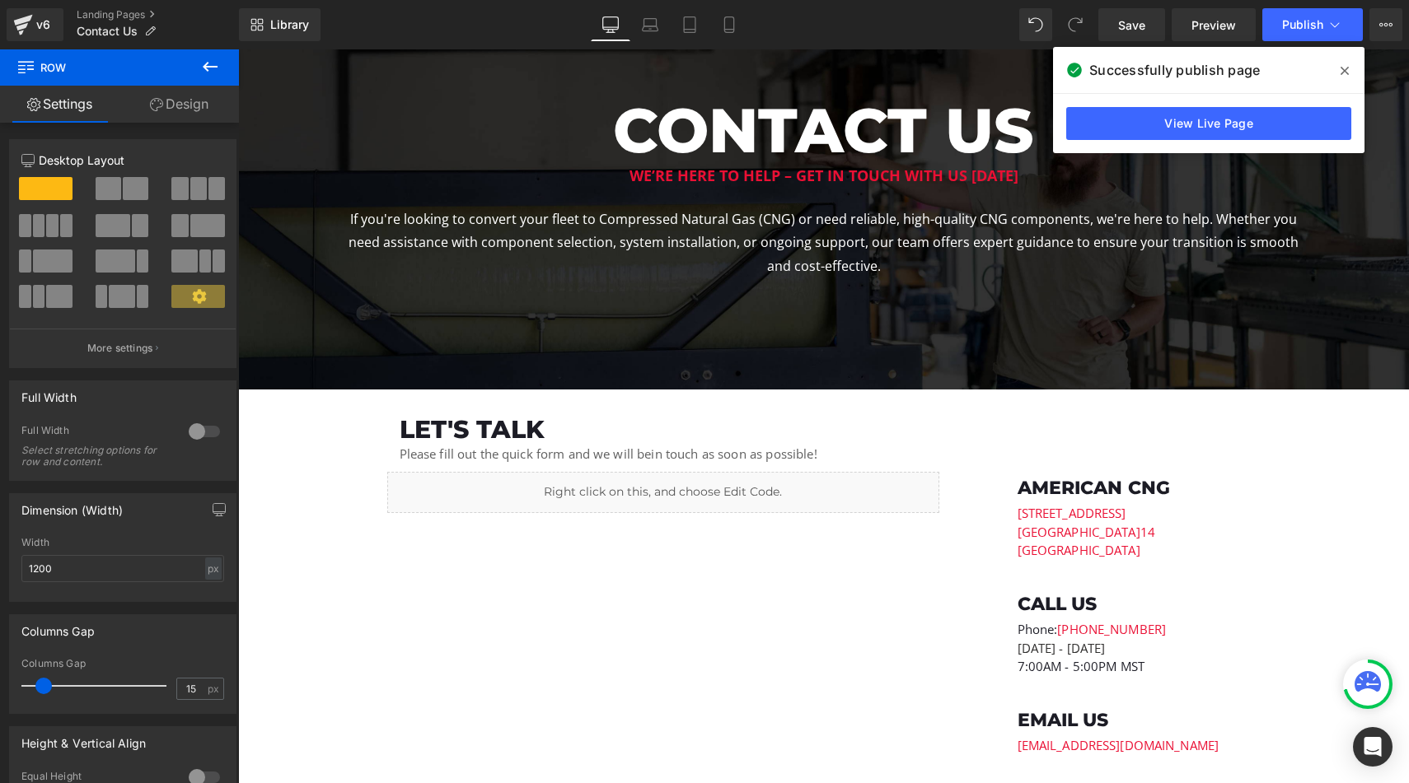
scroll to position [226, 0]
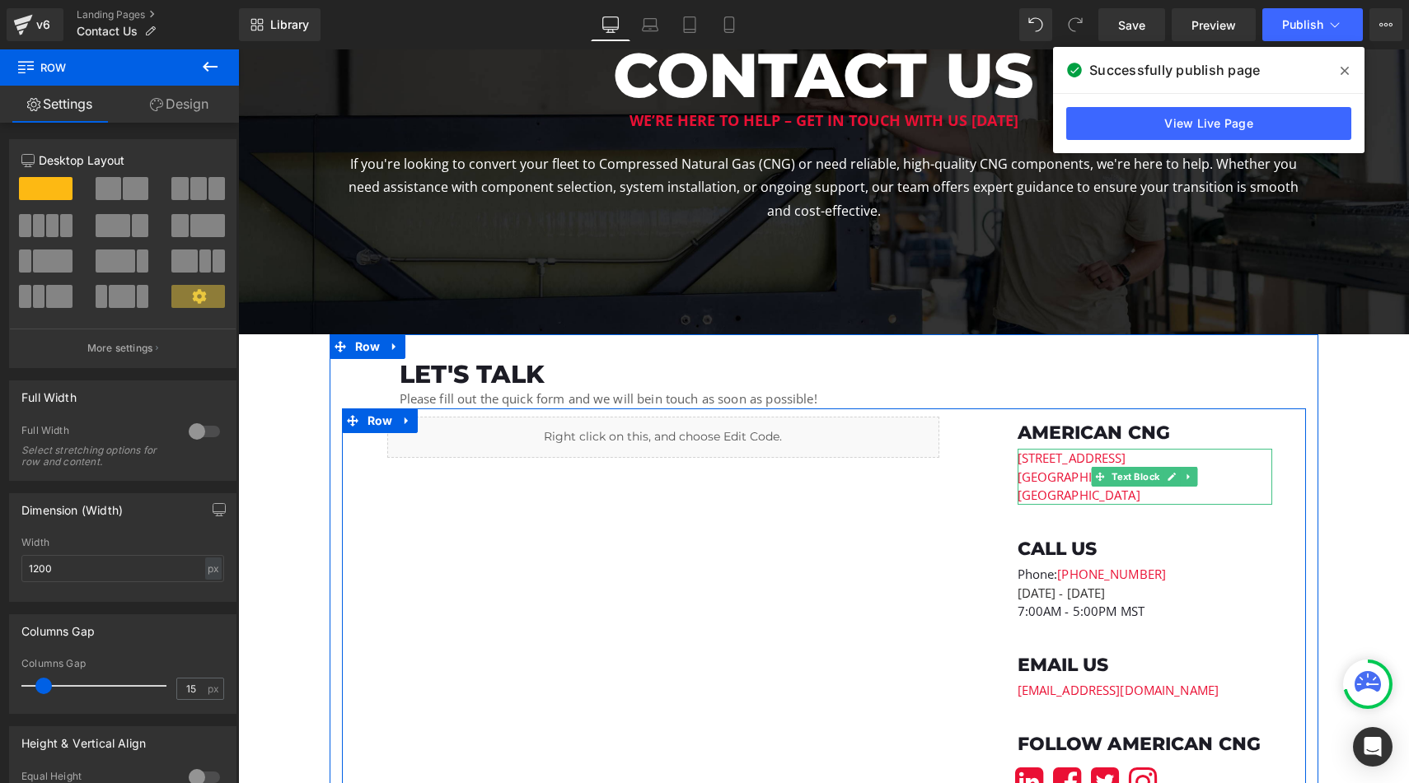
click at [1059, 487] on p "Centerville, UT 840 14" at bounding box center [1144, 477] width 255 height 19
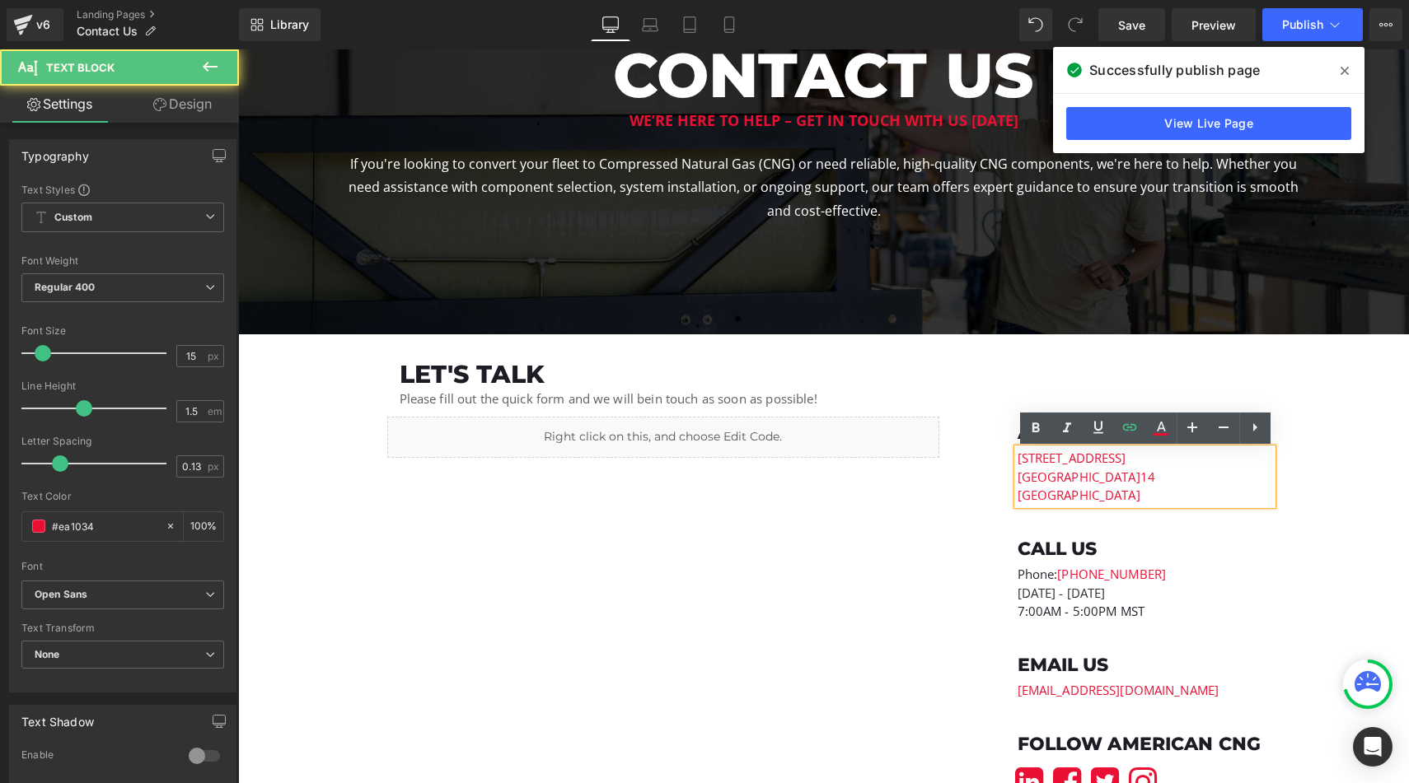
click at [1056, 491] on p "[GEOGRAPHIC_DATA]" at bounding box center [1144, 495] width 255 height 19
click at [1056, 494] on p "[GEOGRAPHIC_DATA]" at bounding box center [1144, 495] width 255 height 19
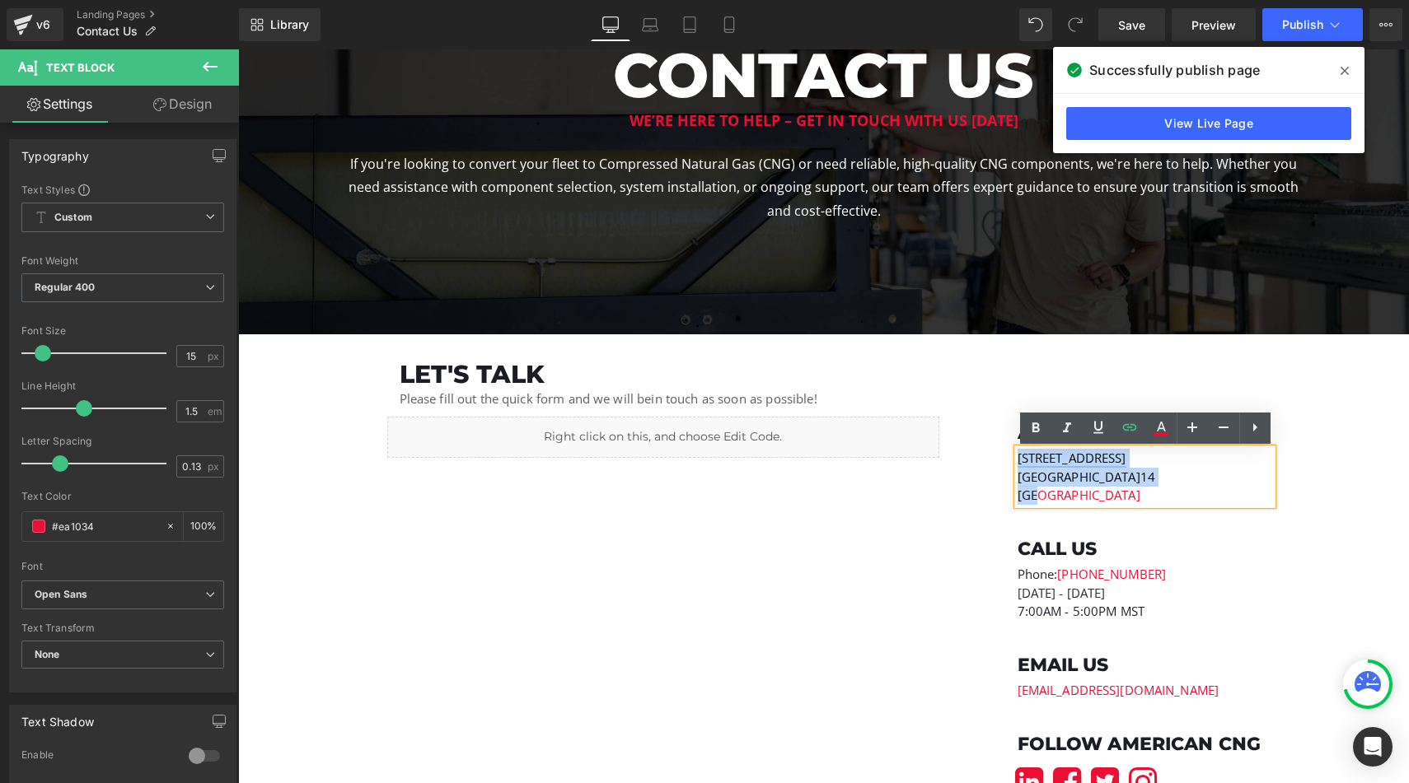
drag, startPoint x: 1056, startPoint y: 494, endPoint x: 1017, endPoint y: 461, distance: 51.5
click at [1017, 461] on div "236 South 1250 West Unit B Centerville, UT 840 14 USA" at bounding box center [1144, 477] width 255 height 56
copy div "236 South 1250 West Unit B Centerville, UT 840 14 USA"
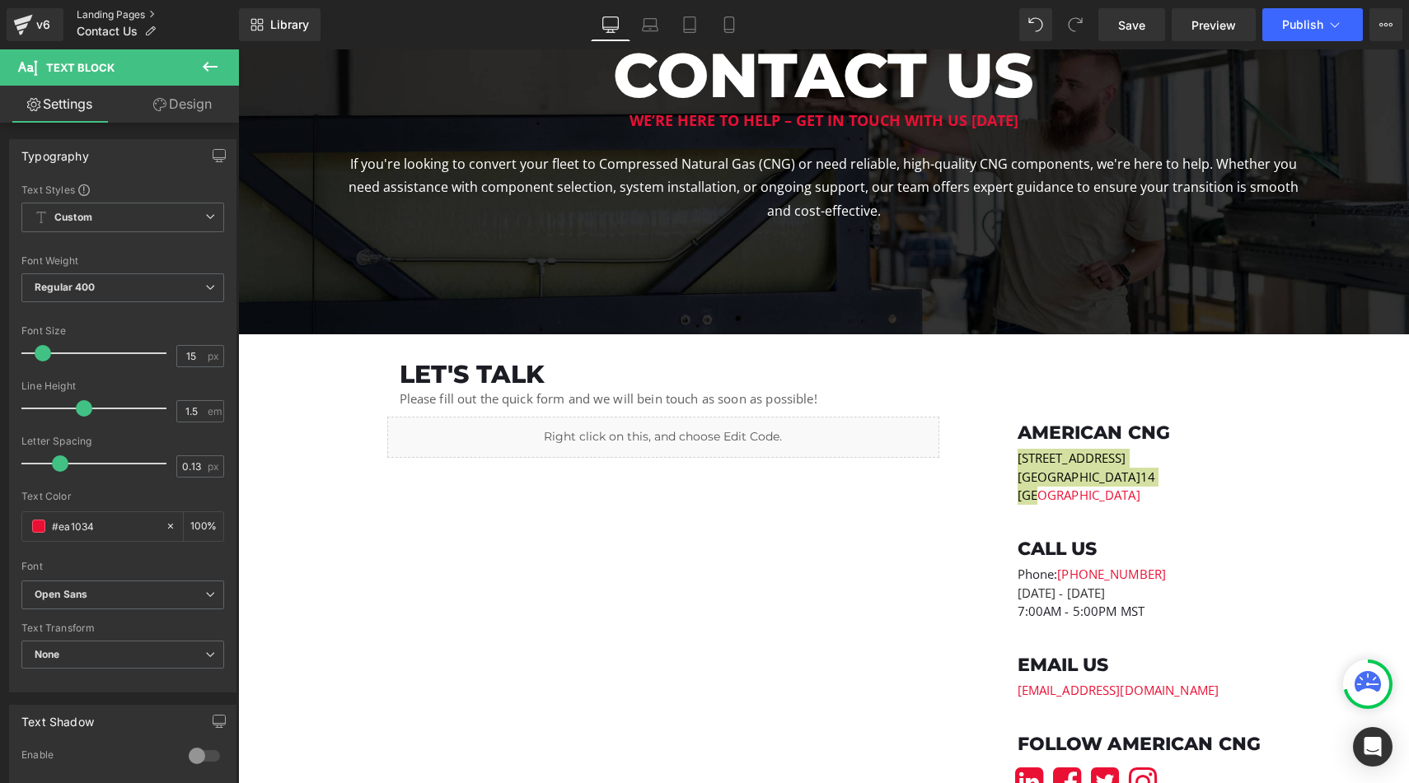
click at [105, 12] on link "Landing Pages" at bounding box center [158, 14] width 162 height 13
click at [1116, 10] on link "Save" at bounding box center [1131, 24] width 67 height 33
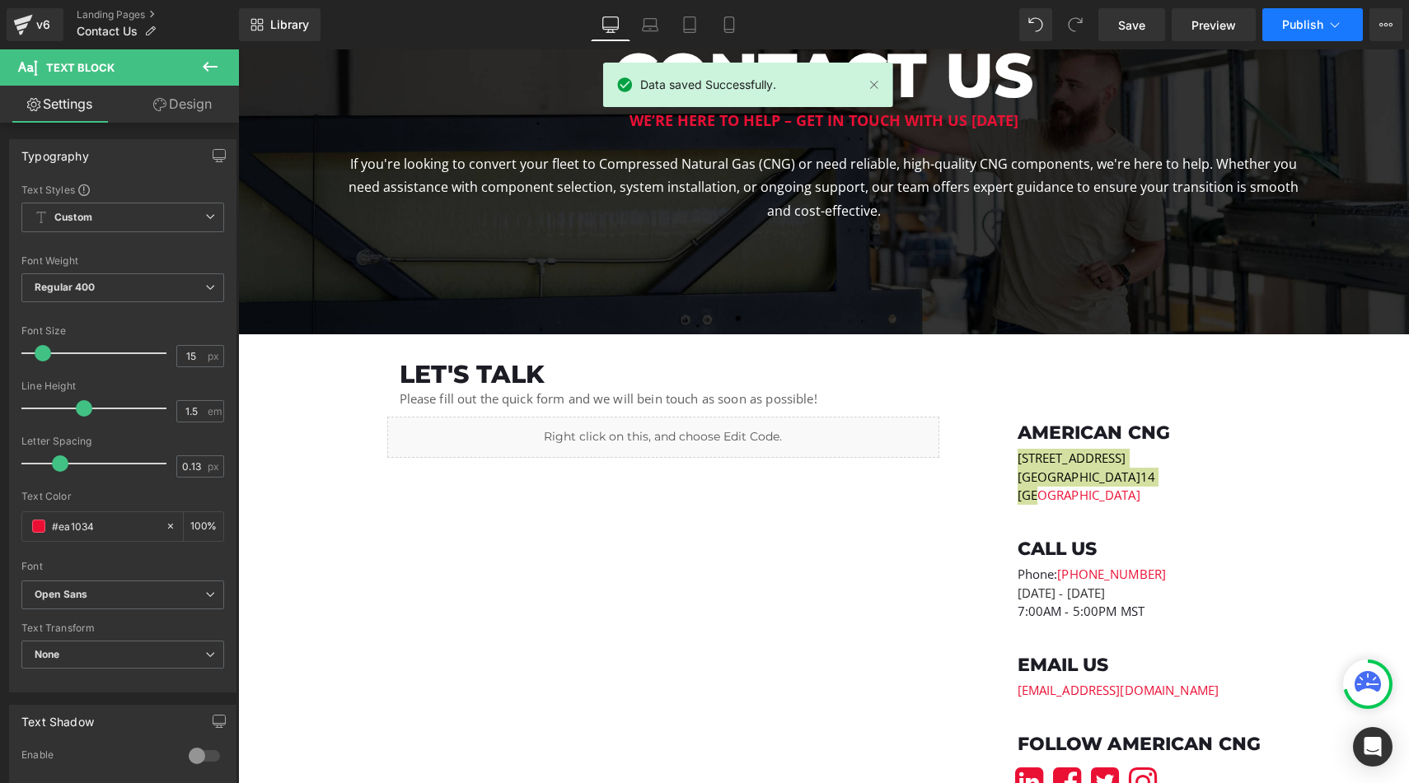
click at [1284, 21] on span "Publish" at bounding box center [1302, 24] width 41 height 13
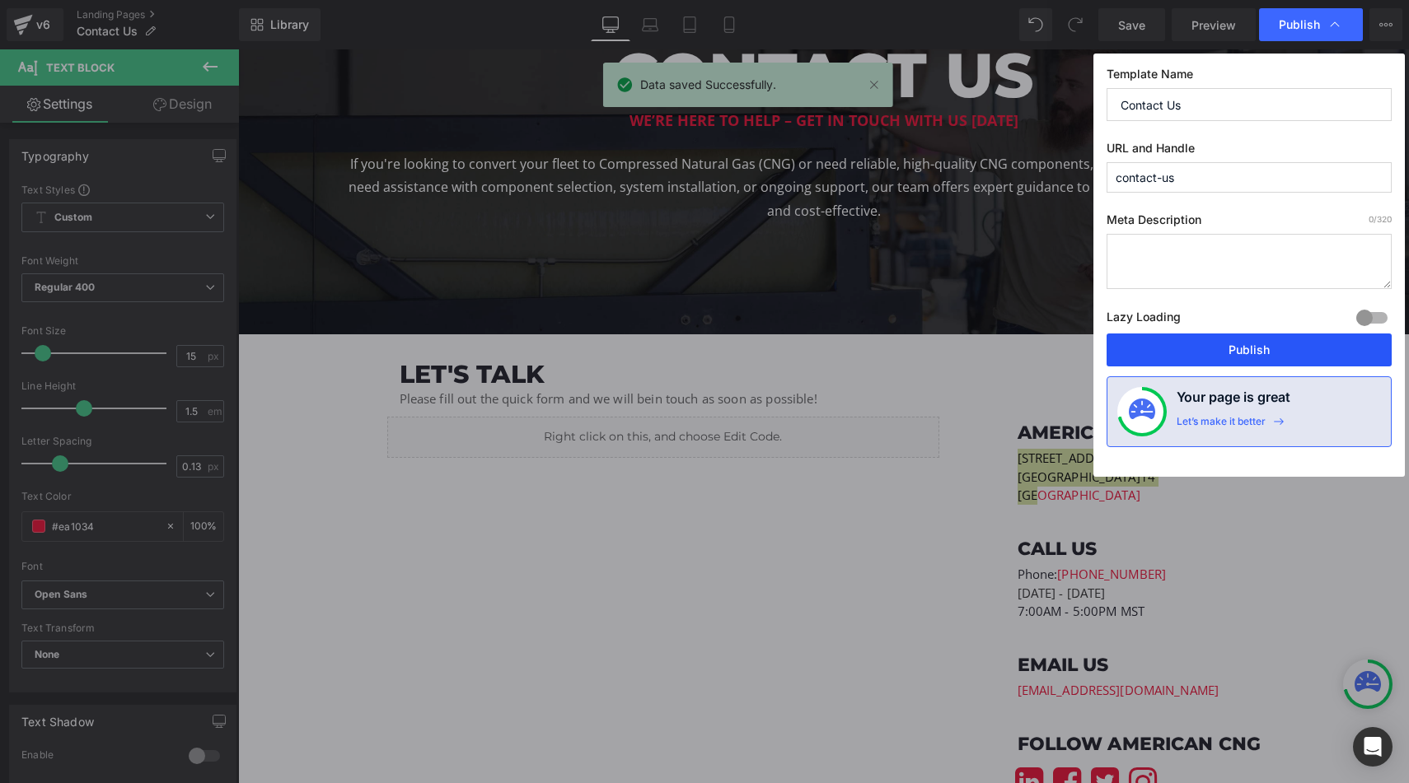
click at [1199, 360] on button "Publish" at bounding box center [1248, 350] width 285 height 33
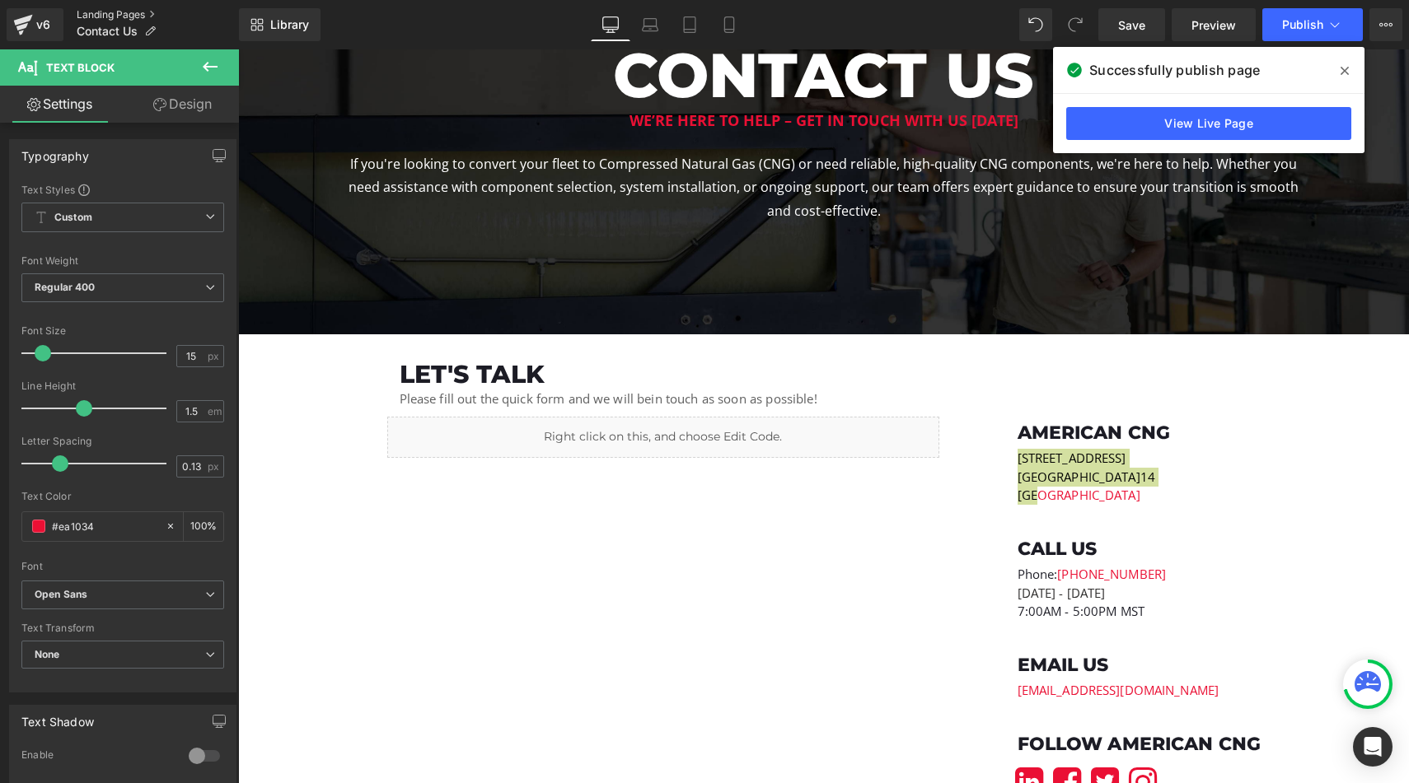
click at [81, 12] on link "Landing Pages" at bounding box center [158, 14] width 162 height 13
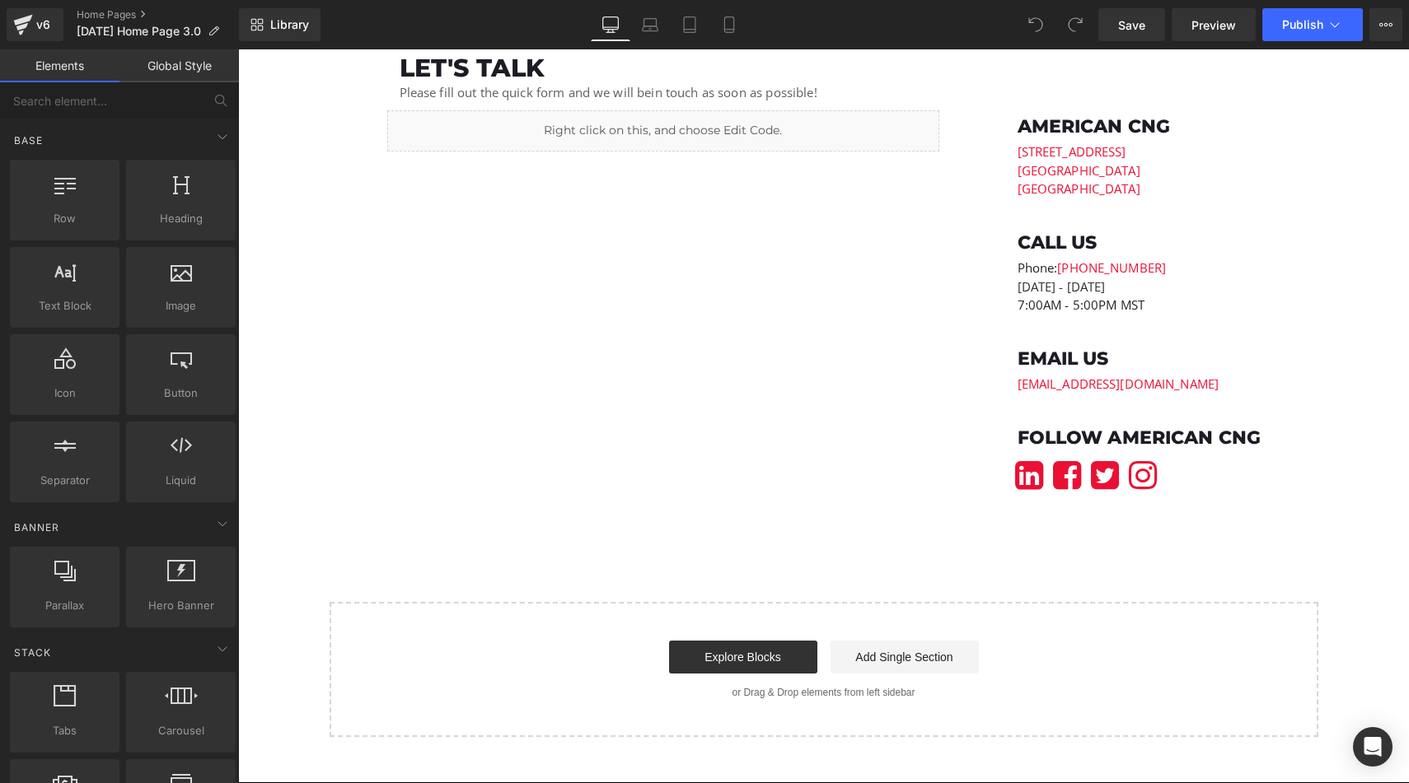
scroll to position [3824, 0]
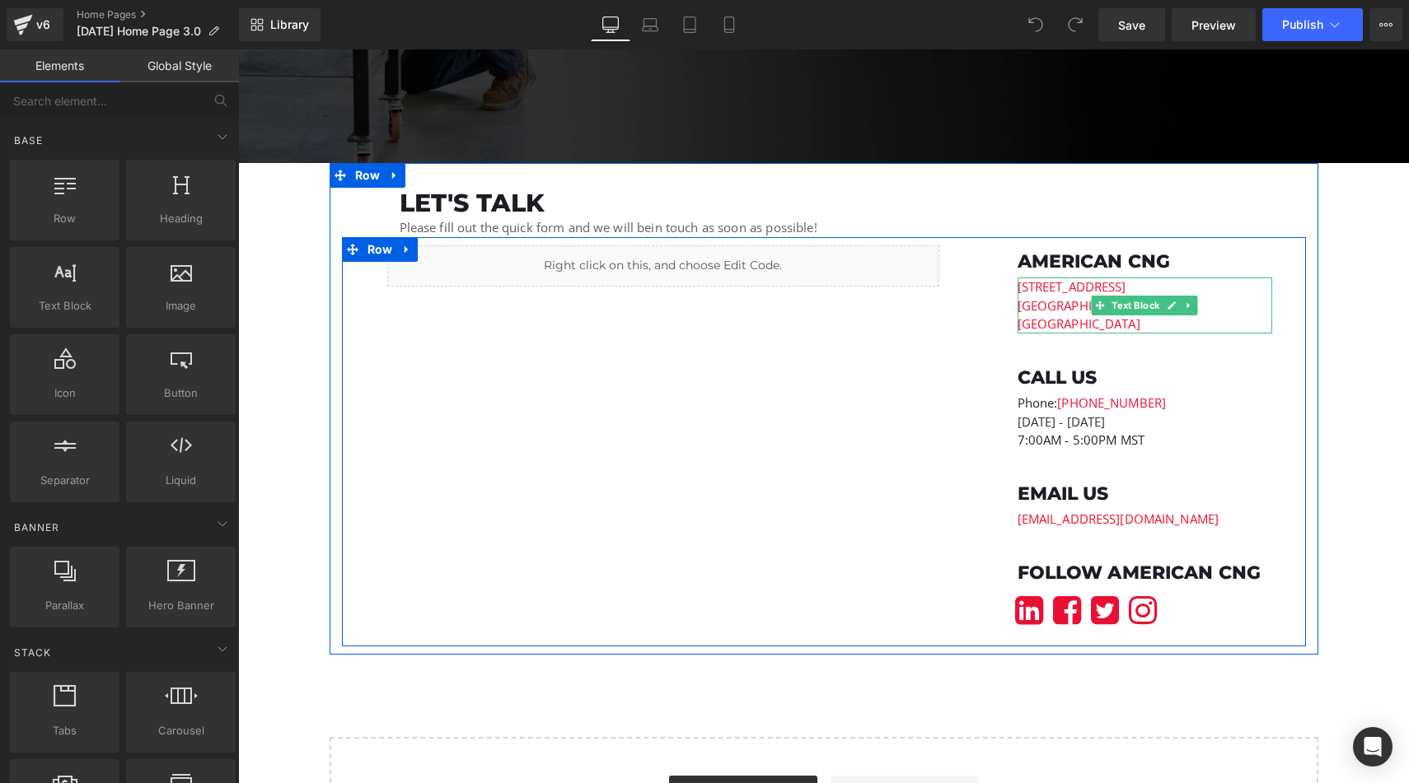
click at [1089, 317] on p "[GEOGRAPHIC_DATA]" at bounding box center [1144, 324] width 255 height 19
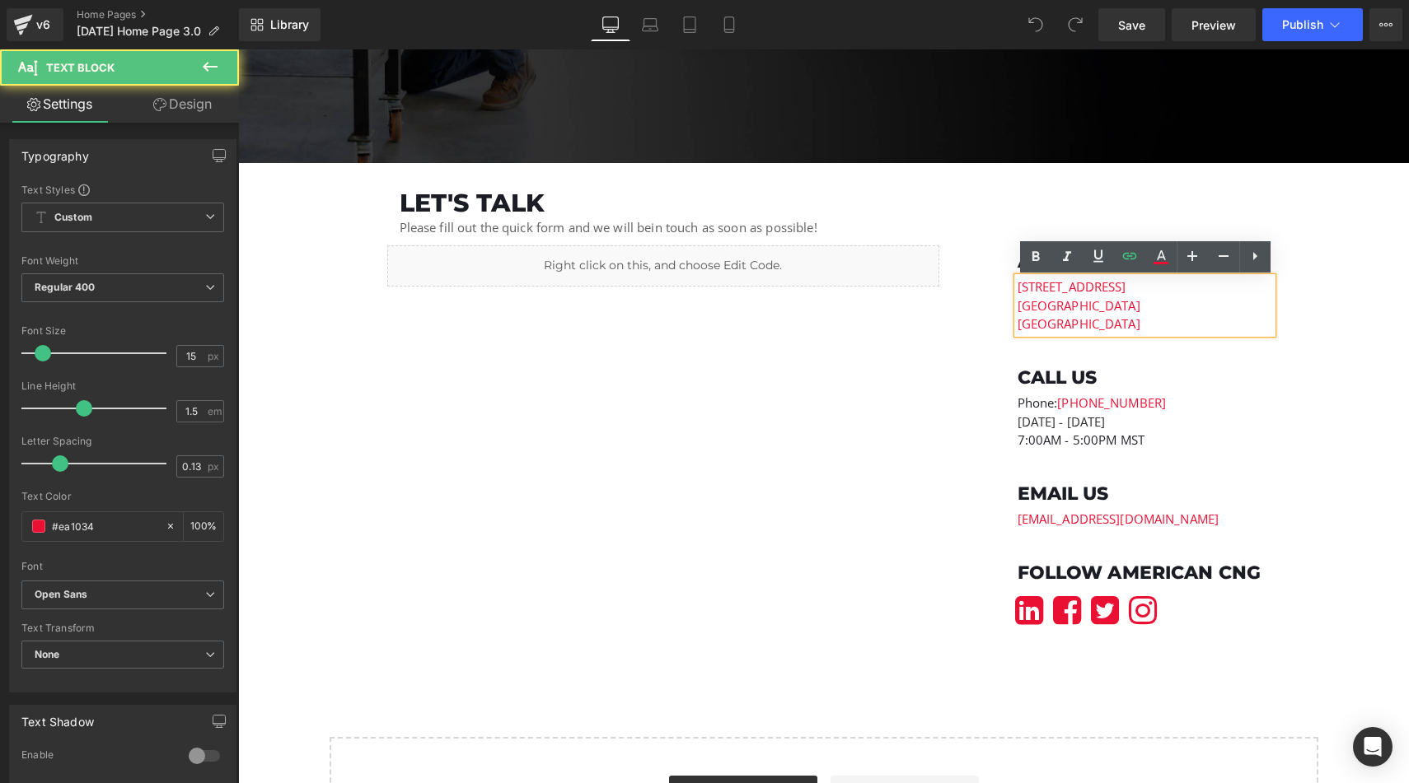
click at [1126, 344] on div "American CNG Heading 1604 W Hill Field Rd | STE 100 Layton, UT 84041 USA Text B…" at bounding box center [1144, 438] width 321 height 402
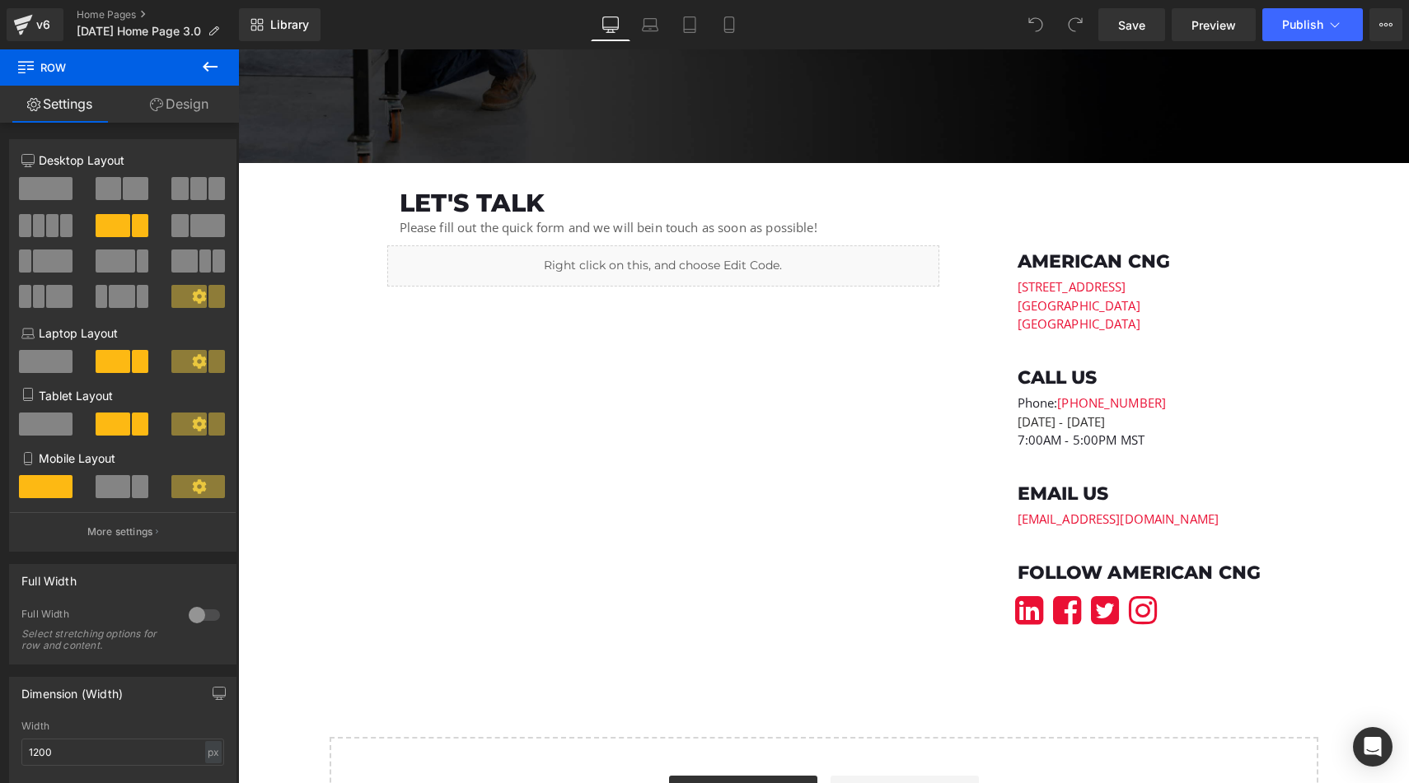
click at [1125, 331] on div "1604 W Hill Field Rd | STE 100 Layton, UT 84041 USA Text Block" at bounding box center [1144, 306] width 255 height 56
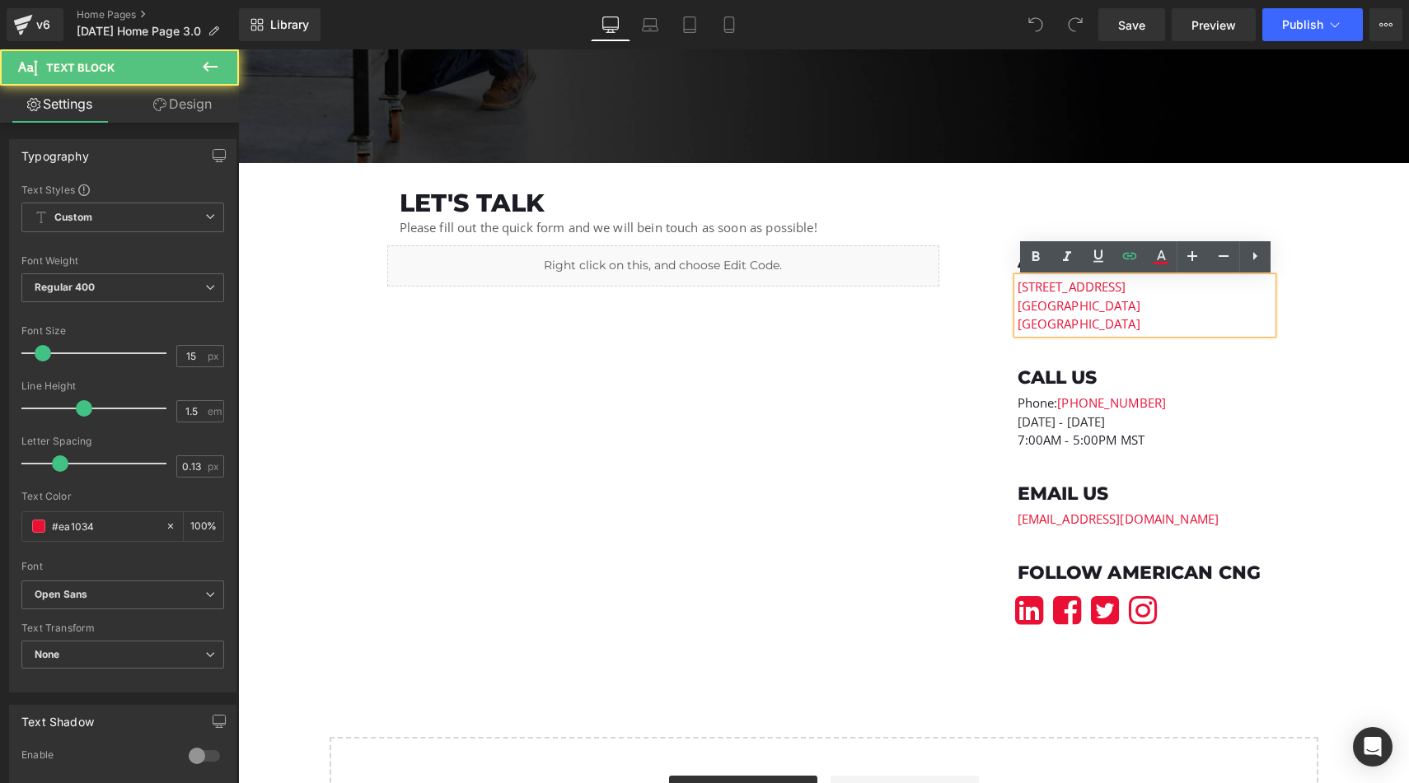
click at [1125, 331] on div "1604 W Hill Field Rd | STE 100 Layton, UT 84041 USA Text Block" at bounding box center [1144, 306] width 255 height 56
click at [1125, 331] on p "[GEOGRAPHIC_DATA]" at bounding box center [1144, 324] width 255 height 19
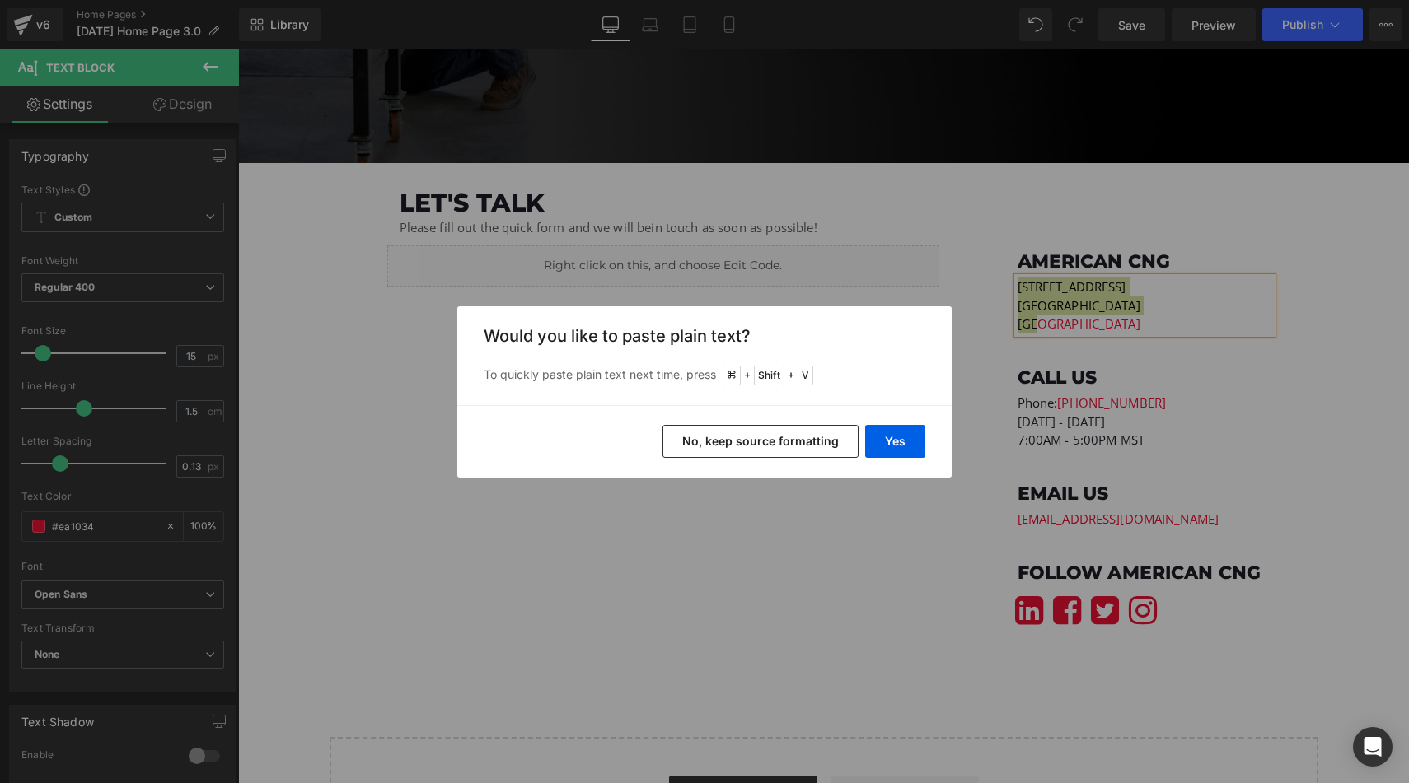
click at [787, 443] on button "No, keep source formatting" at bounding box center [760, 441] width 196 height 33
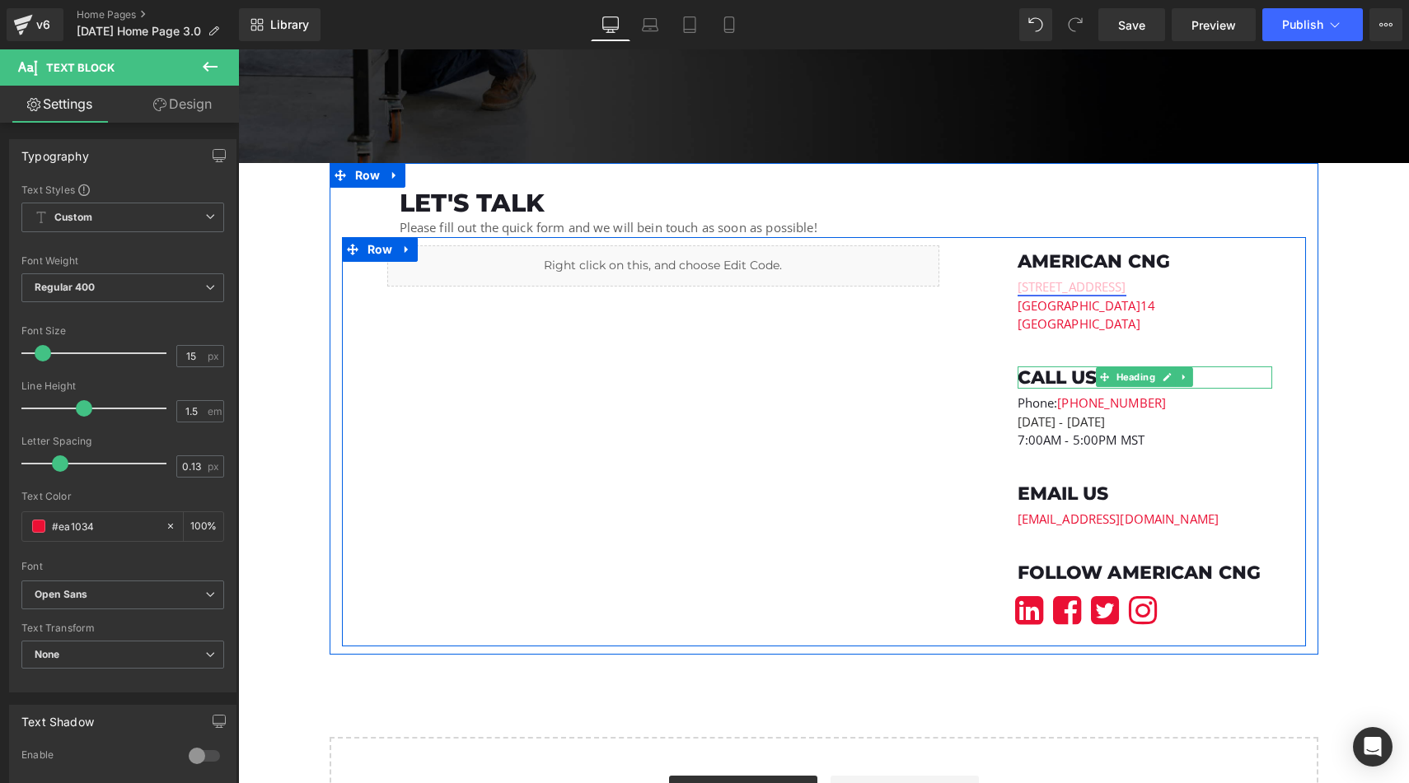
click at [1266, 379] on h1 "Call us" at bounding box center [1144, 378] width 255 height 23
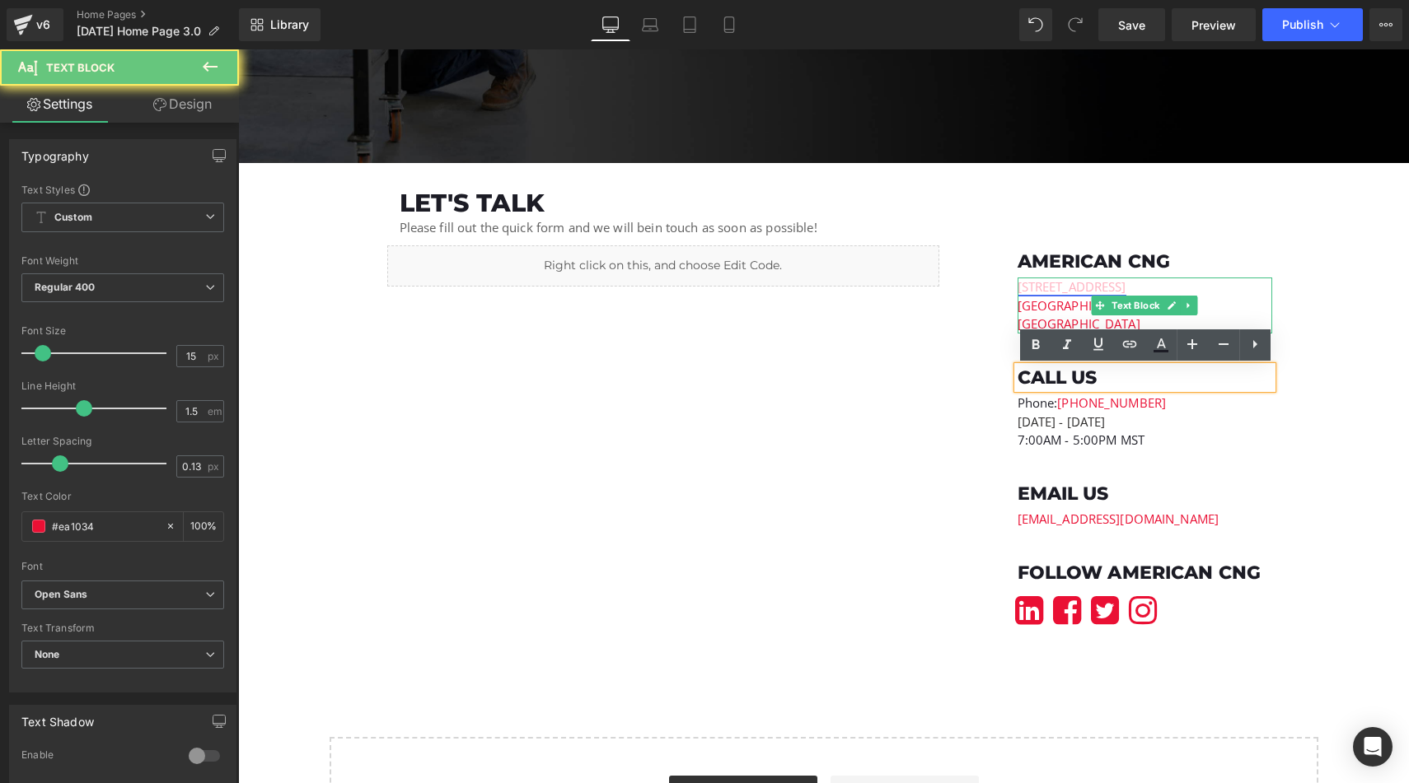
click at [1259, 297] on p "[STREET_ADDRESS]" at bounding box center [1144, 287] width 255 height 19
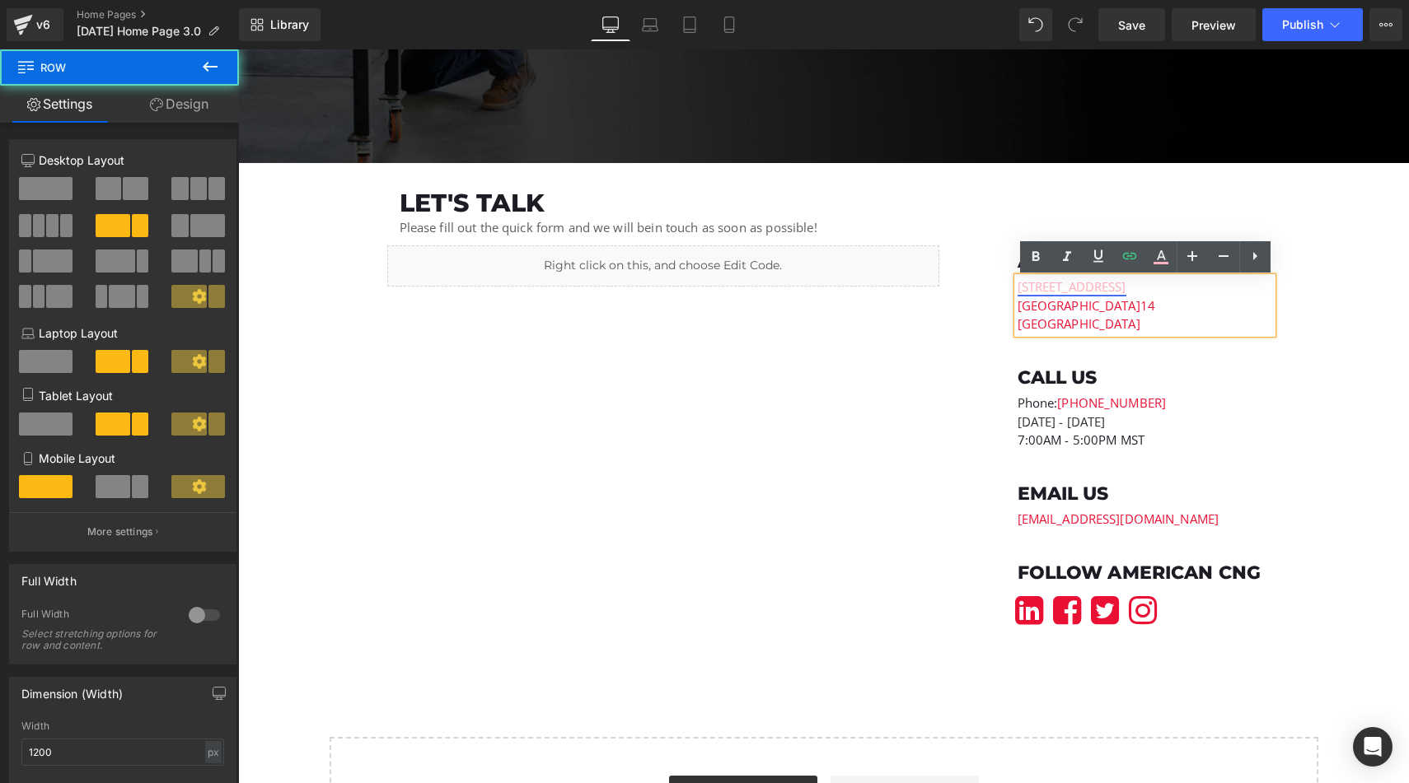
click at [1296, 452] on div "American CNG Heading 236 South 1250 West Unit B Centerville, UT 840 14 USA Text…" at bounding box center [1144, 438] width 321 height 402
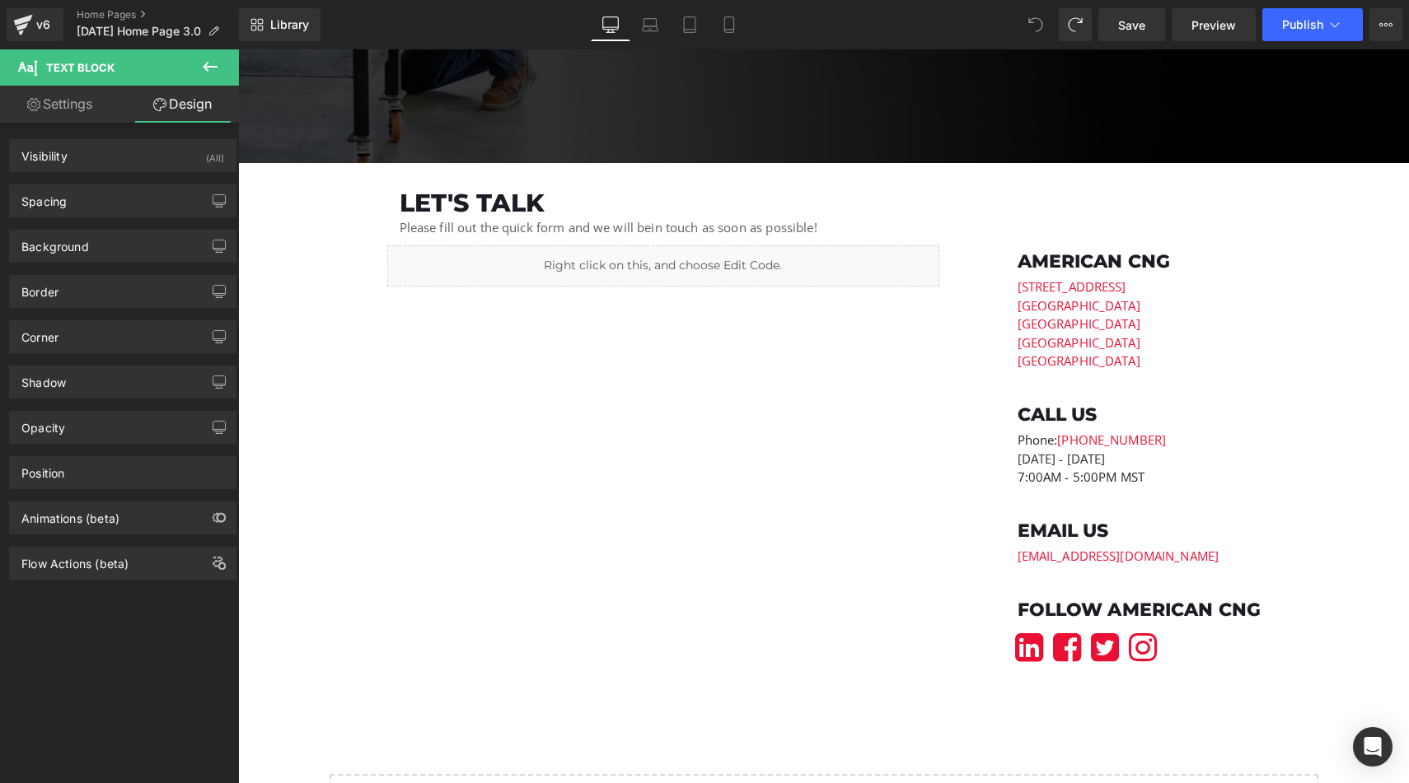
click at [111, 3] on div "v6 Home Pages DECEMBER 2024 Home Page 3.0" at bounding box center [119, 24] width 239 height 49
click at [105, 8] on link "Home Pages" at bounding box center [158, 14] width 162 height 13
click at [131, 8] on link "Home Pages" at bounding box center [158, 14] width 162 height 13
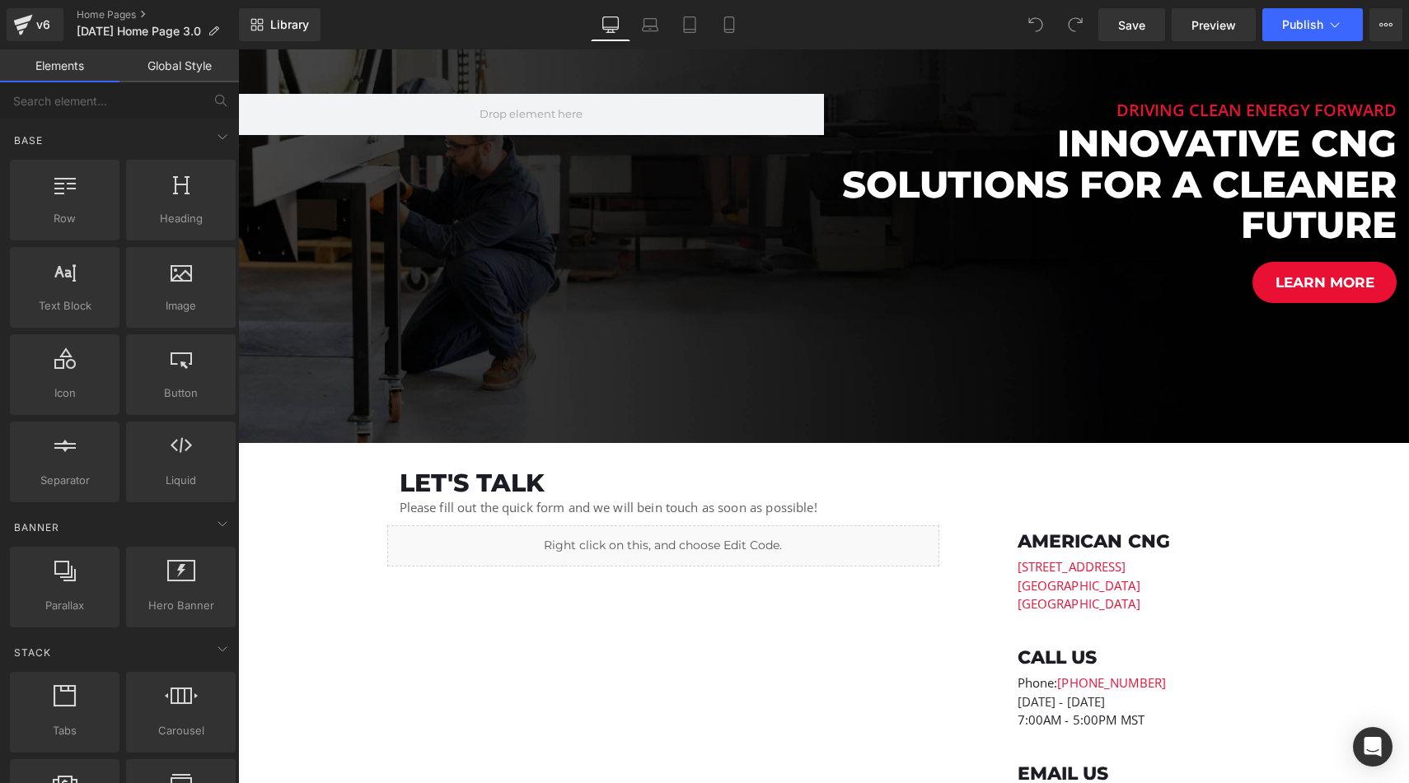
scroll to position [3829, 0]
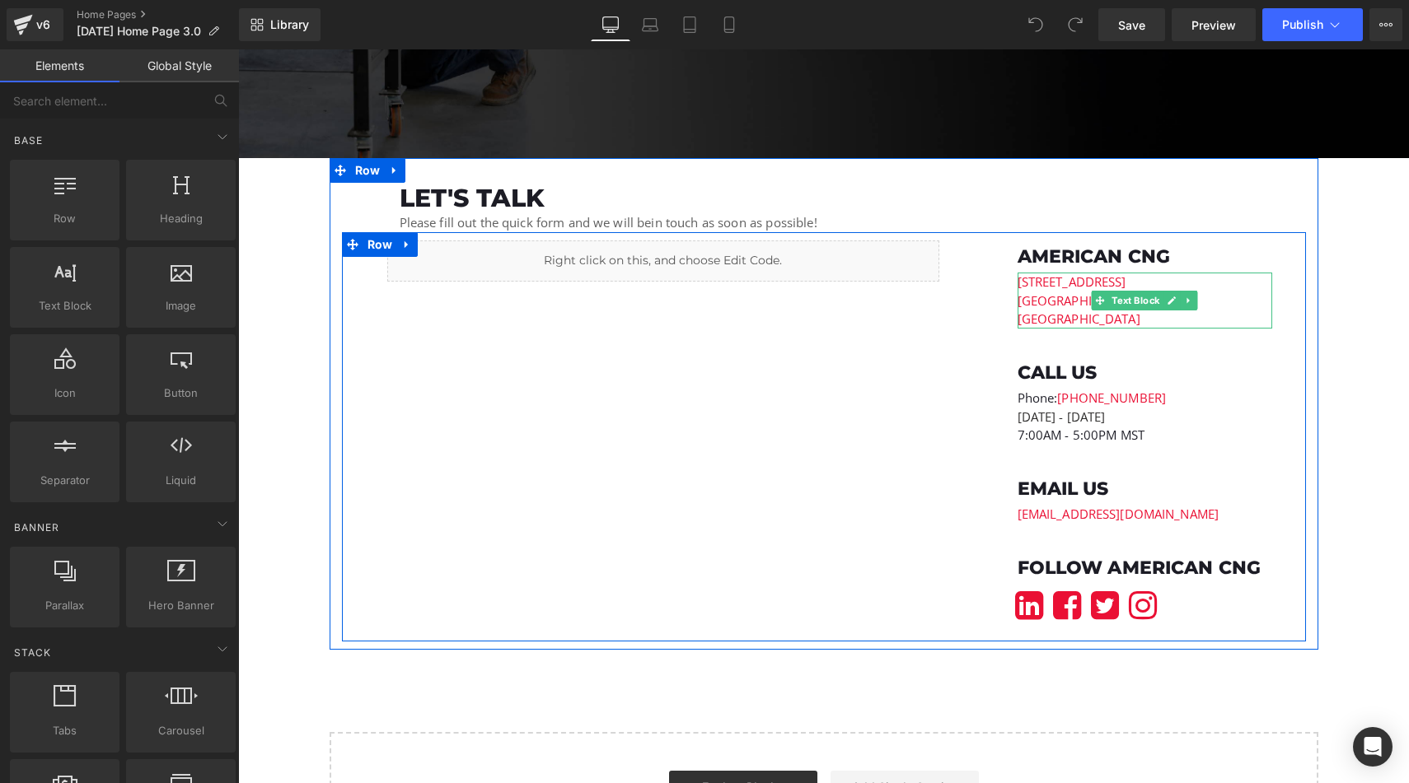
click at [1092, 319] on p "[GEOGRAPHIC_DATA]" at bounding box center [1144, 319] width 255 height 19
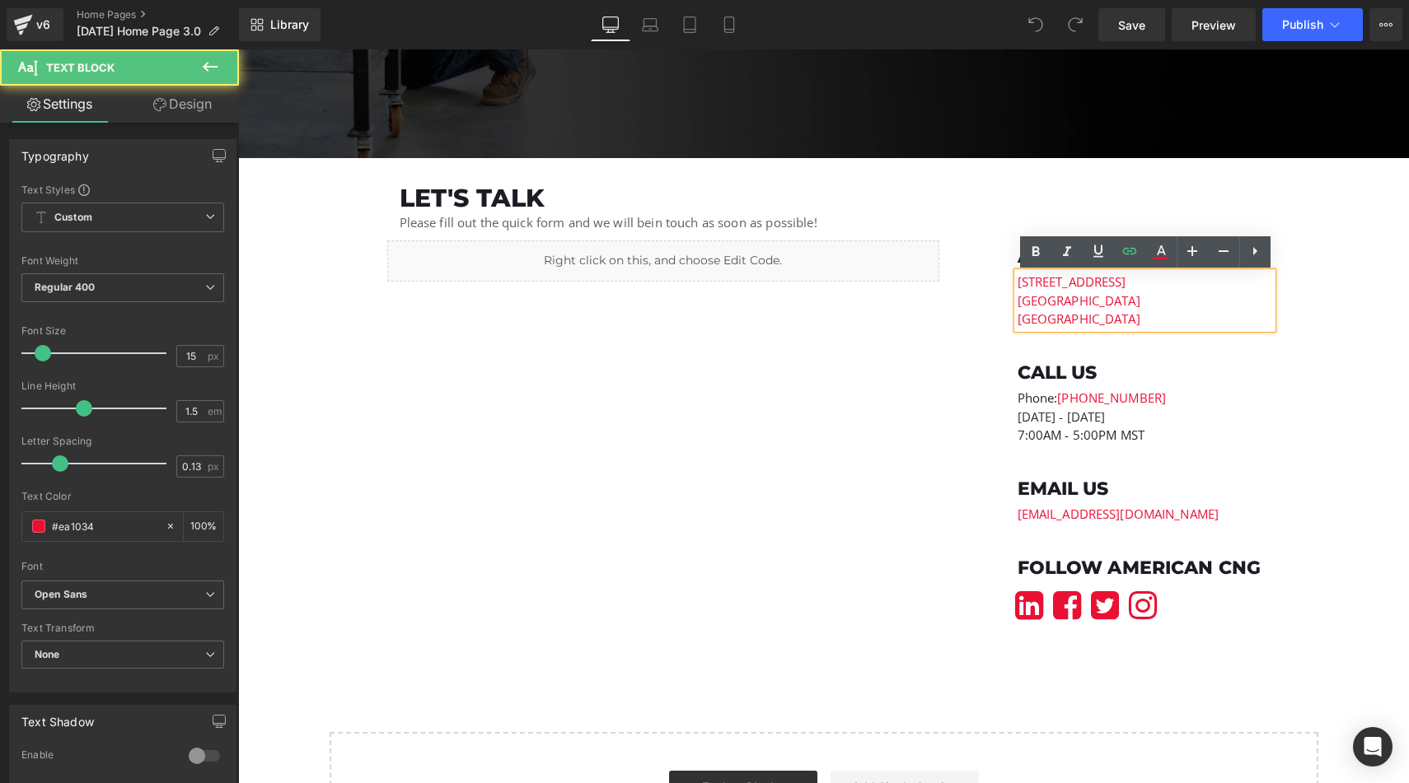
click at [1092, 319] on p "[GEOGRAPHIC_DATA]" at bounding box center [1144, 319] width 255 height 19
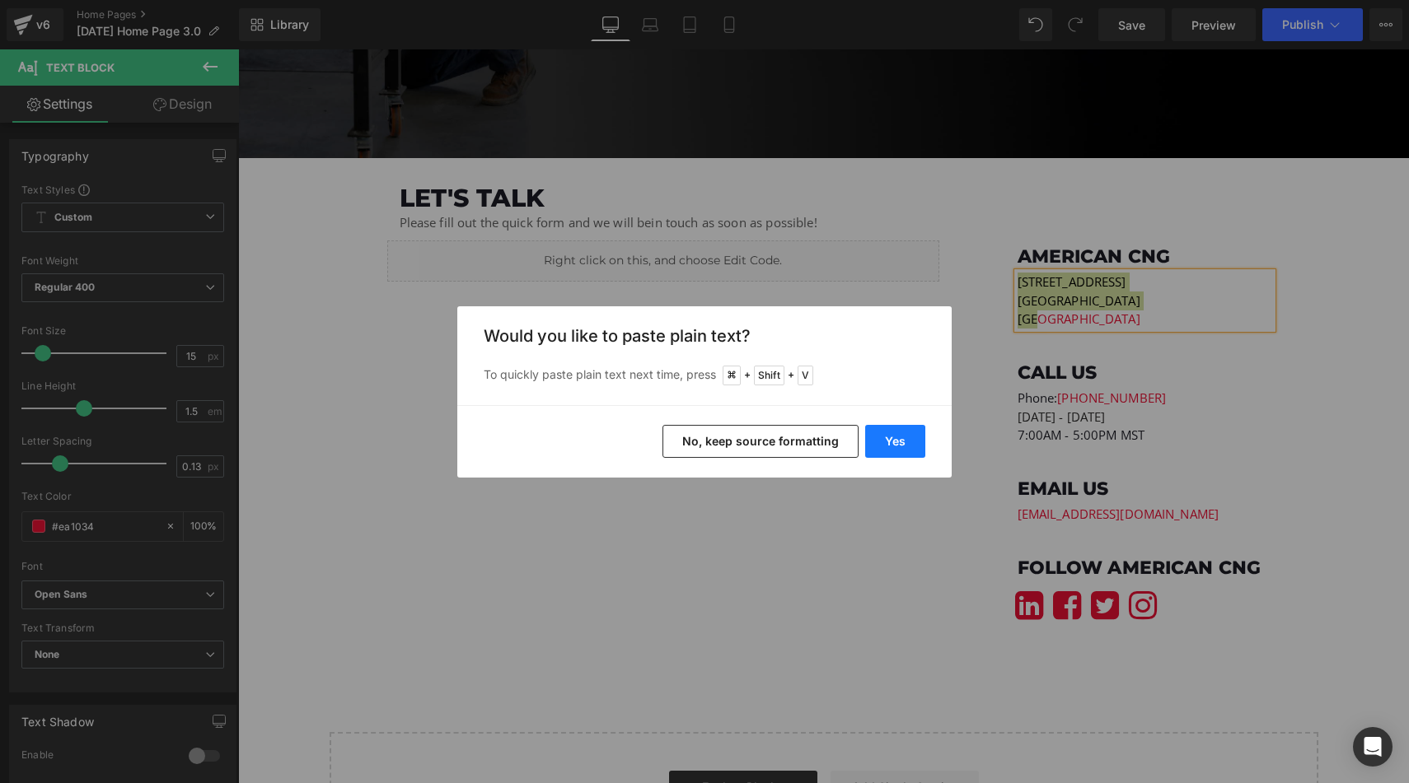
click at [898, 428] on button "Yes" at bounding box center [895, 441] width 60 height 33
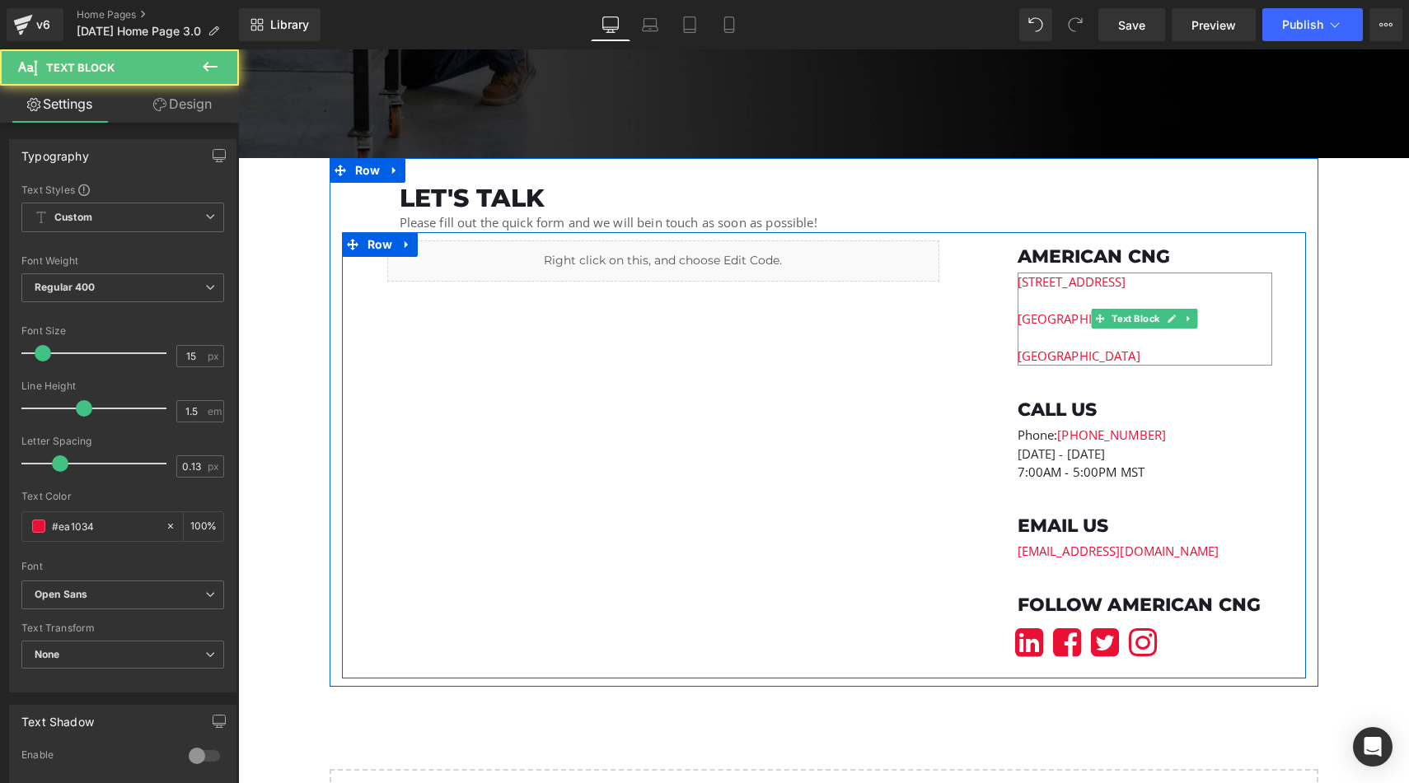
click at [1036, 340] on p at bounding box center [1144, 338] width 255 height 19
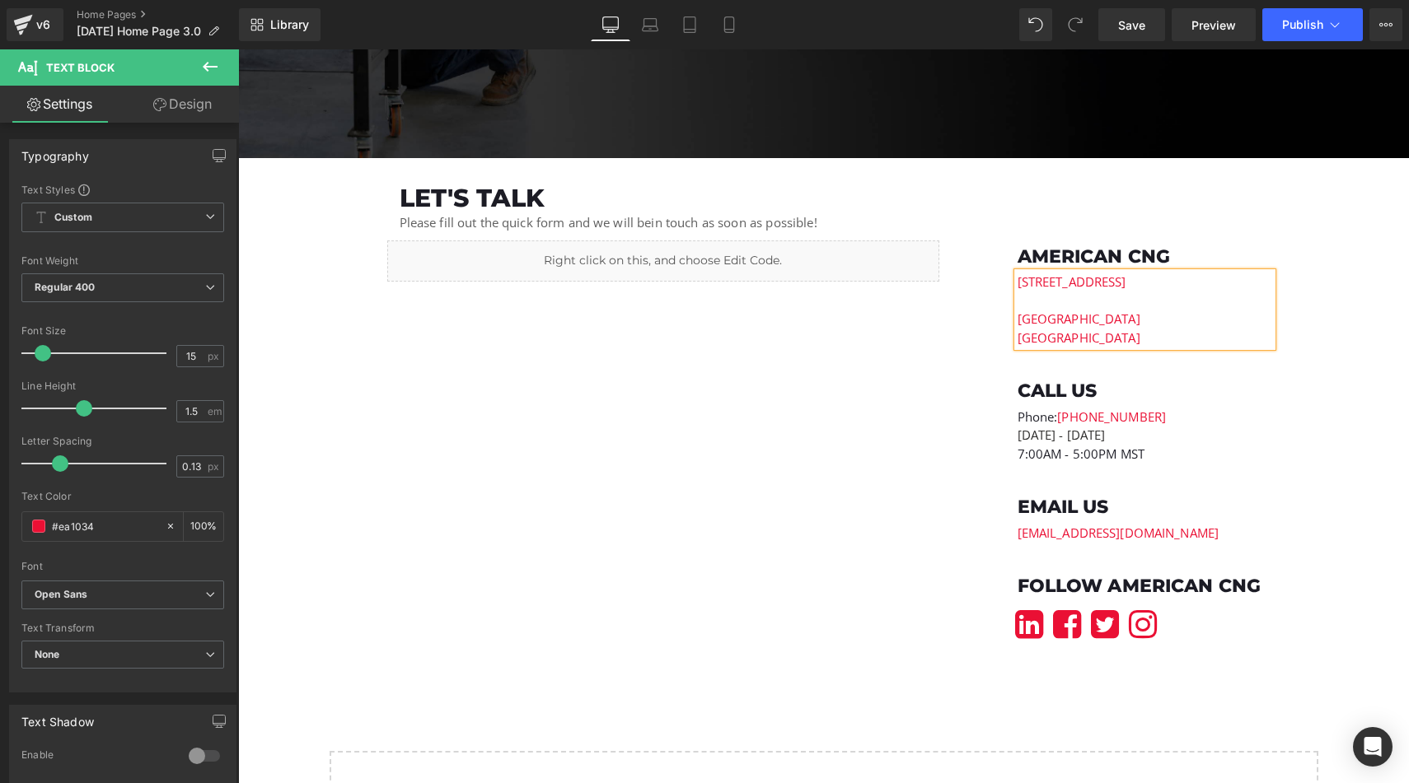
click at [1034, 305] on p at bounding box center [1144, 301] width 255 height 19
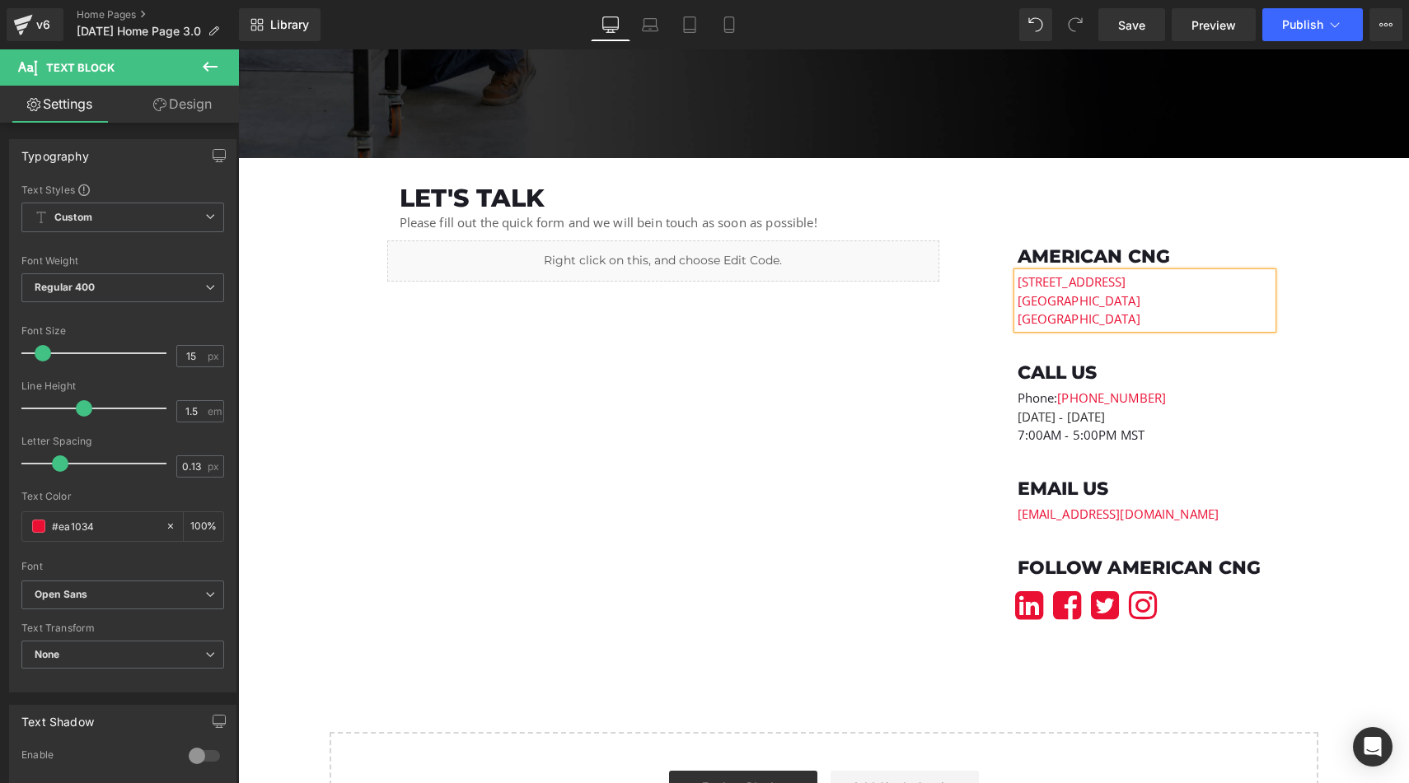
click at [1080, 306] on p "[GEOGRAPHIC_DATA]" at bounding box center [1144, 301] width 255 height 19
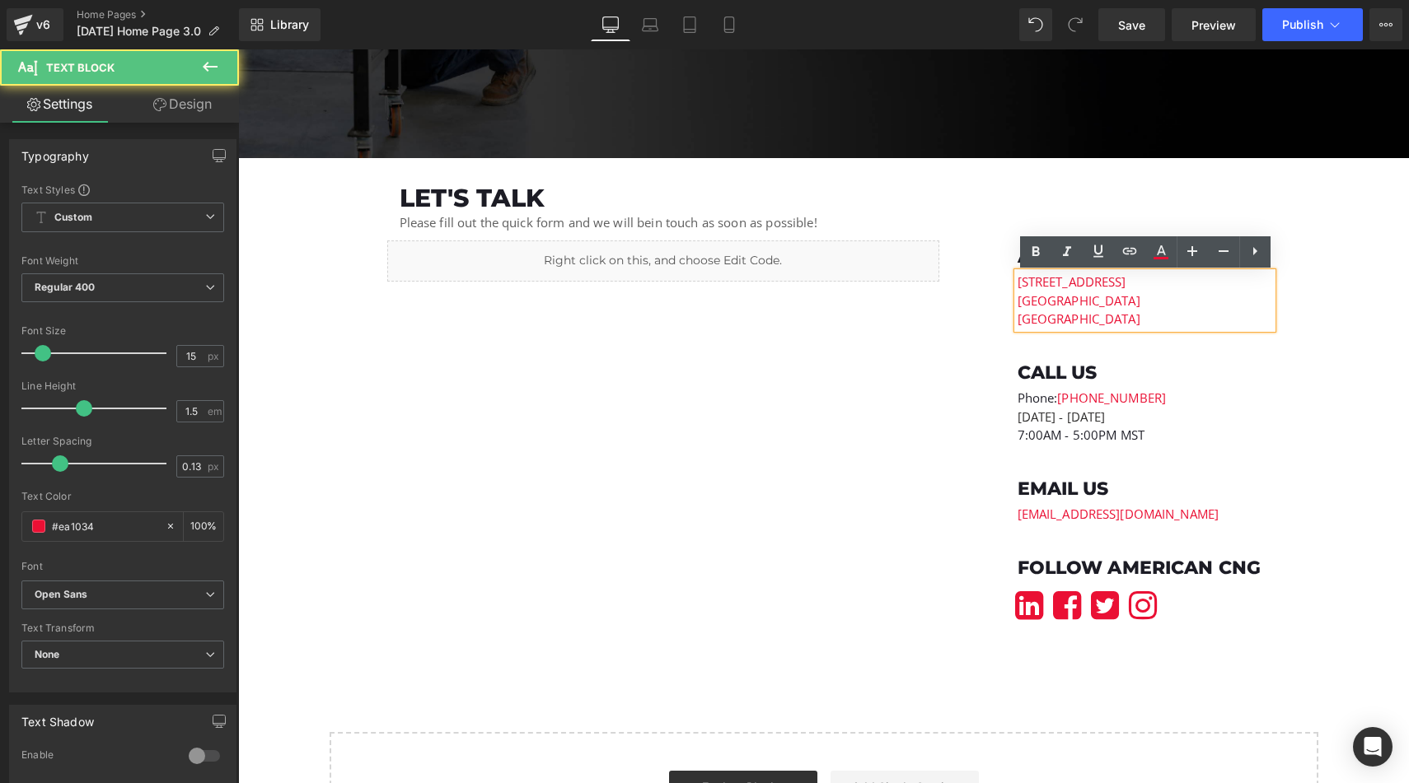
click at [1073, 320] on p "[GEOGRAPHIC_DATA]" at bounding box center [1144, 319] width 255 height 19
drag, startPoint x: 1049, startPoint y: 328, endPoint x: 1017, endPoint y: 283, distance: 55.1
click at [1017, 283] on div "[GEOGRAPHIC_DATA][STREET_ADDRESS][GEOGRAPHIC_DATA]" at bounding box center [1144, 301] width 255 height 56
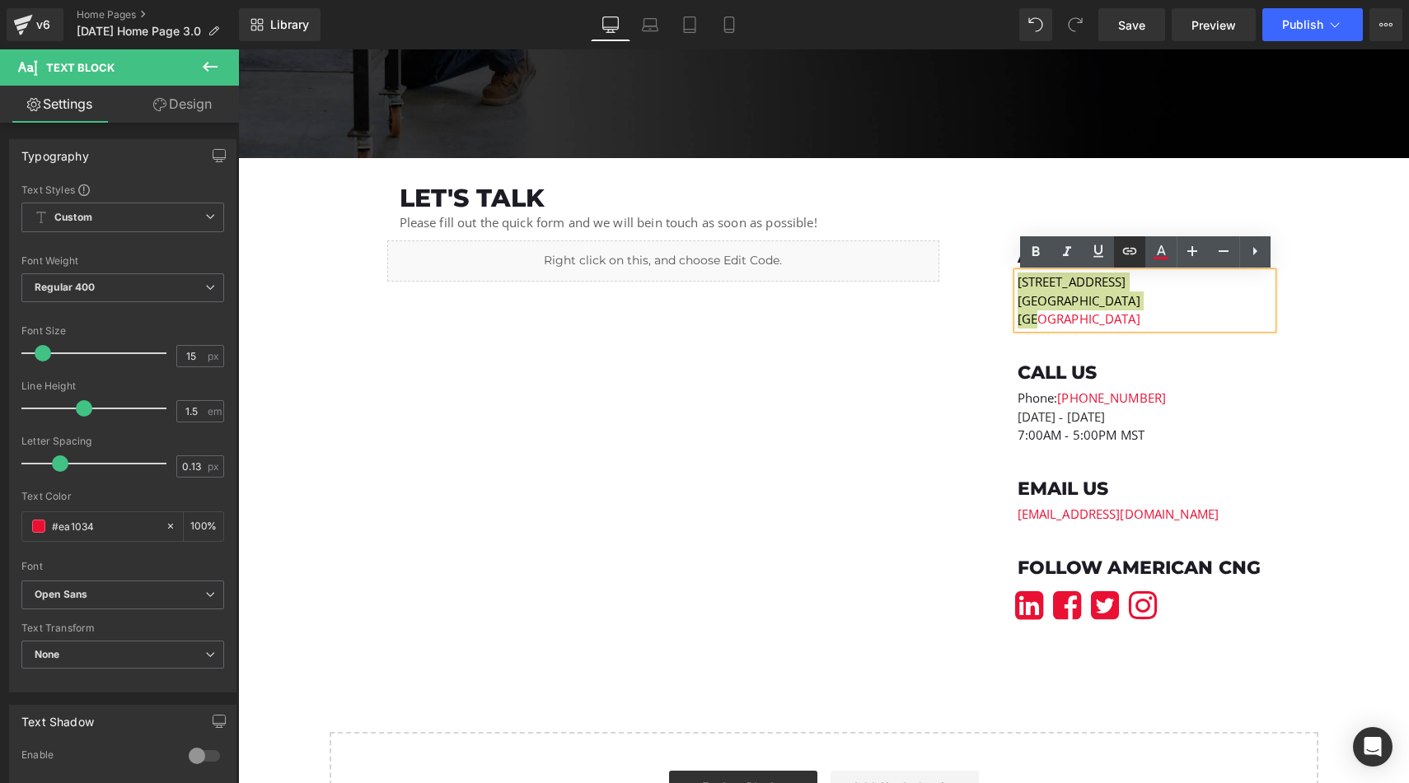
click at [1134, 245] on icon at bounding box center [1130, 251] width 20 height 20
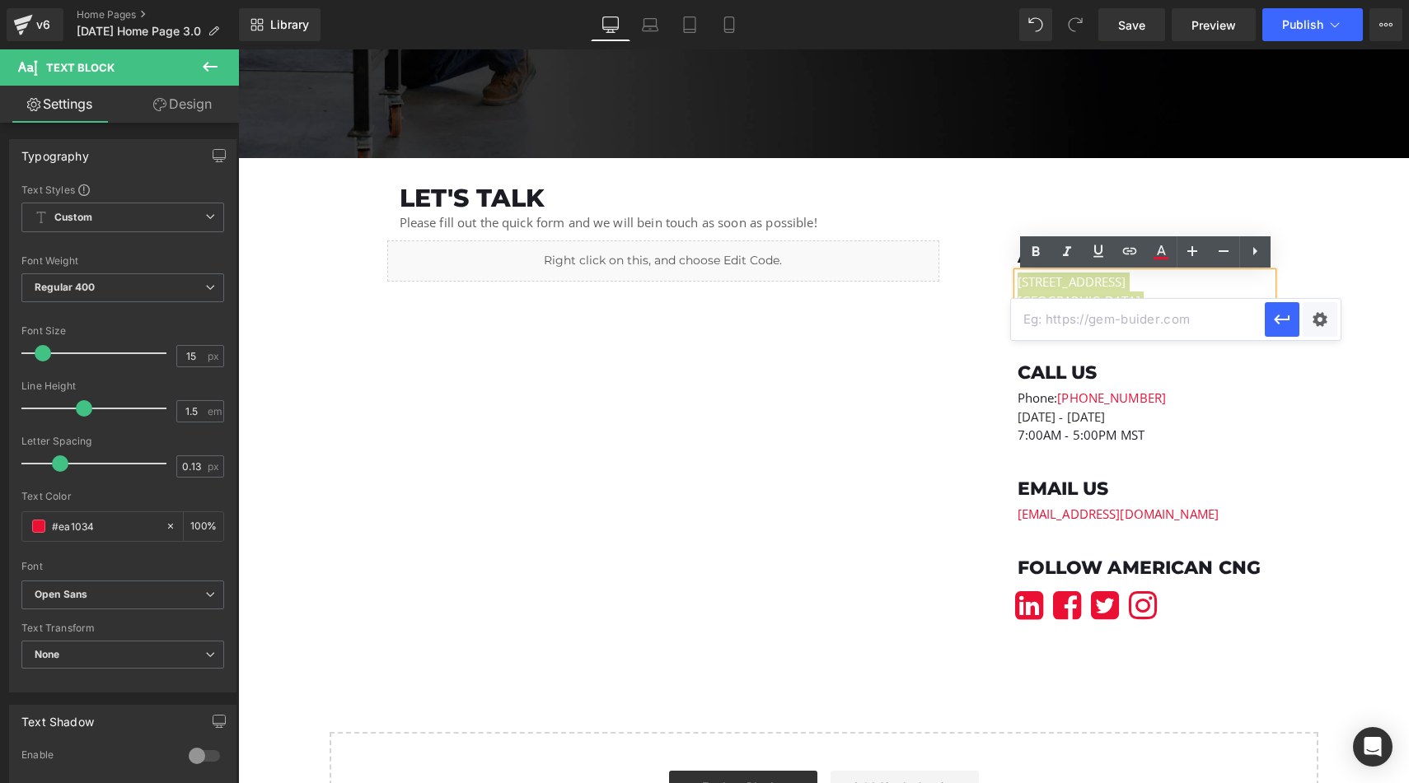
click at [1084, 325] on input "text" at bounding box center [1138, 319] width 254 height 41
paste input "[URL][DOMAIN_NAME]"
type input "[URL][DOMAIN_NAME]"
click at [1279, 313] on icon "button" at bounding box center [1282, 320] width 20 height 20
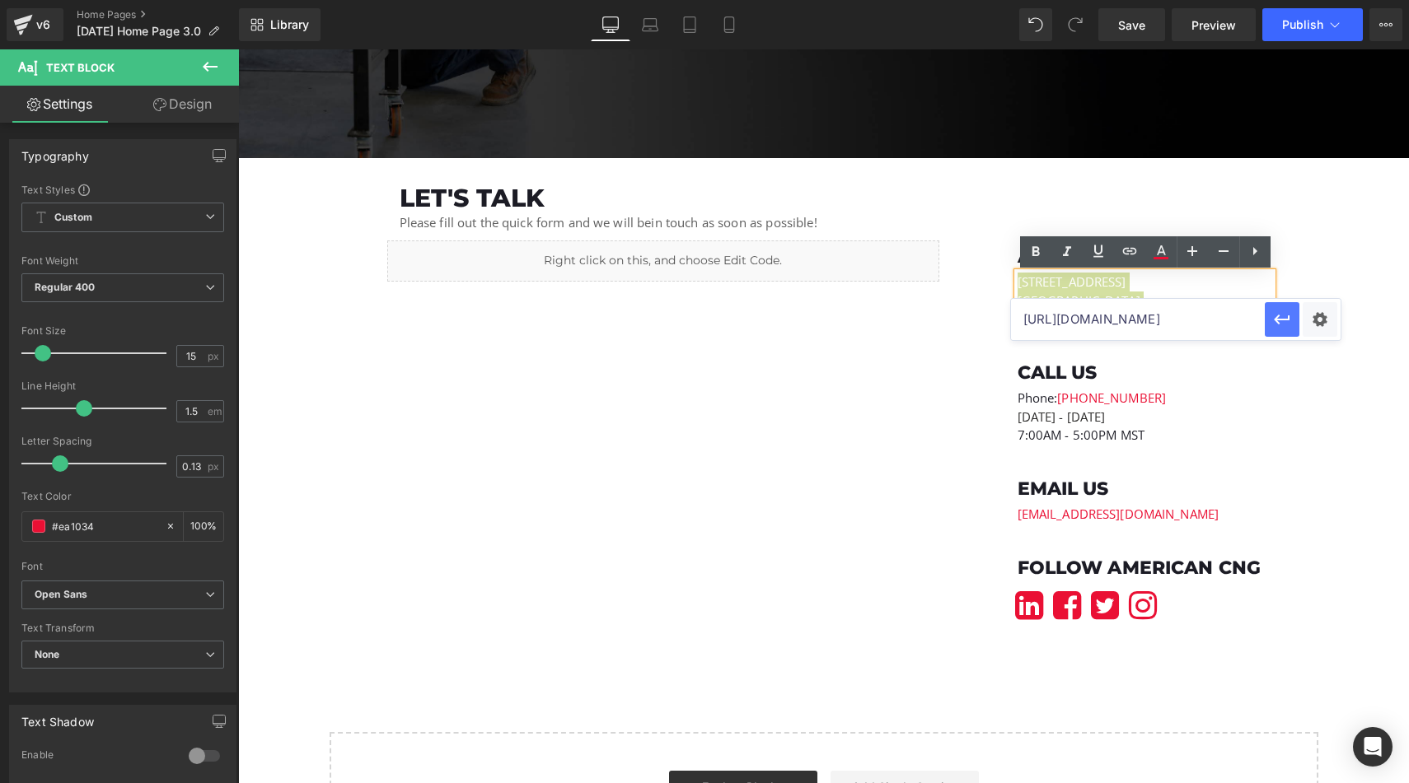
scroll to position [0, 0]
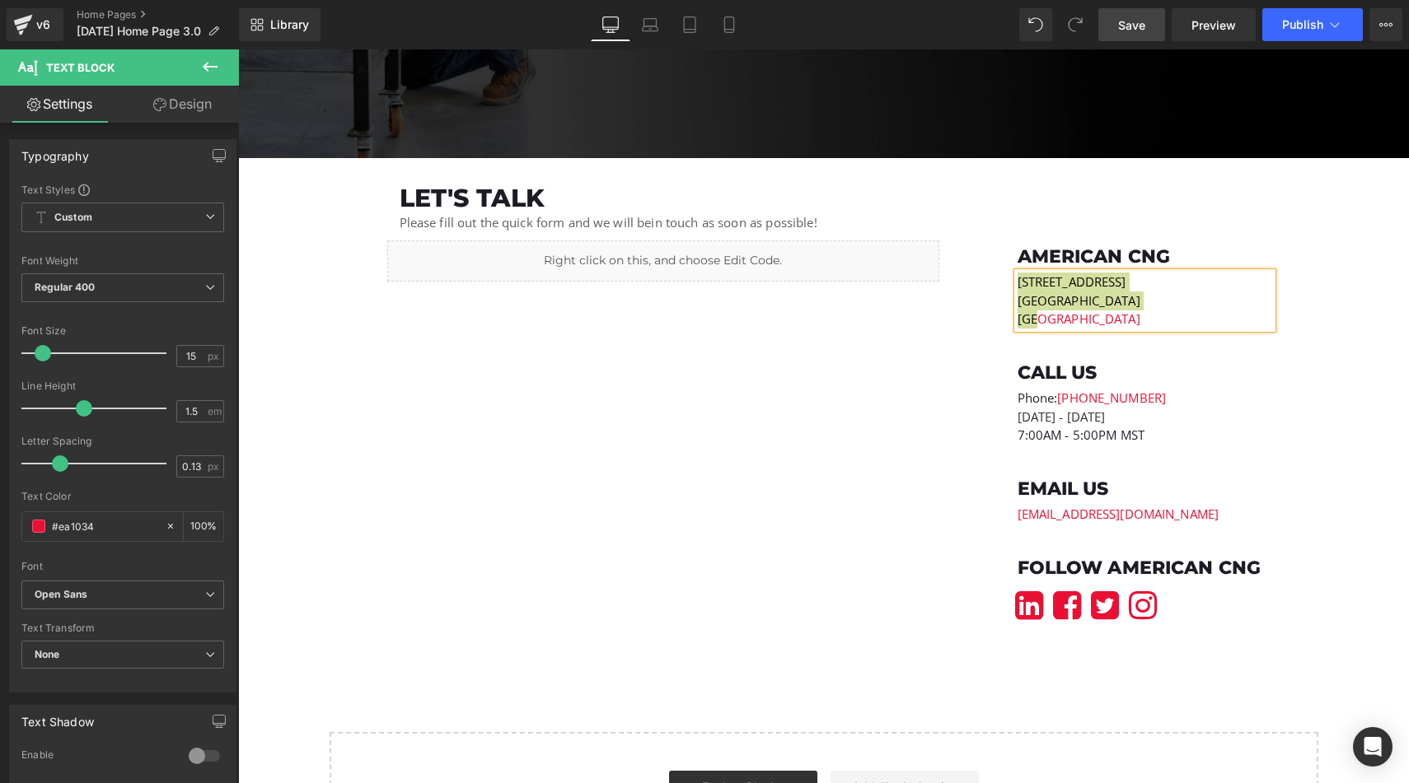
click at [1126, 28] on span "Save" at bounding box center [1131, 24] width 27 height 17
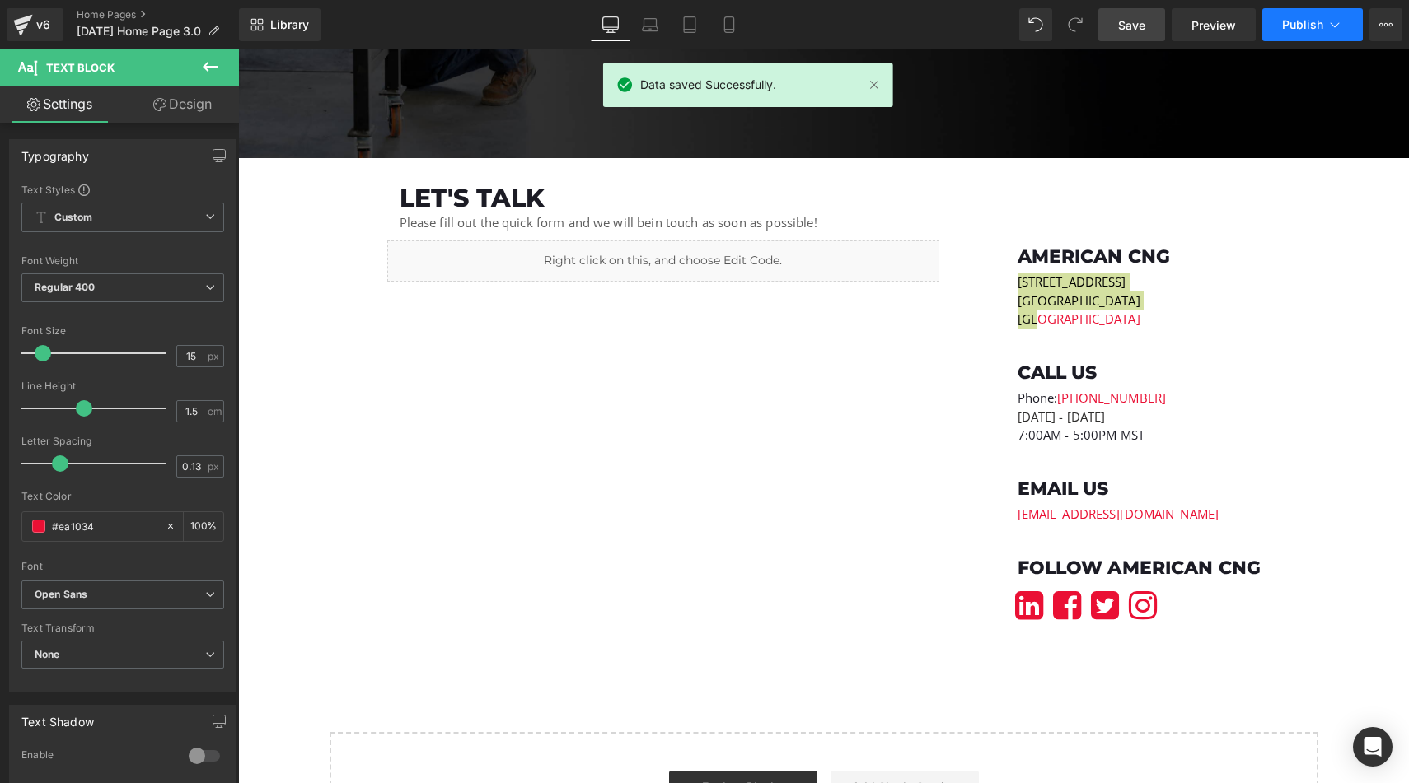
click at [1289, 21] on span "Publish" at bounding box center [1302, 24] width 41 height 13
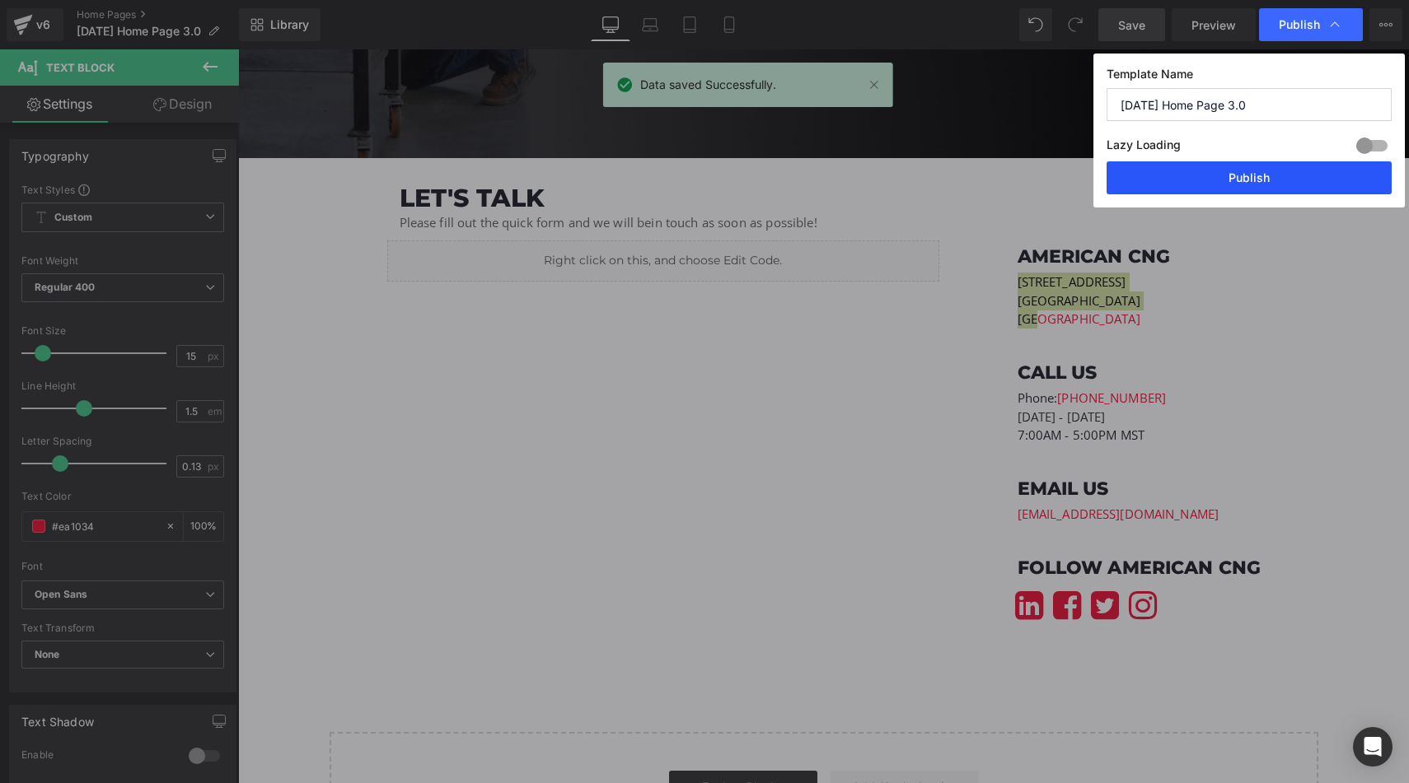
click at [1238, 167] on button "Publish" at bounding box center [1248, 177] width 285 height 33
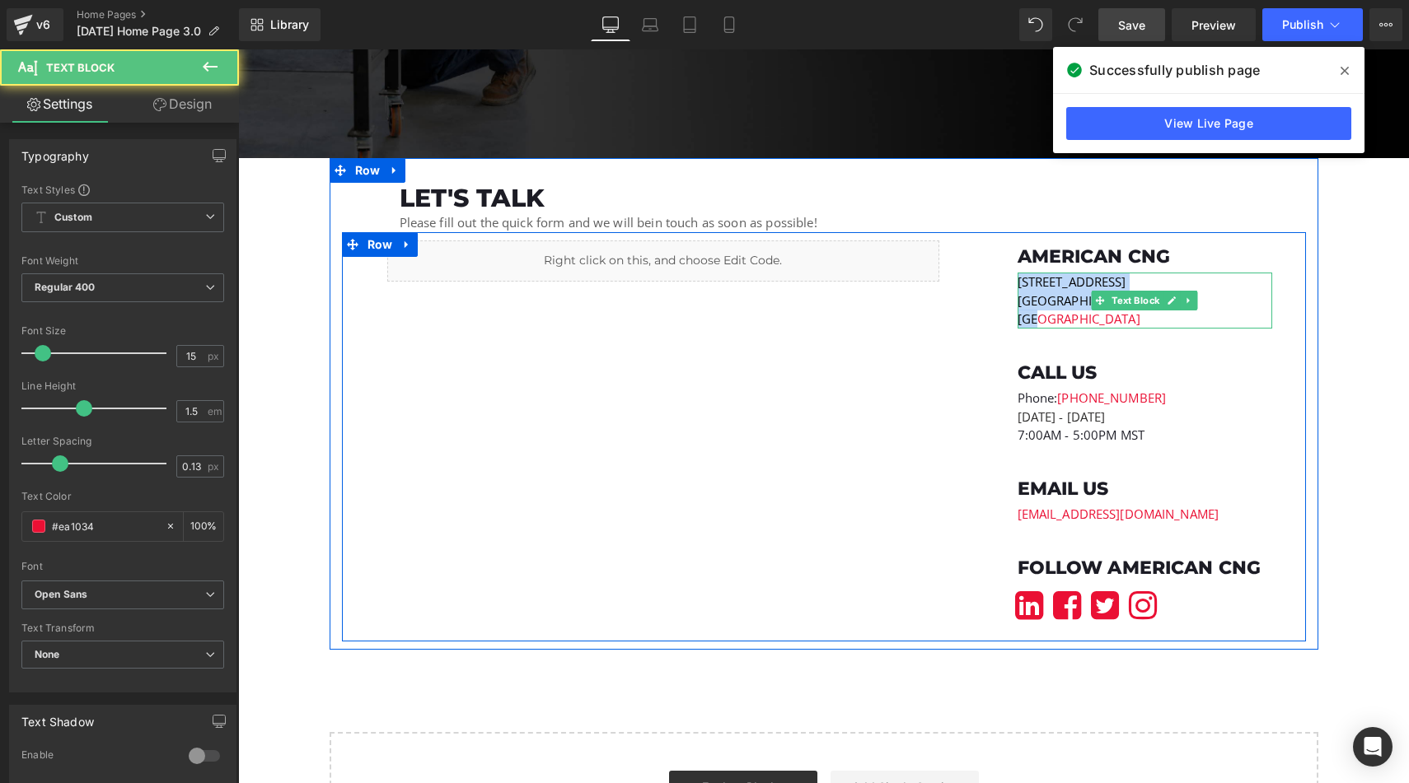
click at [1056, 292] on p "[GEOGRAPHIC_DATA]" at bounding box center [1144, 301] width 255 height 19
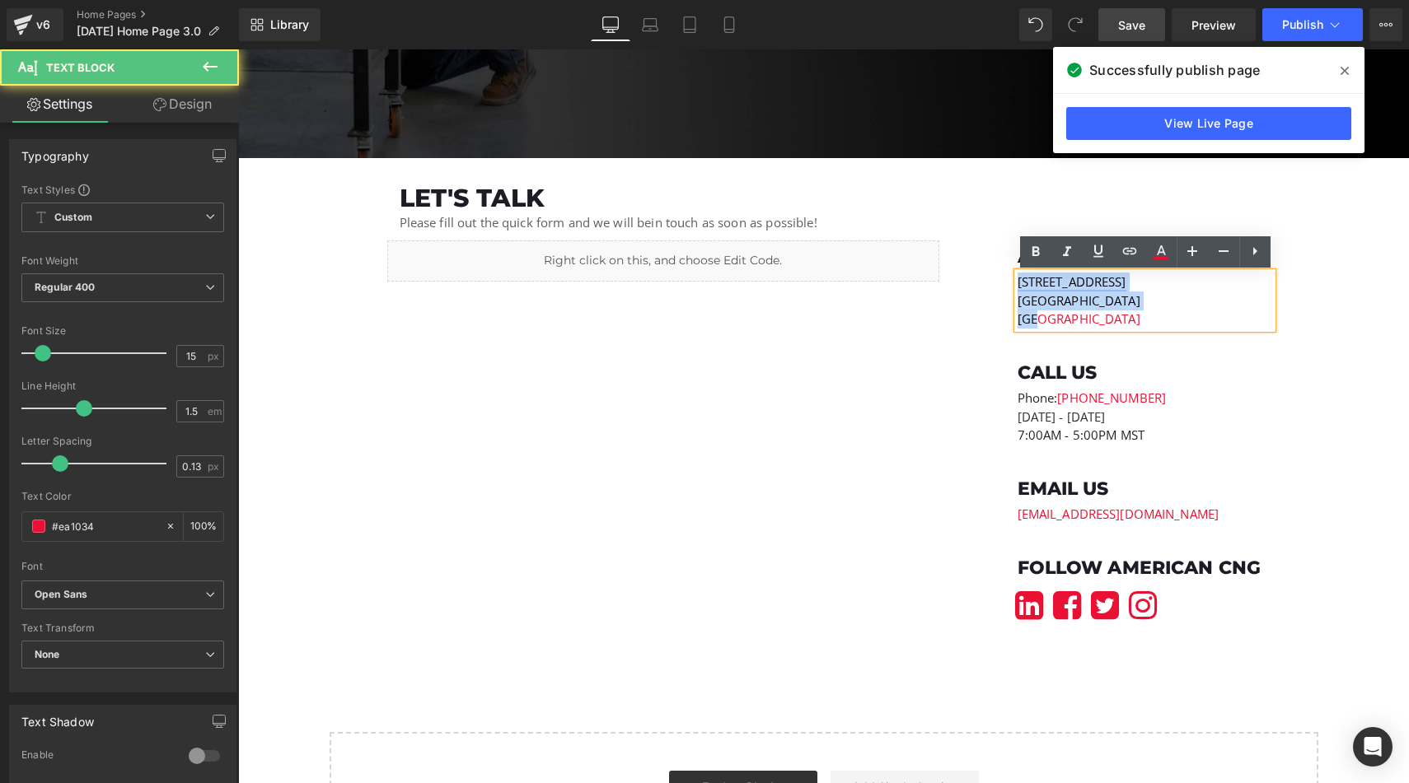
drag, startPoint x: 1043, startPoint y: 315, endPoint x: 1019, endPoint y: 282, distance: 40.7
click at [1019, 282] on div "[GEOGRAPHIC_DATA][STREET_ADDRESS][GEOGRAPHIC_DATA]" at bounding box center [1144, 301] width 255 height 56
copy div "[GEOGRAPHIC_DATA][STREET_ADDRESS][GEOGRAPHIC_DATA]"
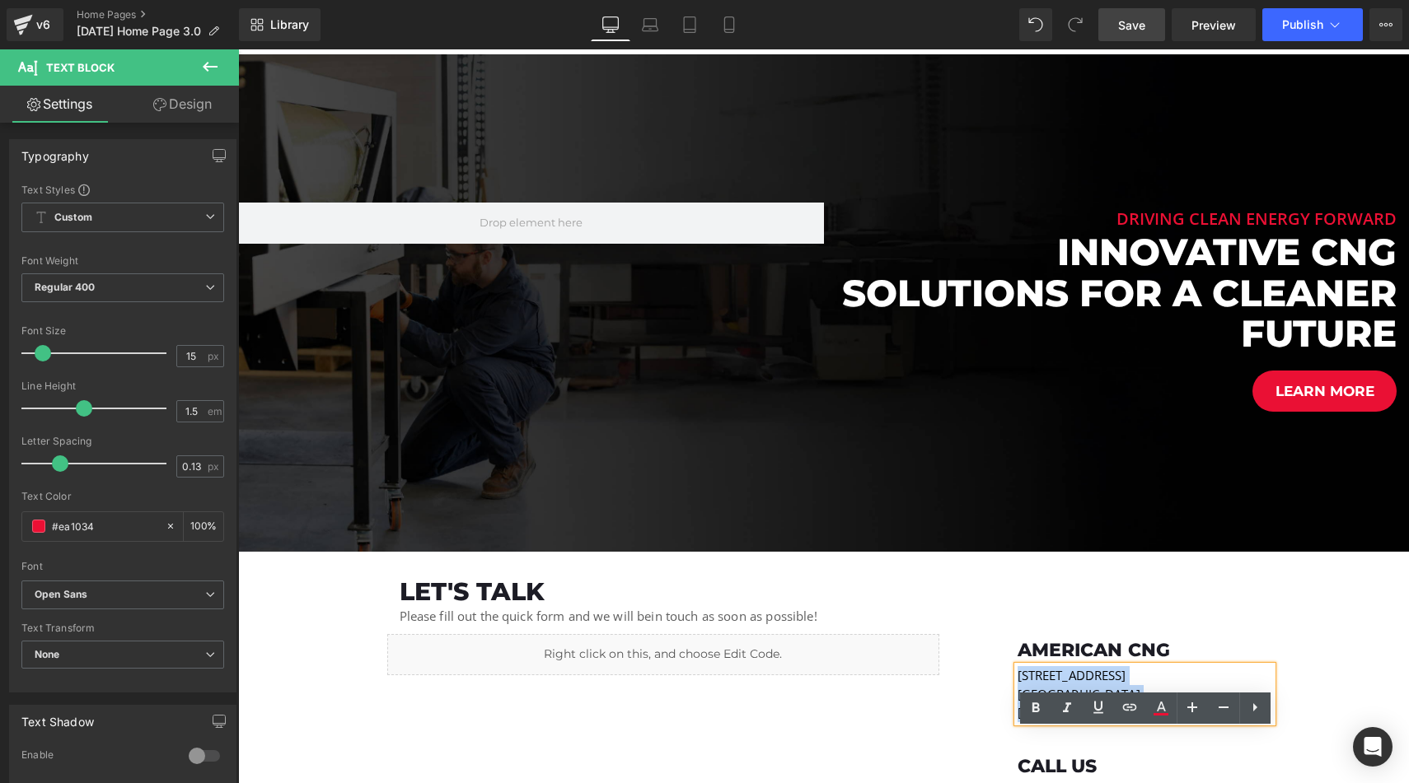
scroll to position [3437, 0]
